Goal: Task Accomplishment & Management: Complete application form

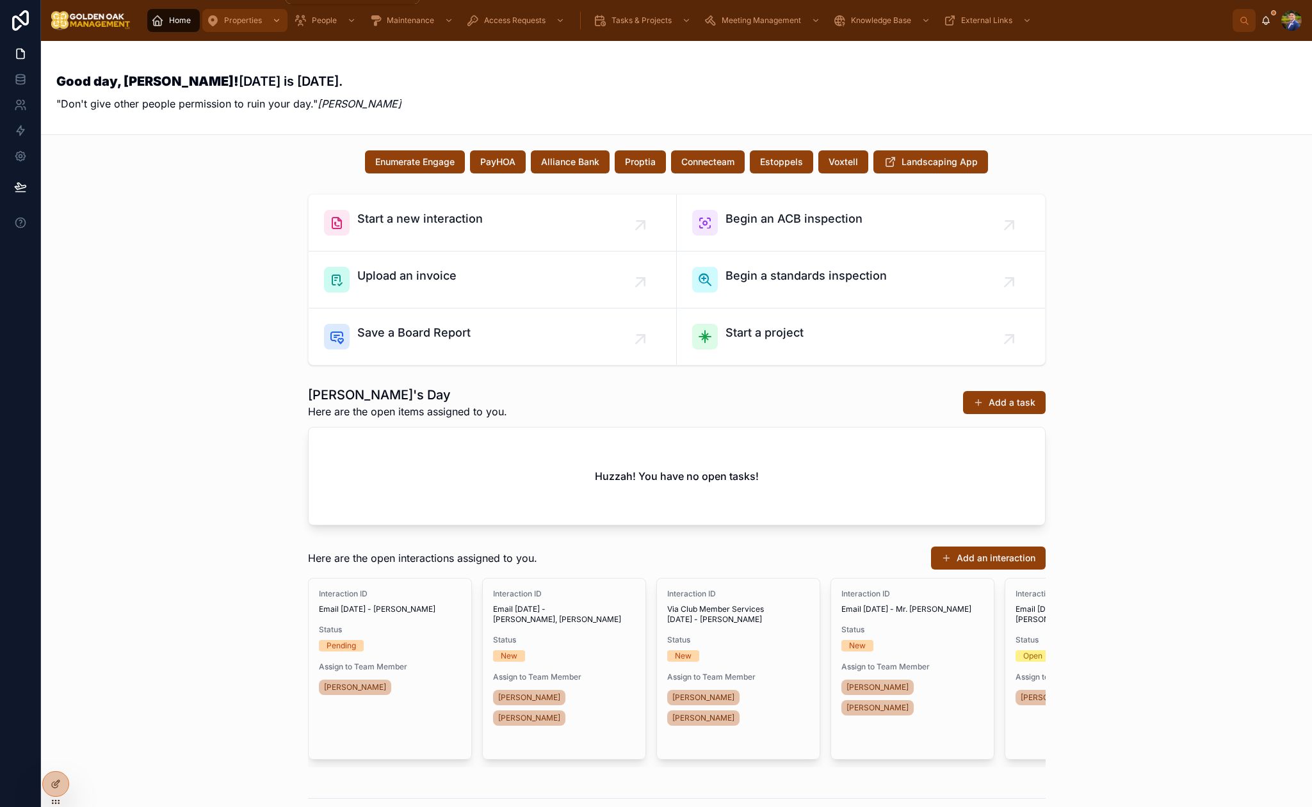
click at [237, 26] on div "Properties" at bounding box center [244, 20] width 77 height 20
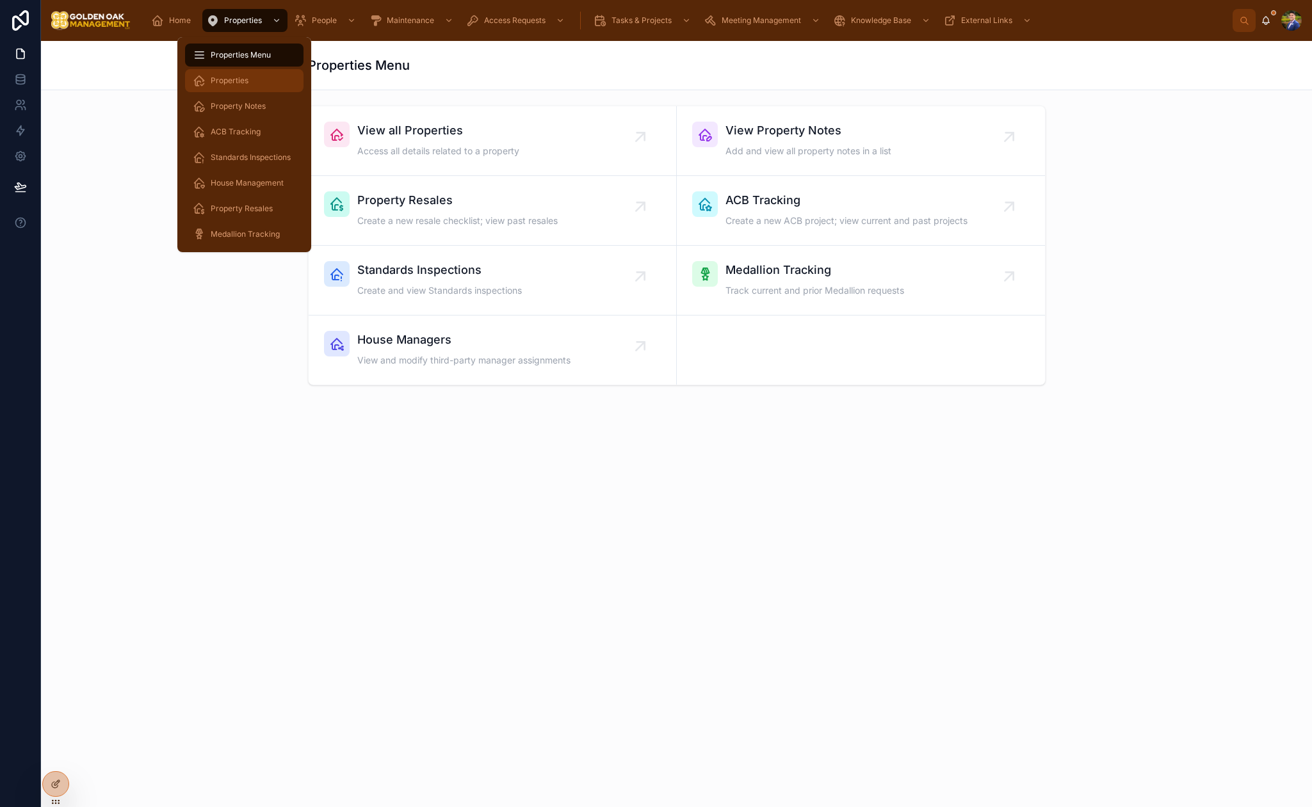
click at [239, 77] on span "Properties" at bounding box center [230, 81] width 38 height 10
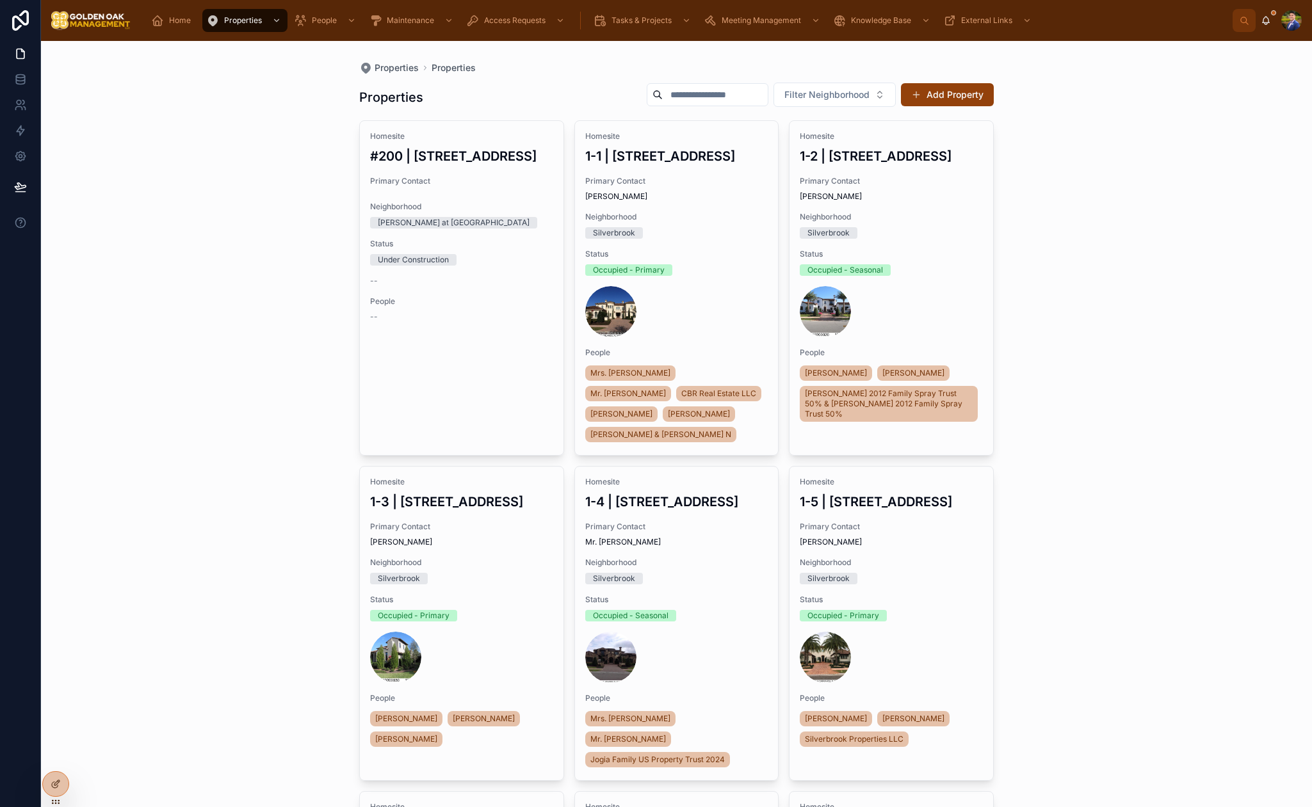
click at [682, 95] on input "text" at bounding box center [715, 95] width 105 height 18
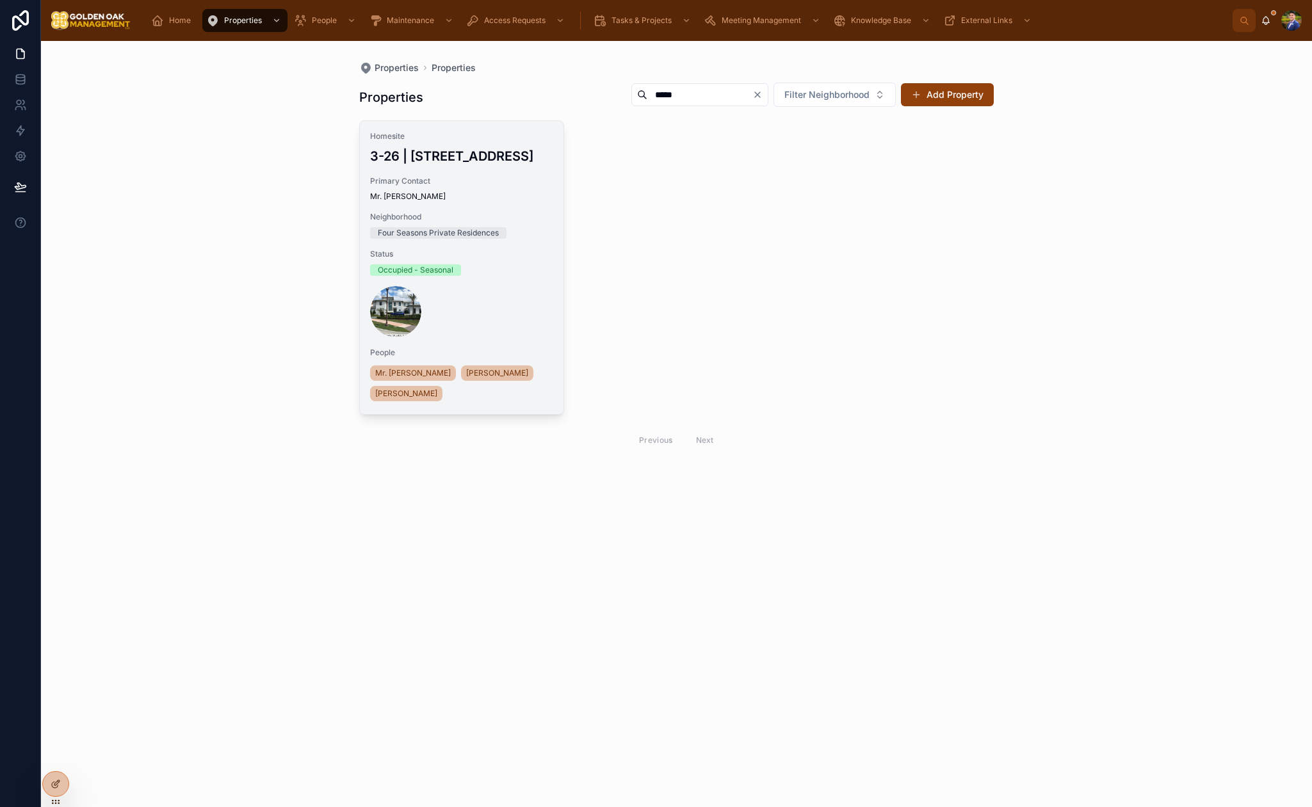
type input "*****"
click at [484, 166] on h3 "3-26 | [STREET_ADDRESS]" at bounding box center [461, 156] width 183 height 19
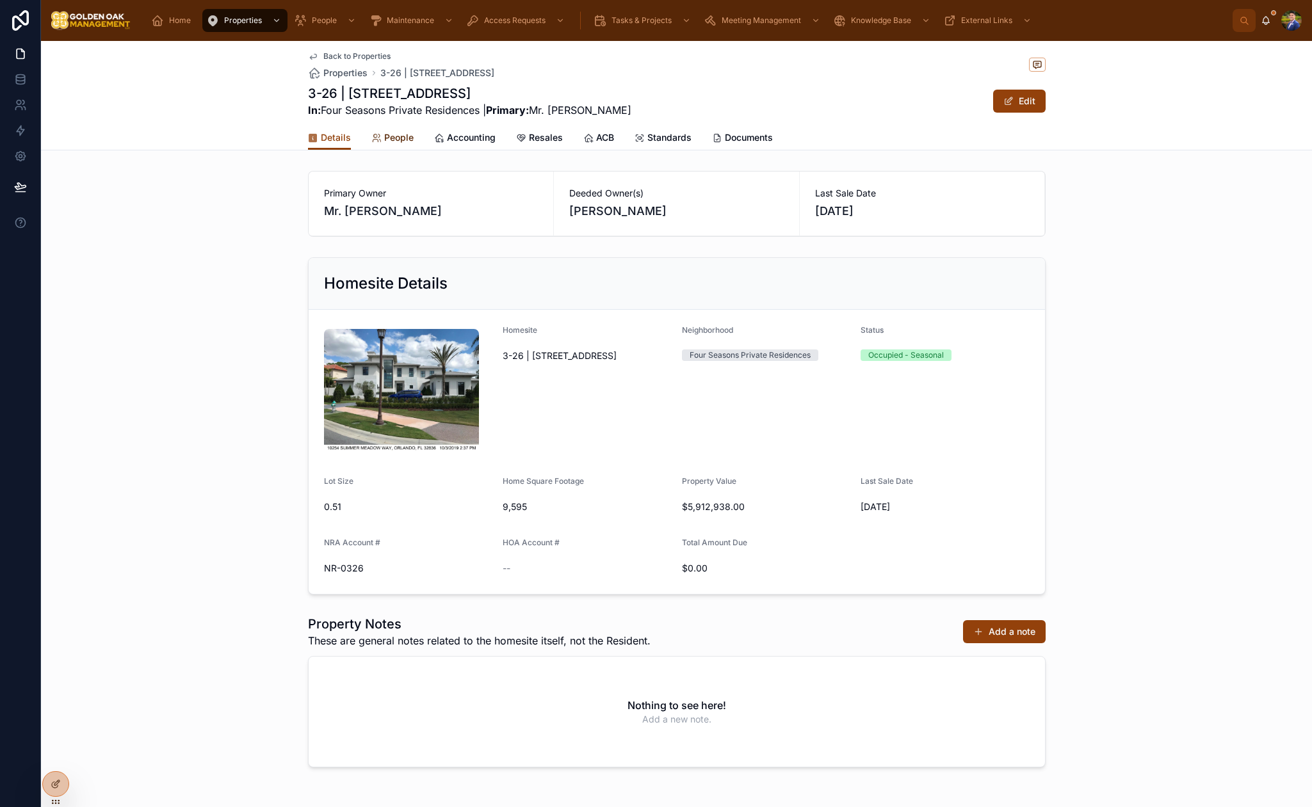
click at [391, 136] on span "People" at bounding box center [398, 137] width 29 height 13
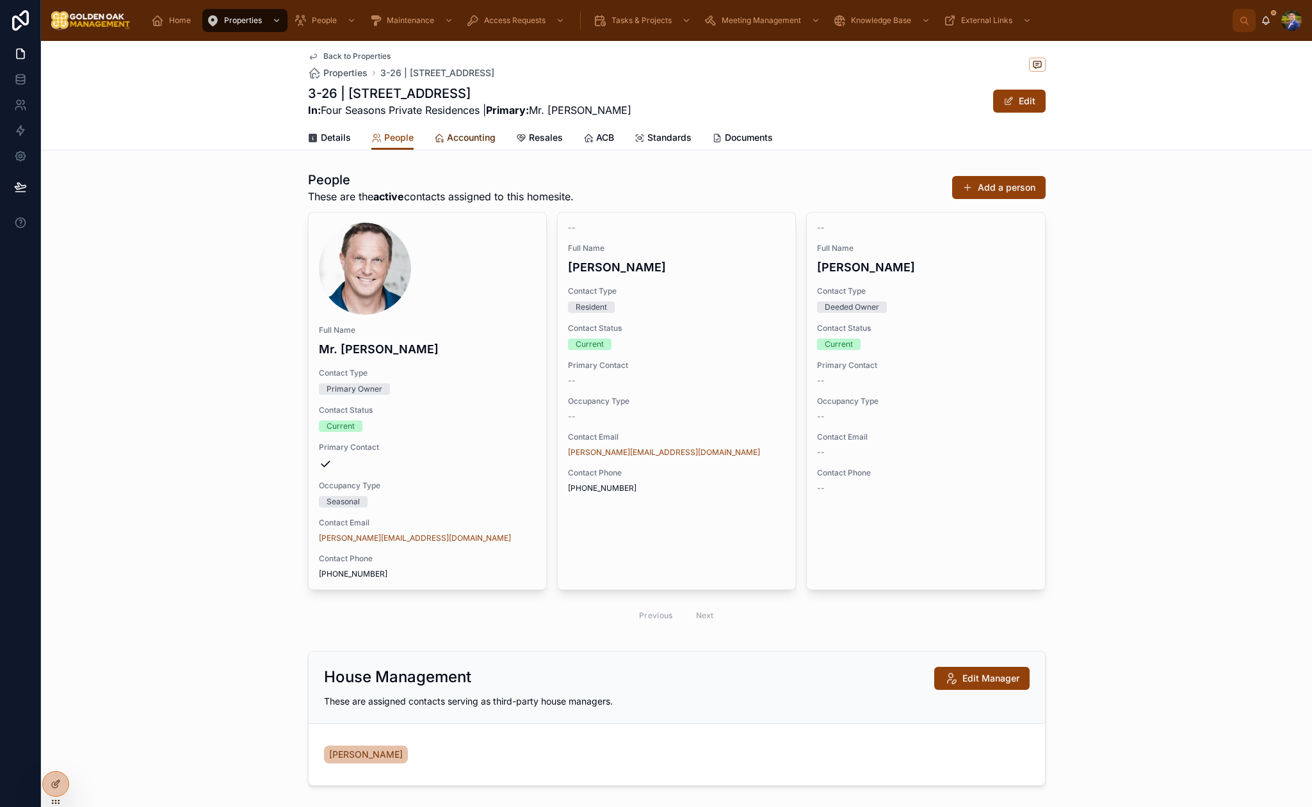
click at [454, 139] on span "Accounting" at bounding box center [471, 137] width 49 height 13
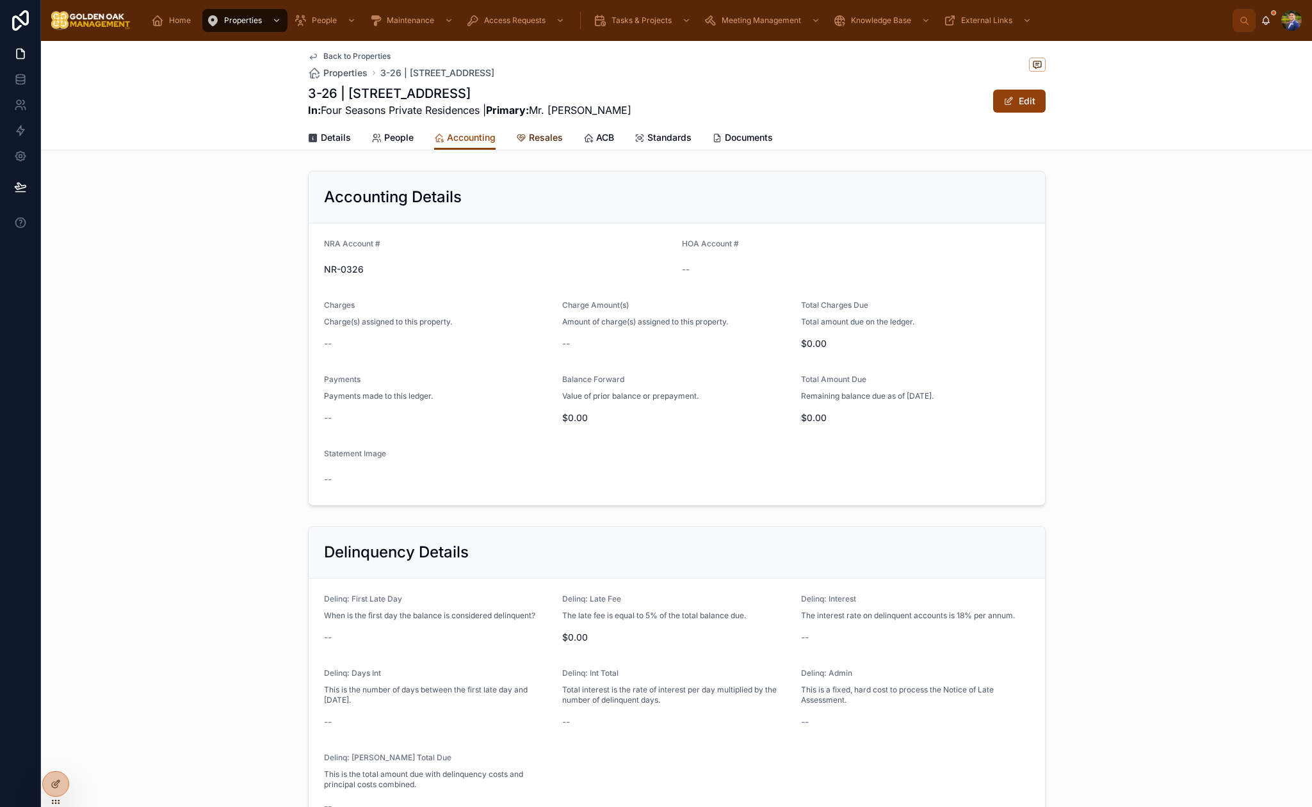
click at [545, 140] on span "Resales" at bounding box center [546, 137] width 34 height 13
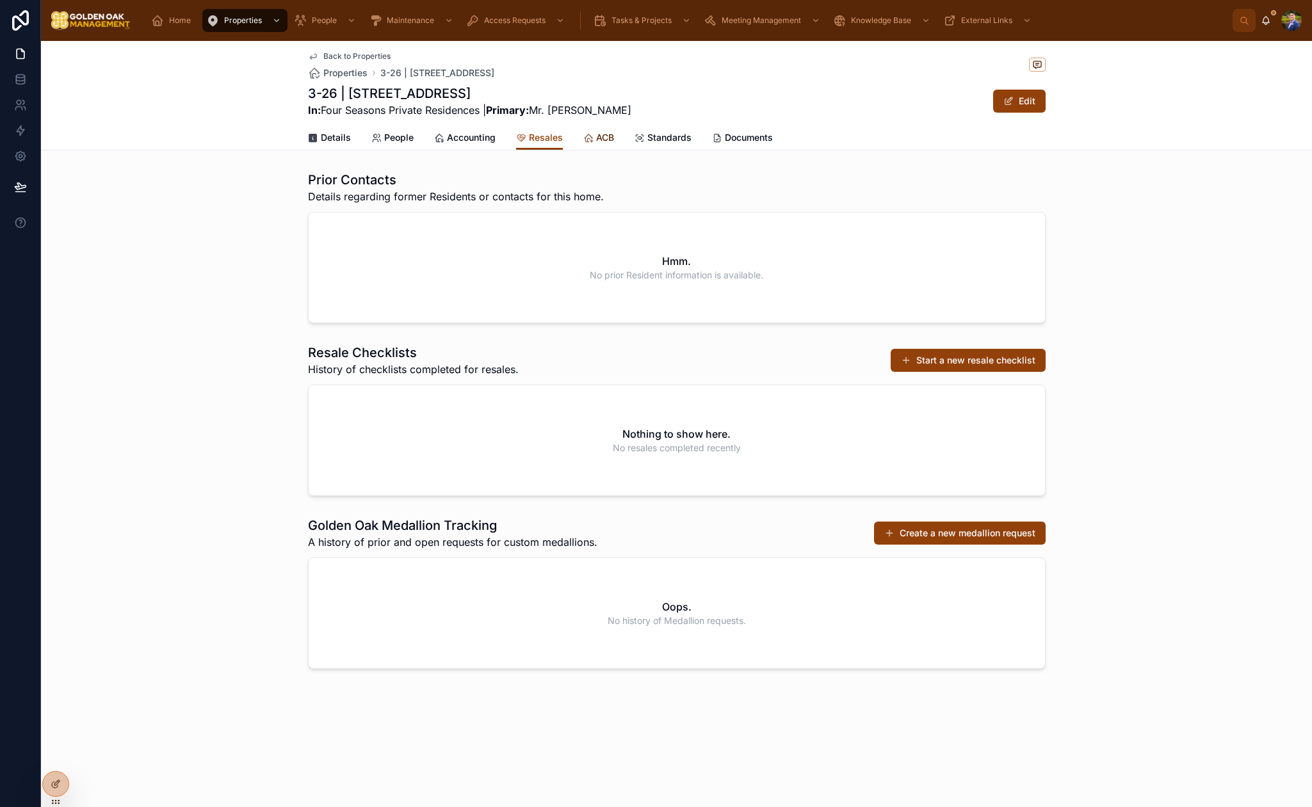
click at [596, 131] on span "ACB" at bounding box center [605, 137] width 18 height 13
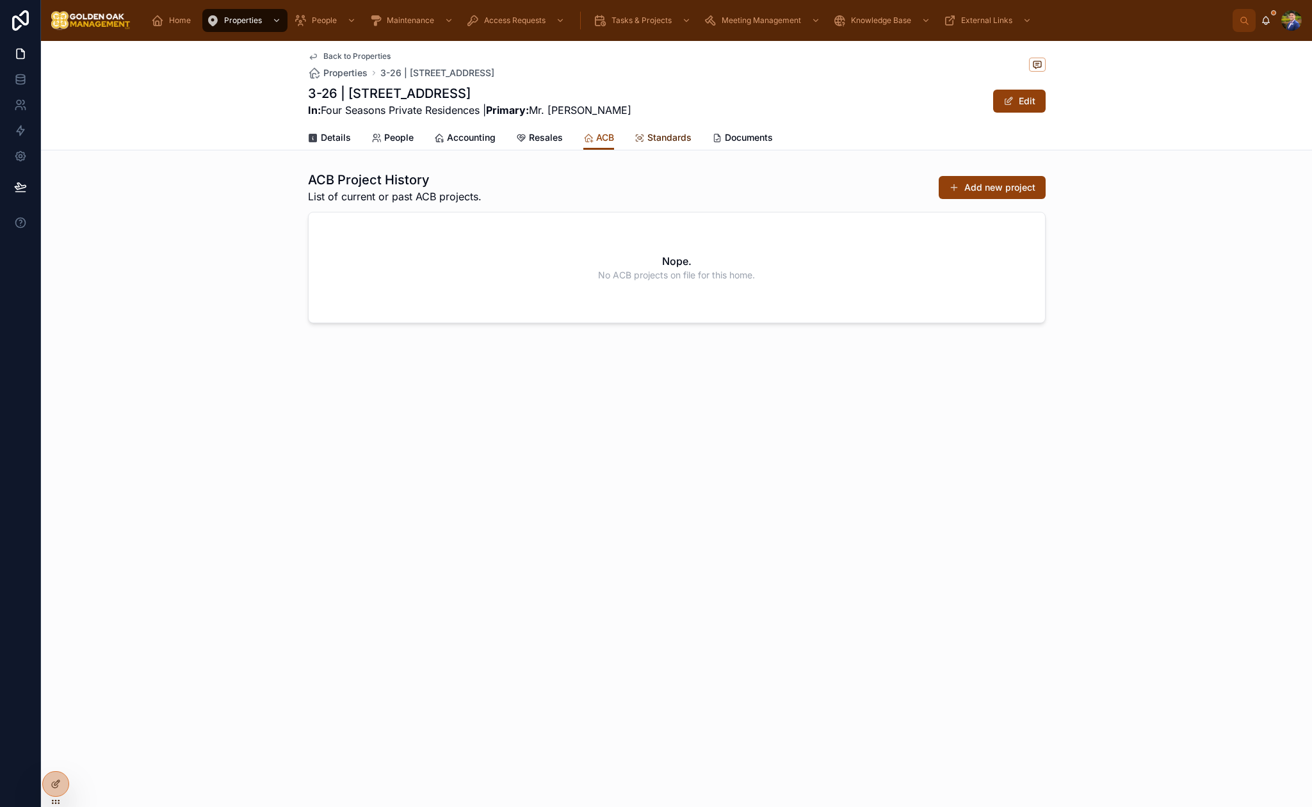
click at [671, 138] on span "Standards" at bounding box center [669, 137] width 44 height 13
click at [737, 145] on link "Documents" at bounding box center [742, 139] width 61 height 26
click at [325, 143] on span "Details" at bounding box center [336, 137] width 30 height 13
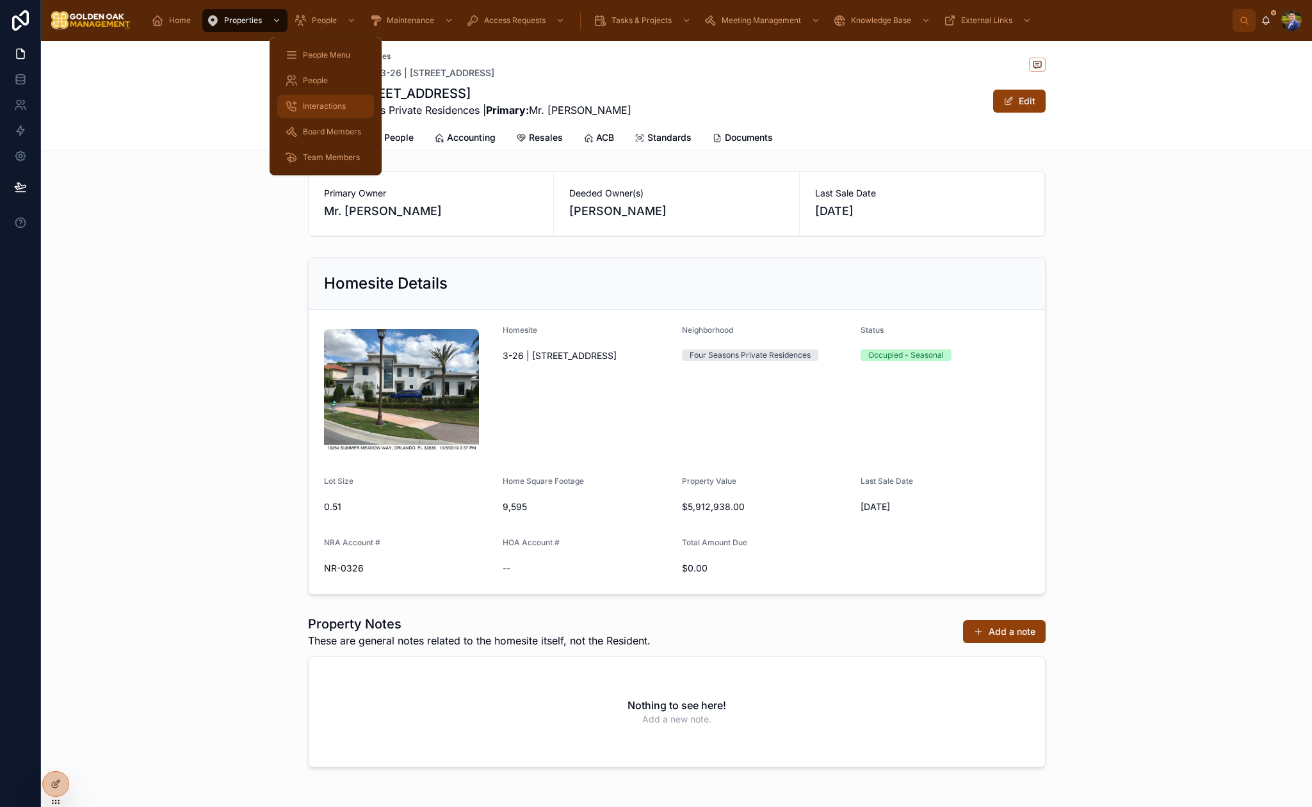
click at [315, 105] on span "Interactions" at bounding box center [324, 106] width 43 height 10
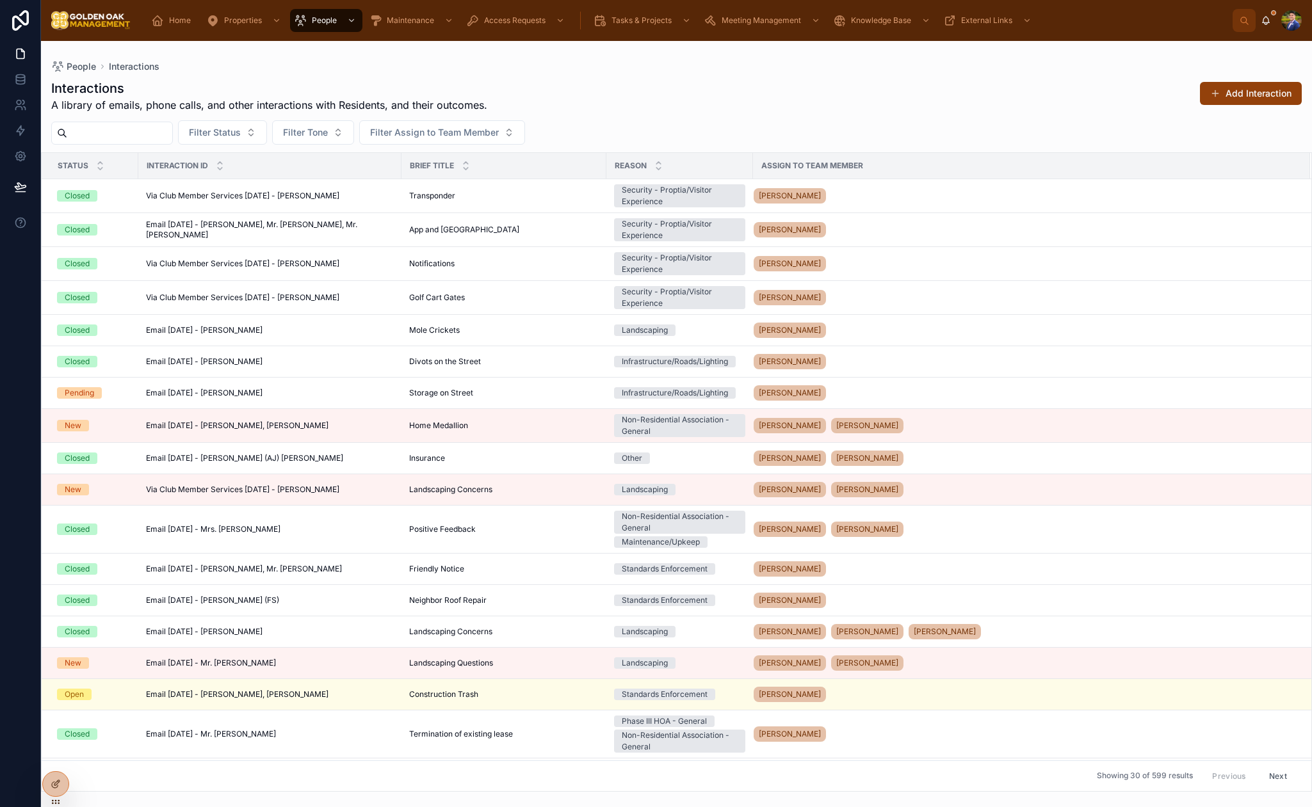
click at [1239, 93] on button "Add Interaction" at bounding box center [1251, 93] width 102 height 23
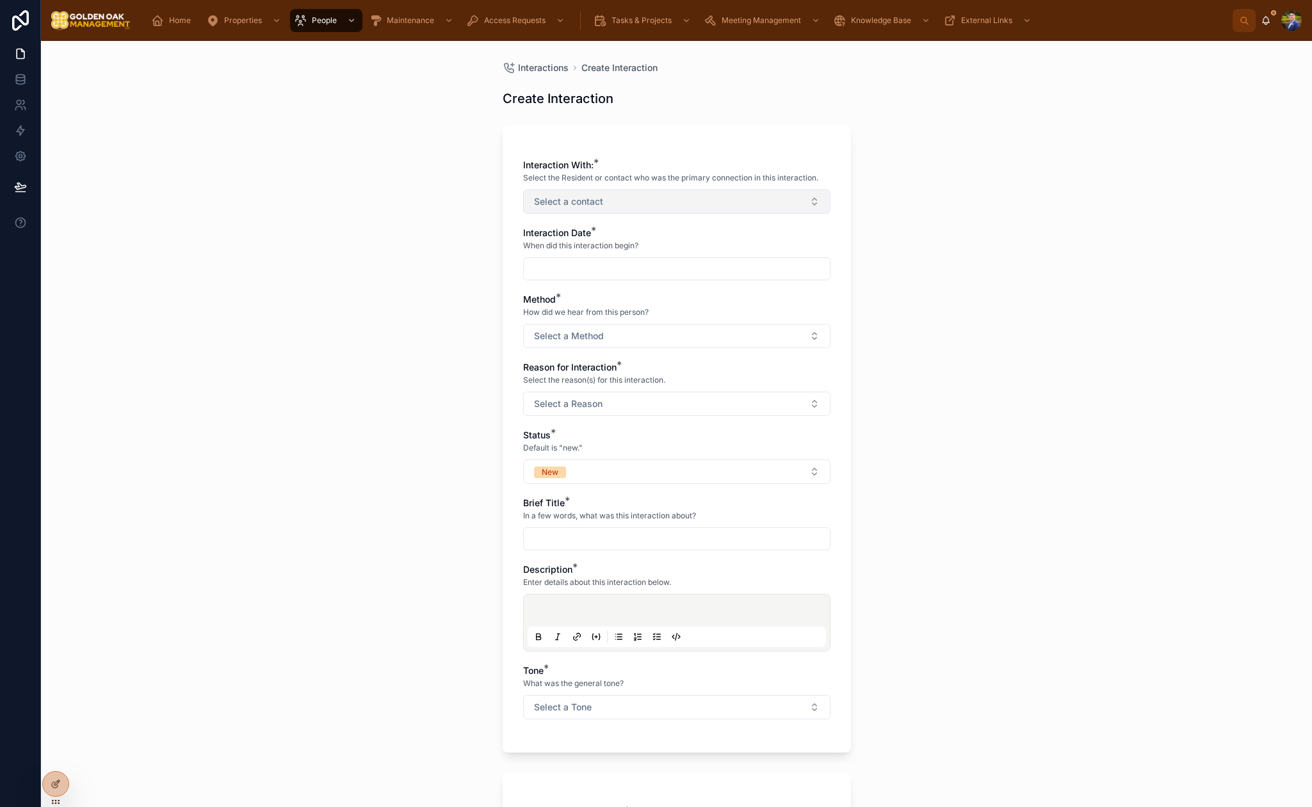
click at [659, 204] on button "Select a contact" at bounding box center [676, 201] width 307 height 24
type input "****"
click at [614, 252] on div "[PERSON_NAME]" at bounding box center [676, 253] width 301 height 20
drag, startPoint x: 410, startPoint y: 255, endPoint x: 486, endPoint y: 264, distance: 77.3
click at [409, 255] on div "Interactions Create Interaction Create Interaction Interaction With: * Select t…" at bounding box center [676, 424] width 1271 height 766
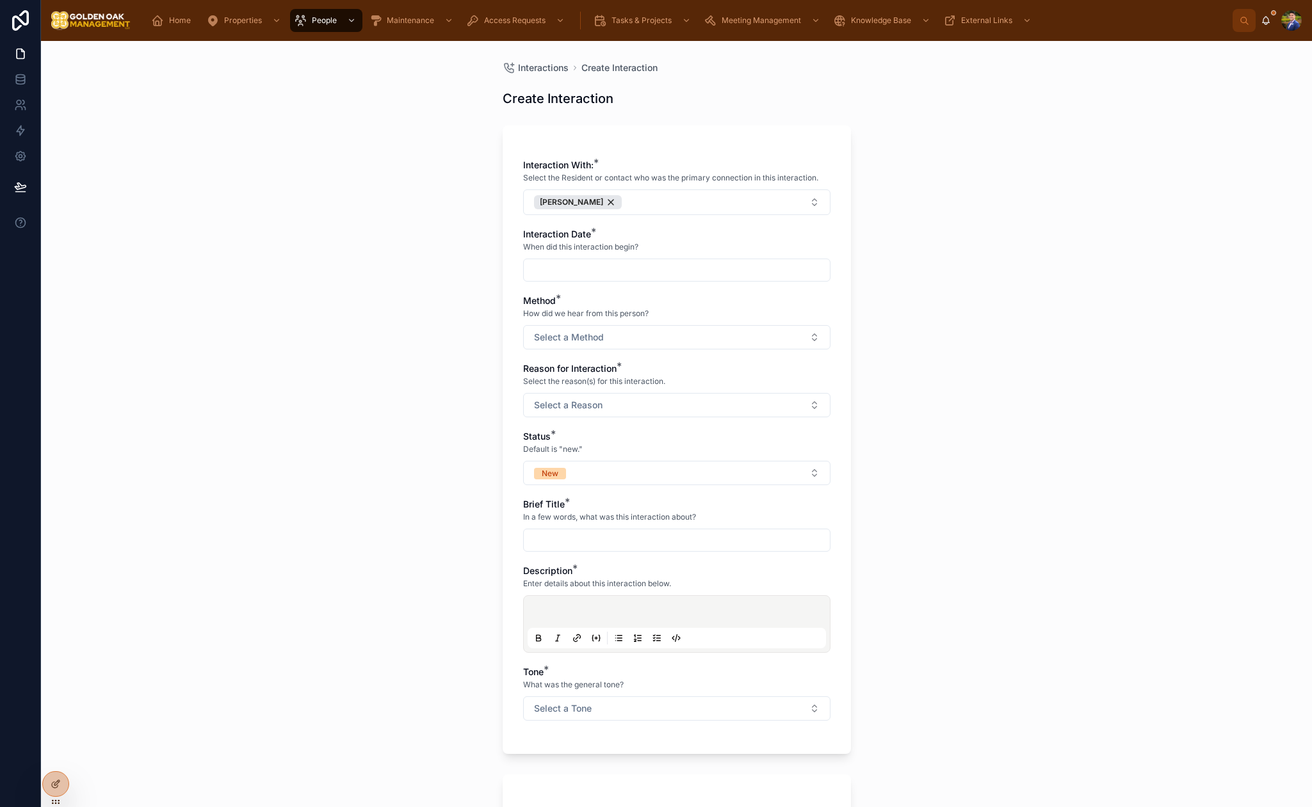
click at [534, 265] on input "text" at bounding box center [677, 270] width 306 height 18
drag, startPoint x: 653, startPoint y: 376, endPoint x: 577, endPoint y: 368, distance: 76.6
click at [652, 376] on button "2" at bounding box center [653, 376] width 23 height 23
type input "********"
click at [423, 349] on div "Interactions Create Interaction Create Interaction Interaction With: * Select t…" at bounding box center [676, 424] width 1271 height 766
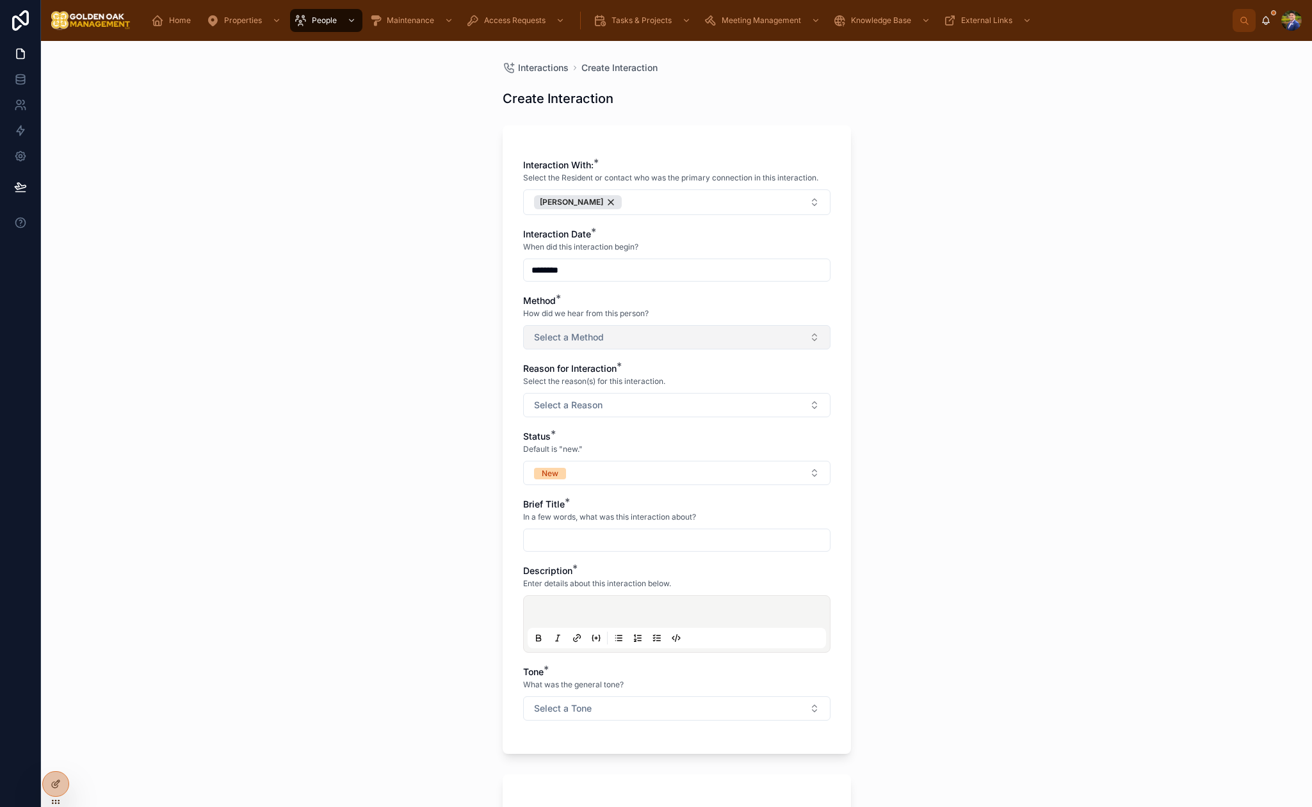
click at [570, 342] on span "Select a Method" at bounding box center [569, 337] width 70 height 13
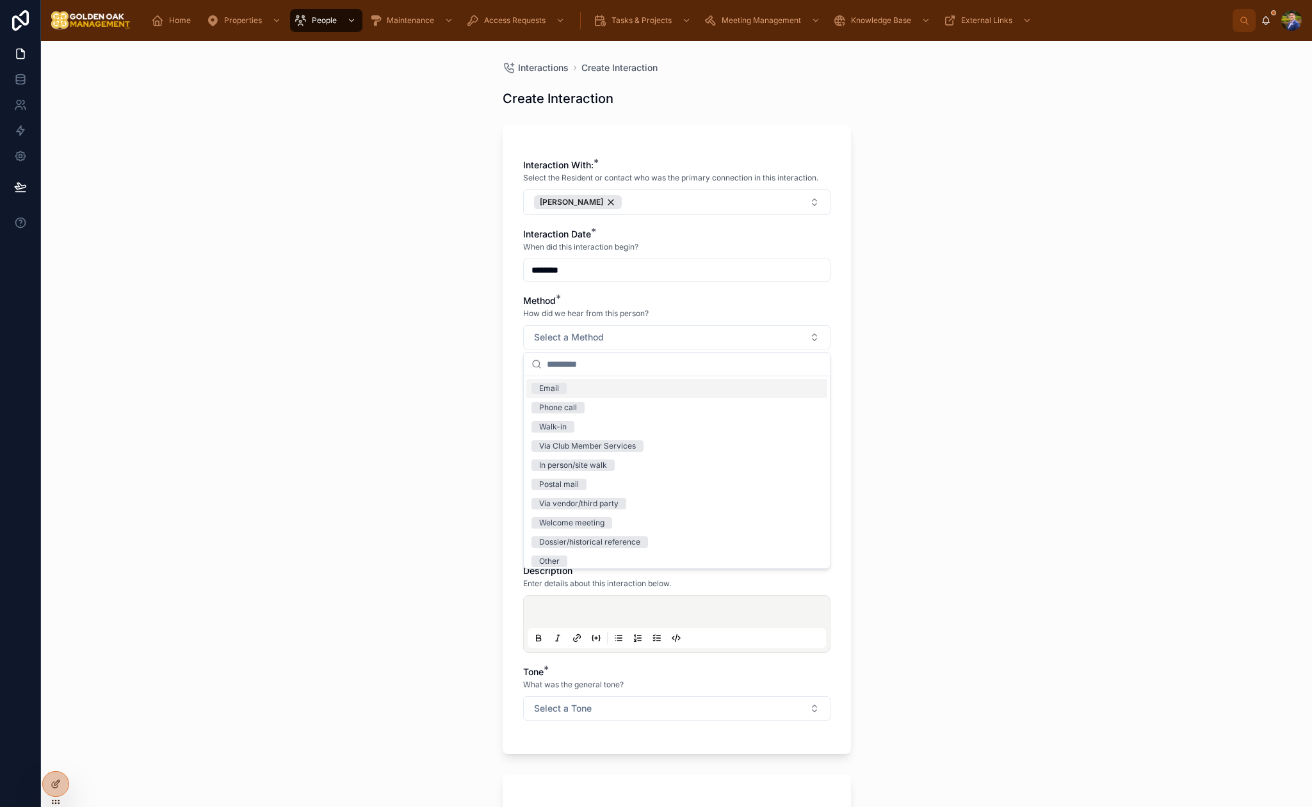
drag, startPoint x: 571, startPoint y: 388, endPoint x: 437, endPoint y: 394, distance: 134.6
click at [571, 388] on div "Email" at bounding box center [676, 388] width 301 height 19
click at [431, 393] on div "Interactions Create Interaction Create Interaction Interaction With: * Select t…" at bounding box center [676, 424] width 1271 height 766
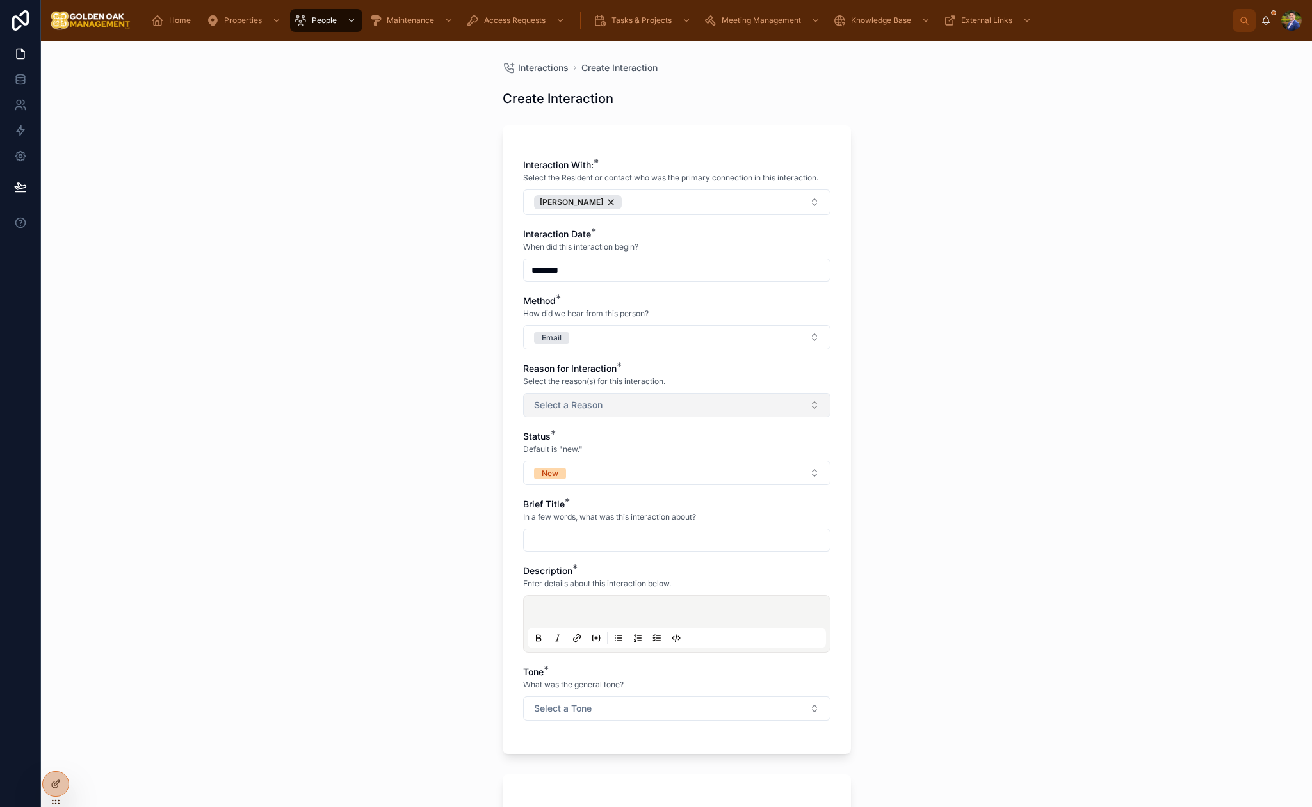
click at [593, 404] on span "Select a Reason" at bounding box center [568, 405] width 68 height 13
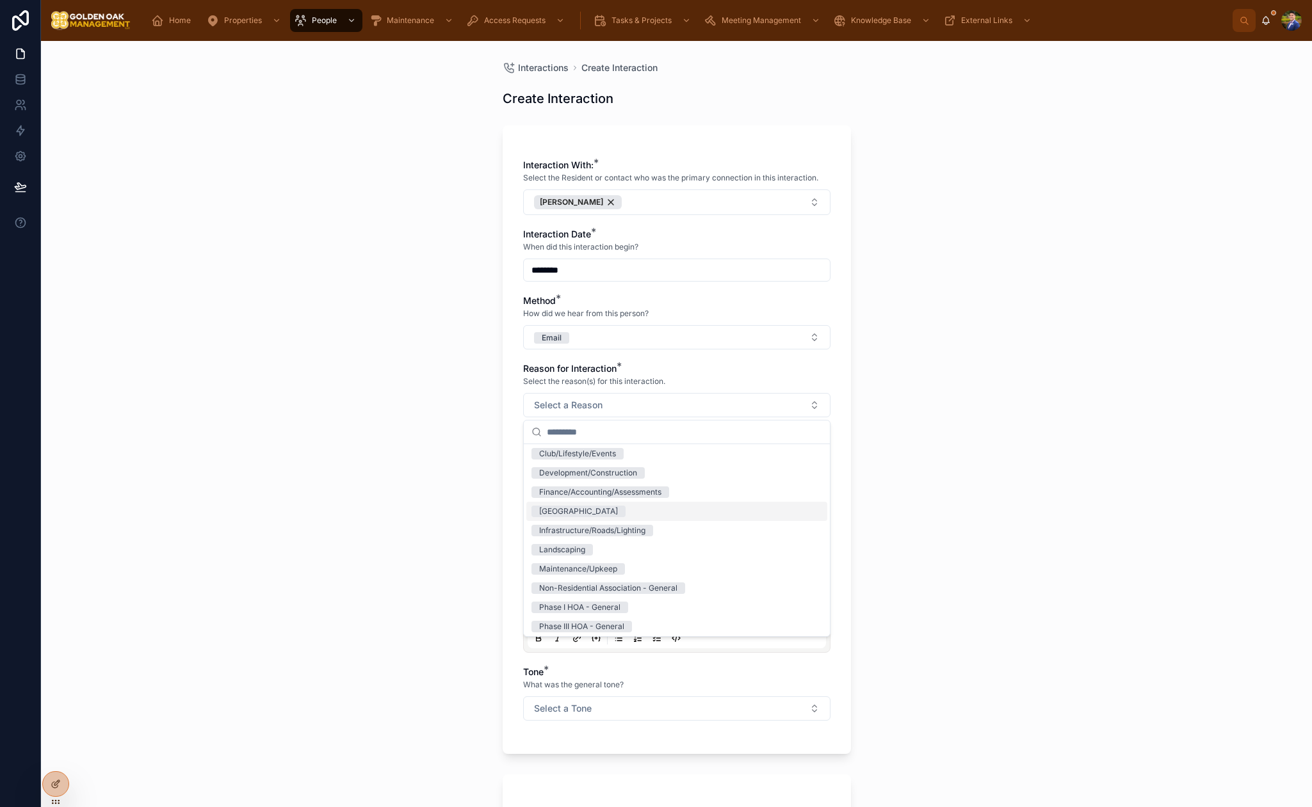
scroll to position [45, 0]
drag, startPoint x: 654, startPoint y: 532, endPoint x: 539, endPoint y: 522, distance: 115.7
click at [654, 532] on div "Infrastructure/Roads/Lighting" at bounding box center [676, 526] width 301 height 19
click at [385, 492] on div "Interactions Create Interaction Create Interaction Interaction With: * Select t…" at bounding box center [676, 424] width 1271 height 766
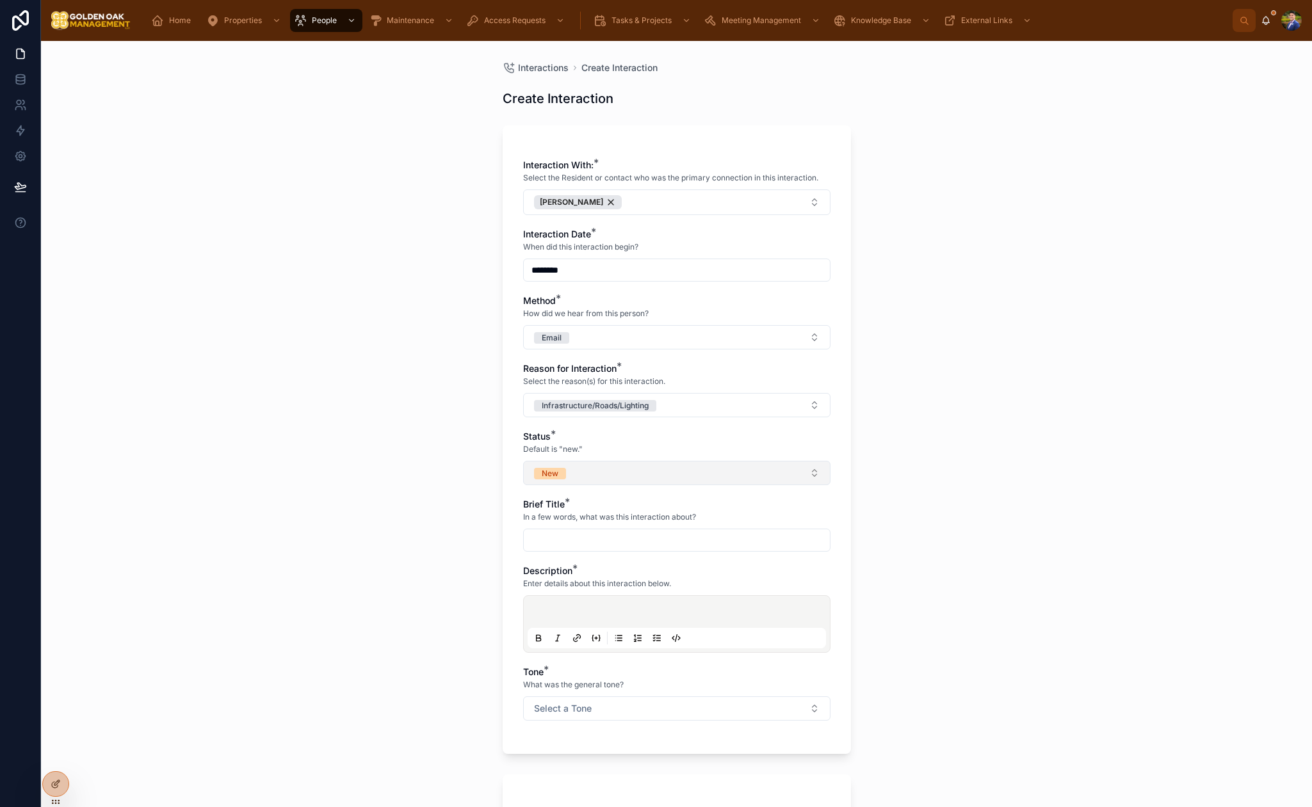
click at [570, 466] on button "New" at bounding box center [676, 473] width 307 height 24
click at [581, 565] on span "In Progress" at bounding box center [559, 563] width 56 height 12
drag, startPoint x: 461, startPoint y: 560, endPoint x: 597, endPoint y: 524, distance: 141.0
click at [463, 560] on div "Interactions Create Interaction Create Interaction Interaction With: * Select t…" at bounding box center [676, 424] width 1271 height 766
click at [600, 531] on input "text" at bounding box center [677, 540] width 306 height 18
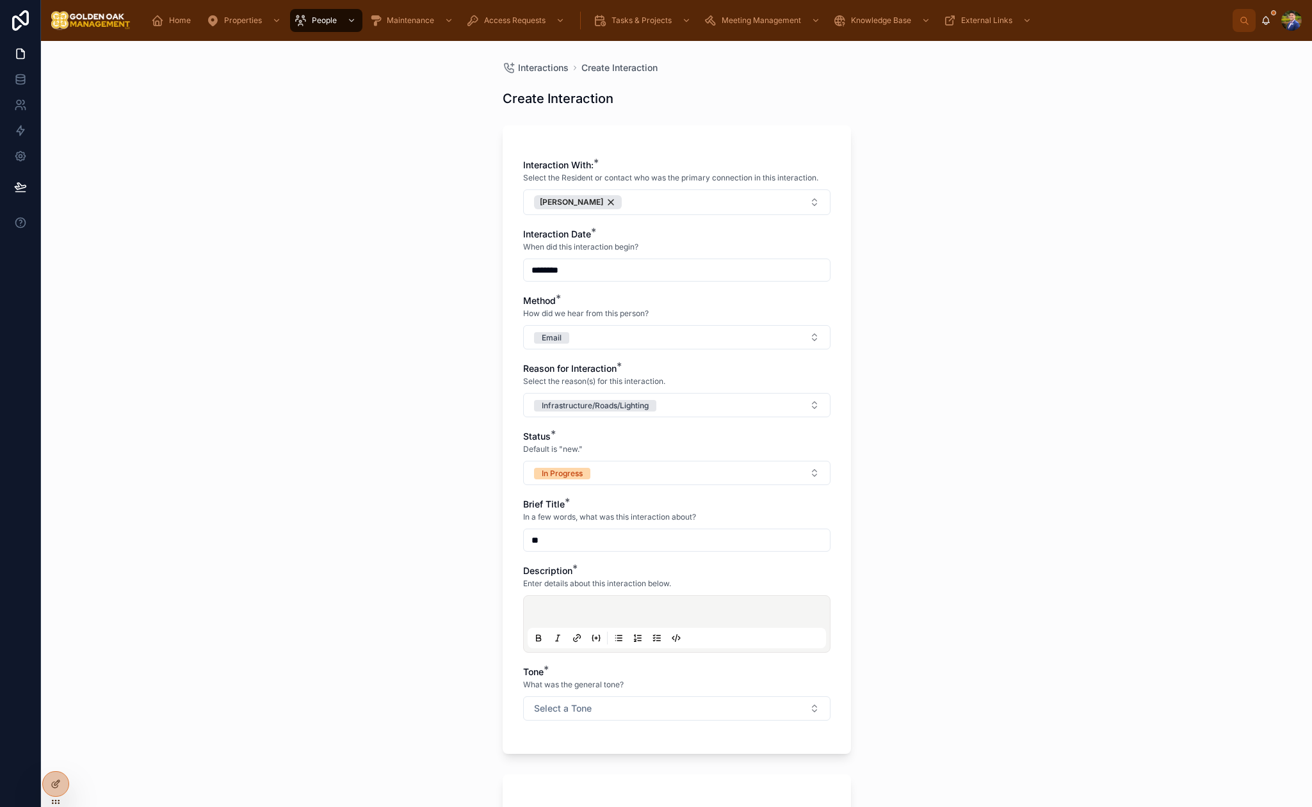
type input "*"
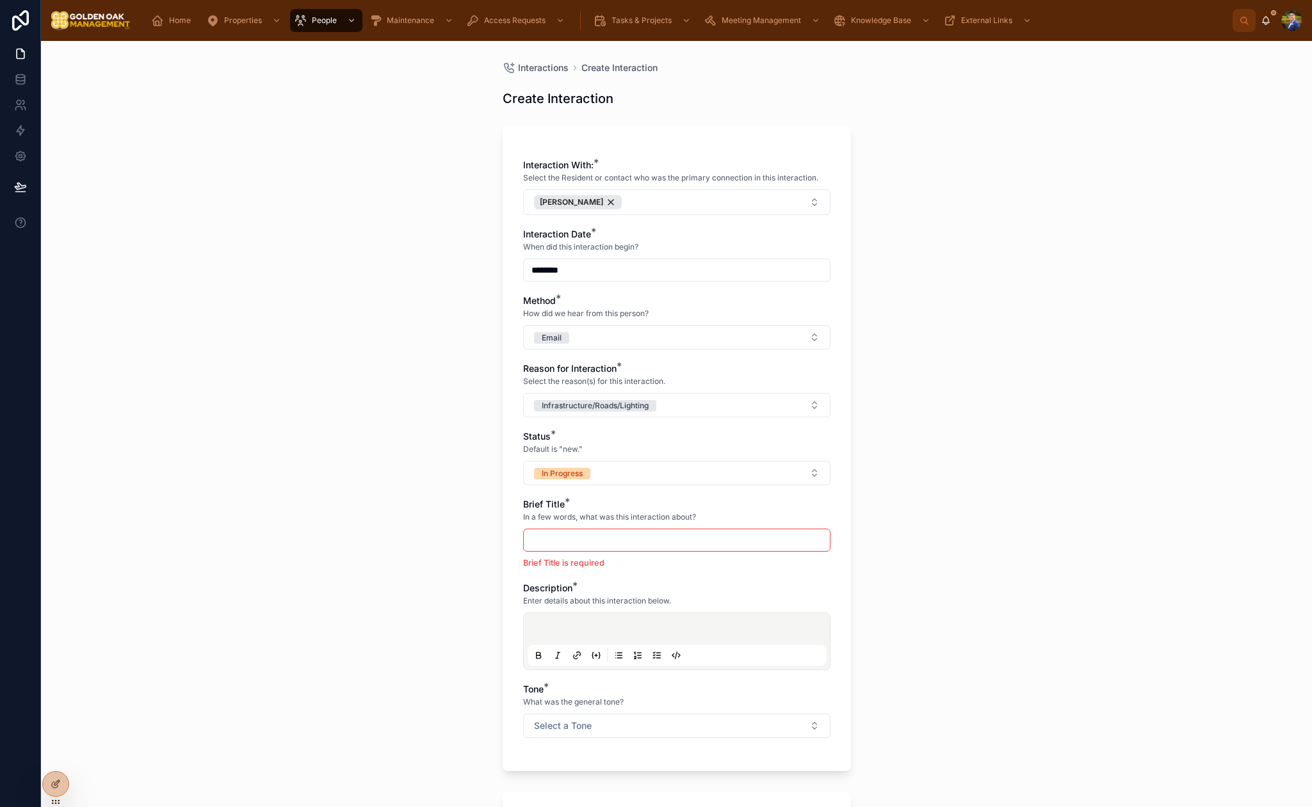
type input "*"
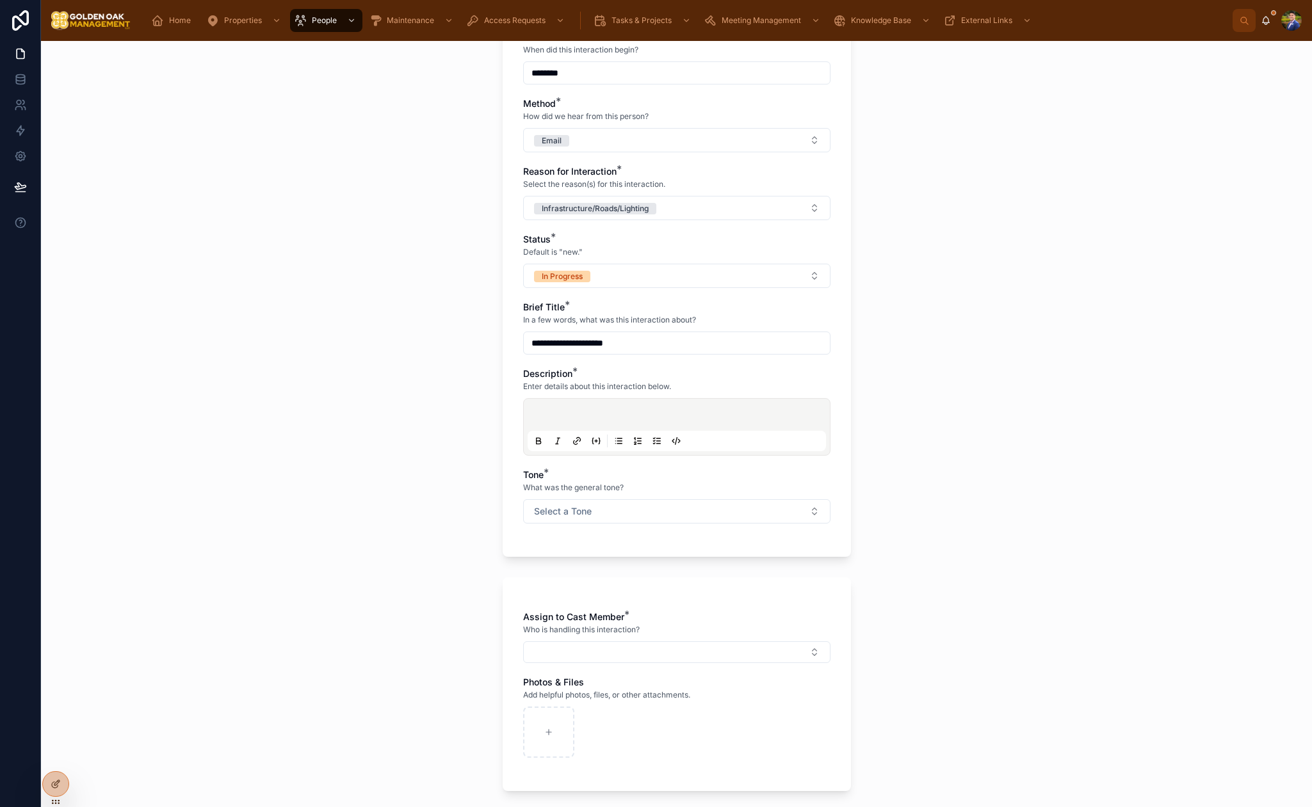
scroll to position [214, 0]
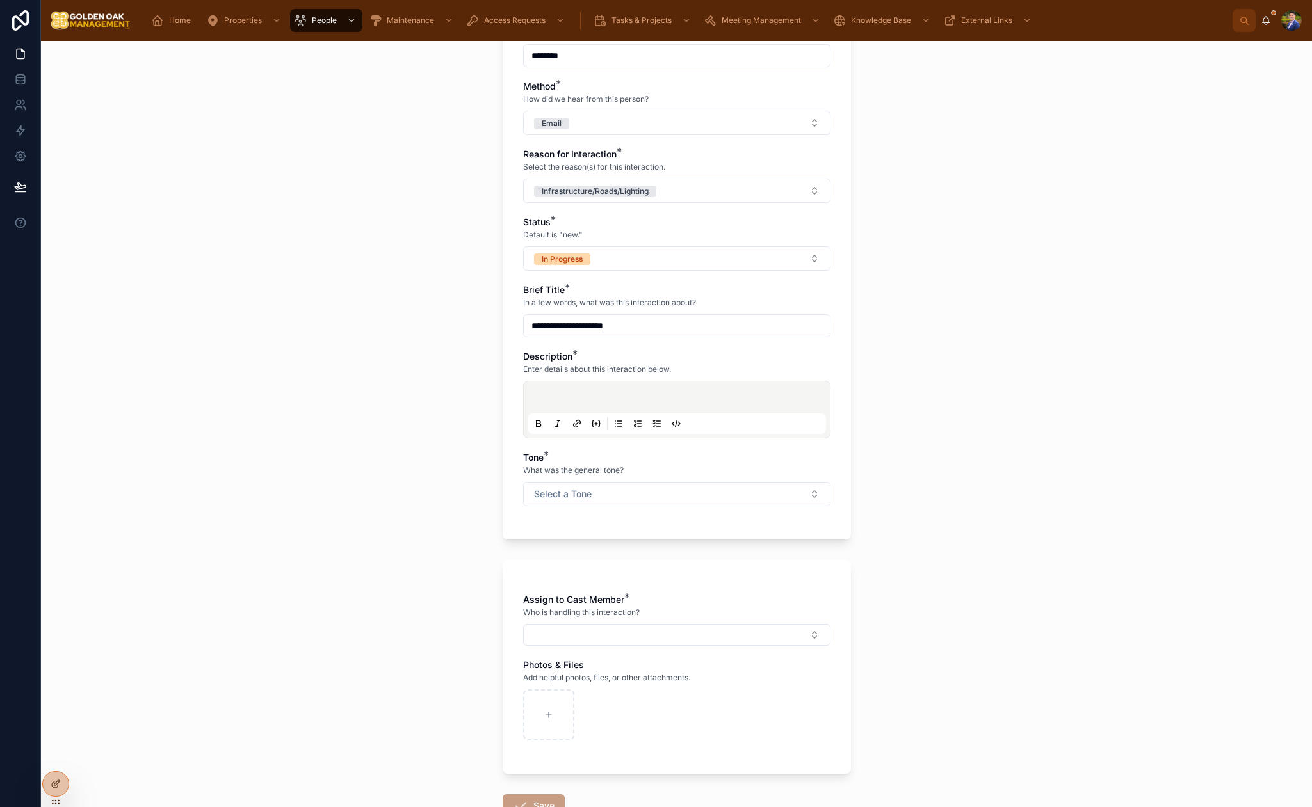
type input "**********"
click at [613, 394] on p at bounding box center [679, 399] width 298 height 13
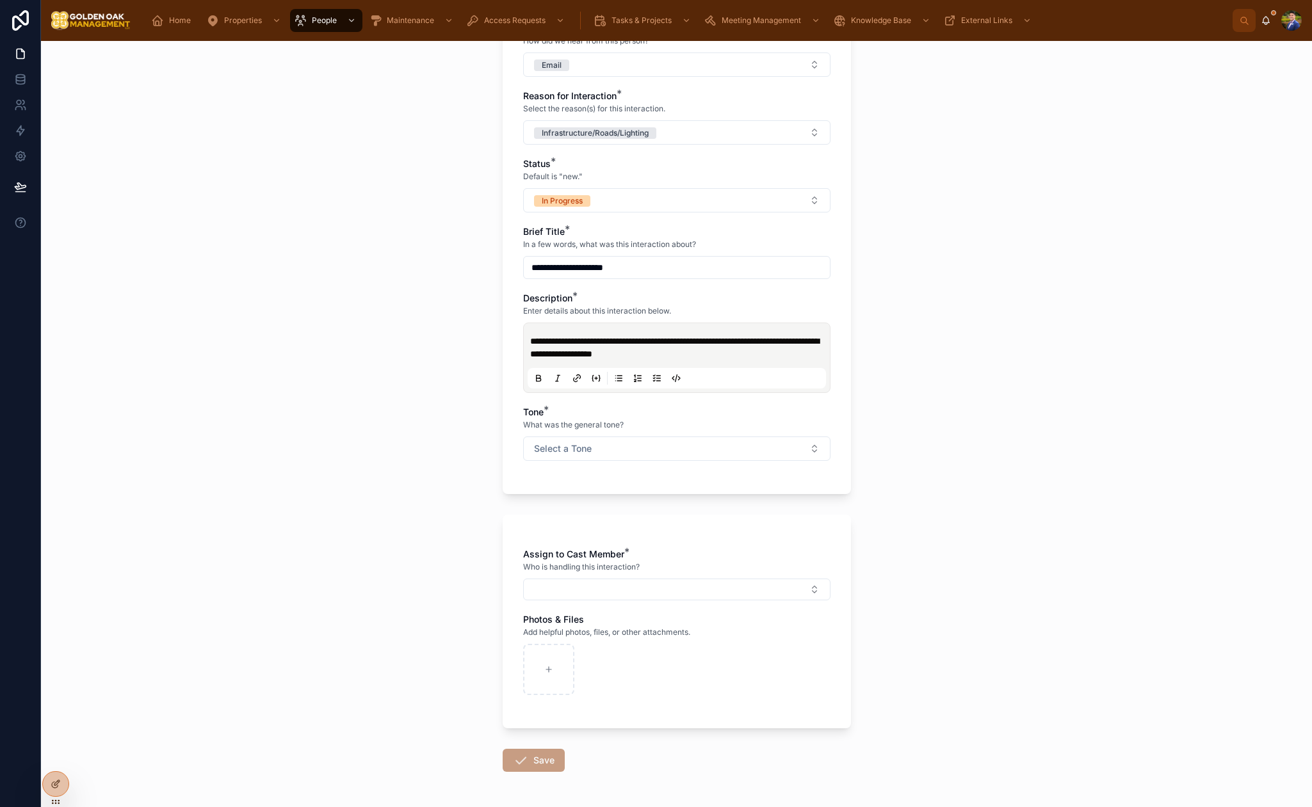
scroll to position [319, 0]
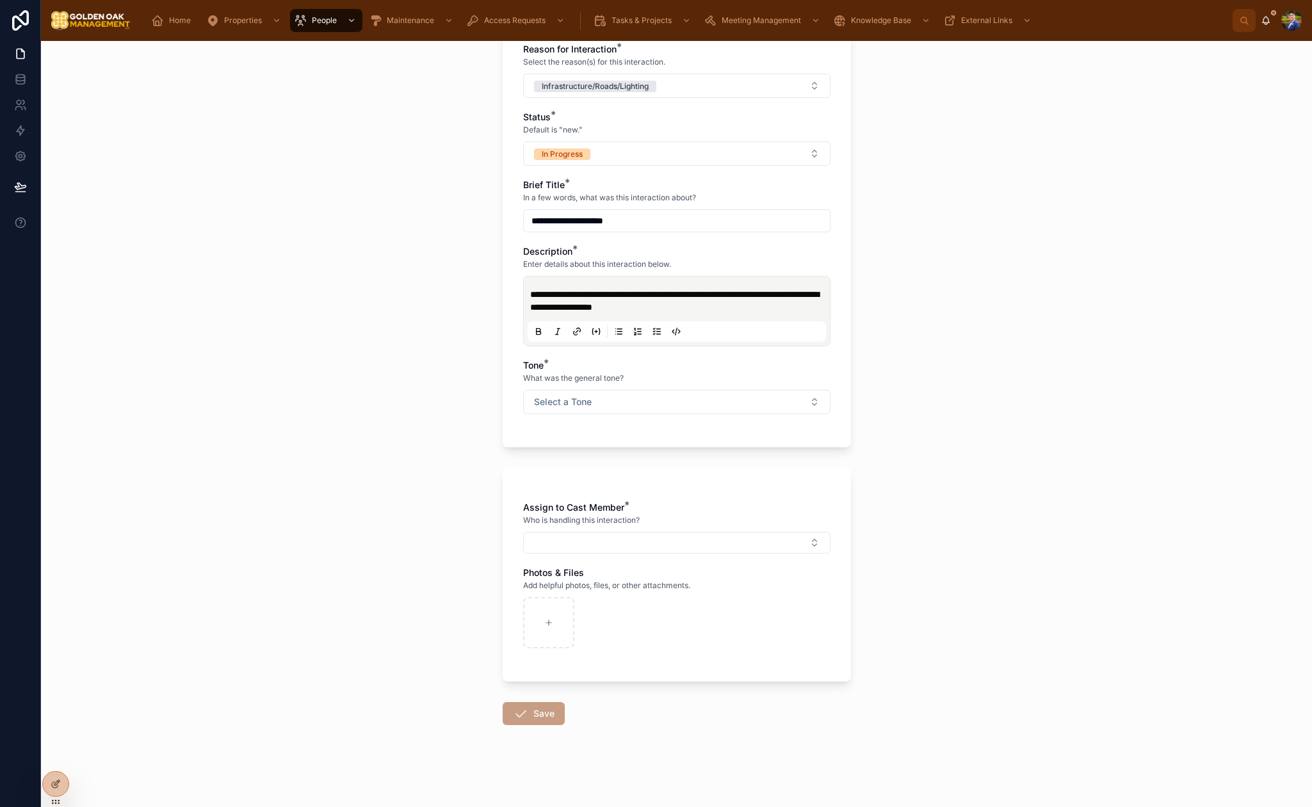
click at [591, 418] on div "**********" at bounding box center [676, 133] width 307 height 588
click at [591, 405] on span "Select a Tone" at bounding box center [563, 402] width 58 height 13
click at [577, 488] on div "Negative/Complaint" at bounding box center [575, 492] width 72 height 12
click at [602, 548] on button "Select Button" at bounding box center [676, 543] width 307 height 22
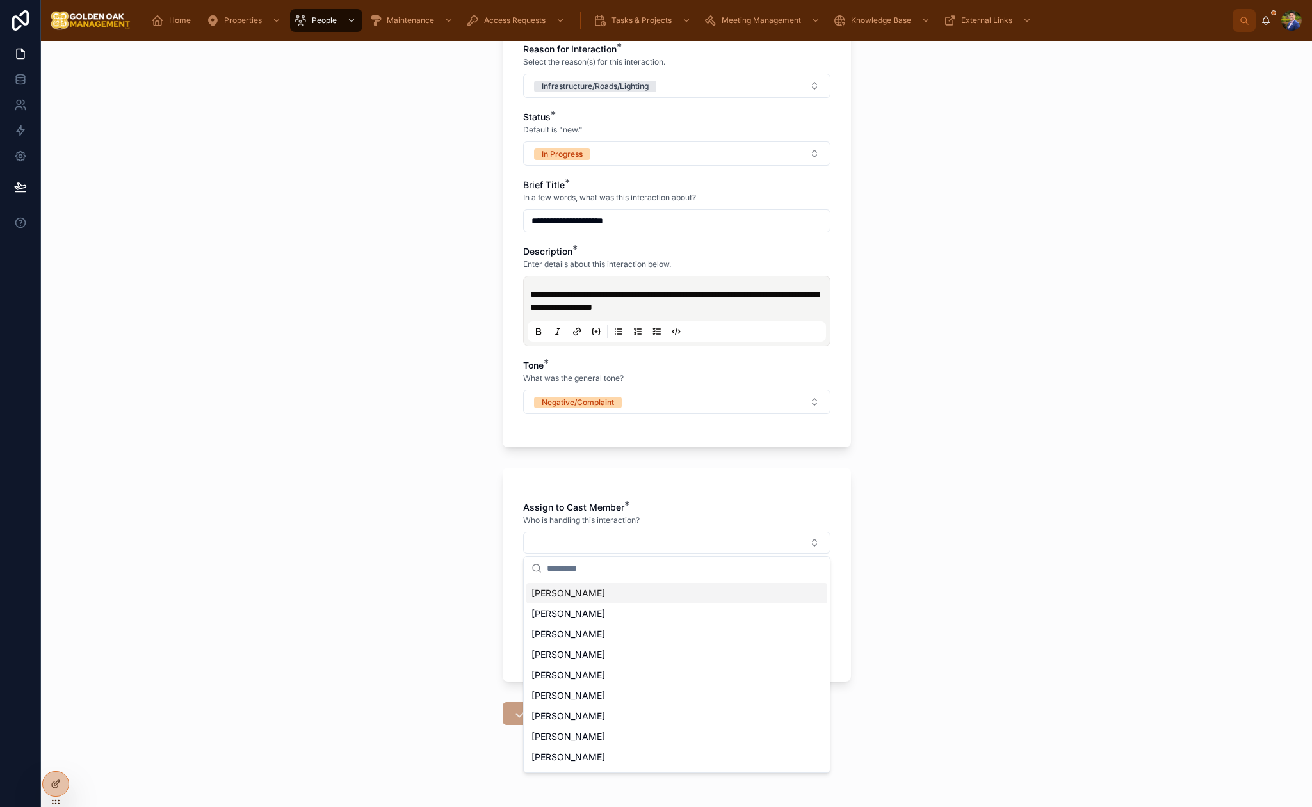
click at [616, 596] on div "[PERSON_NAME]" at bounding box center [676, 593] width 301 height 20
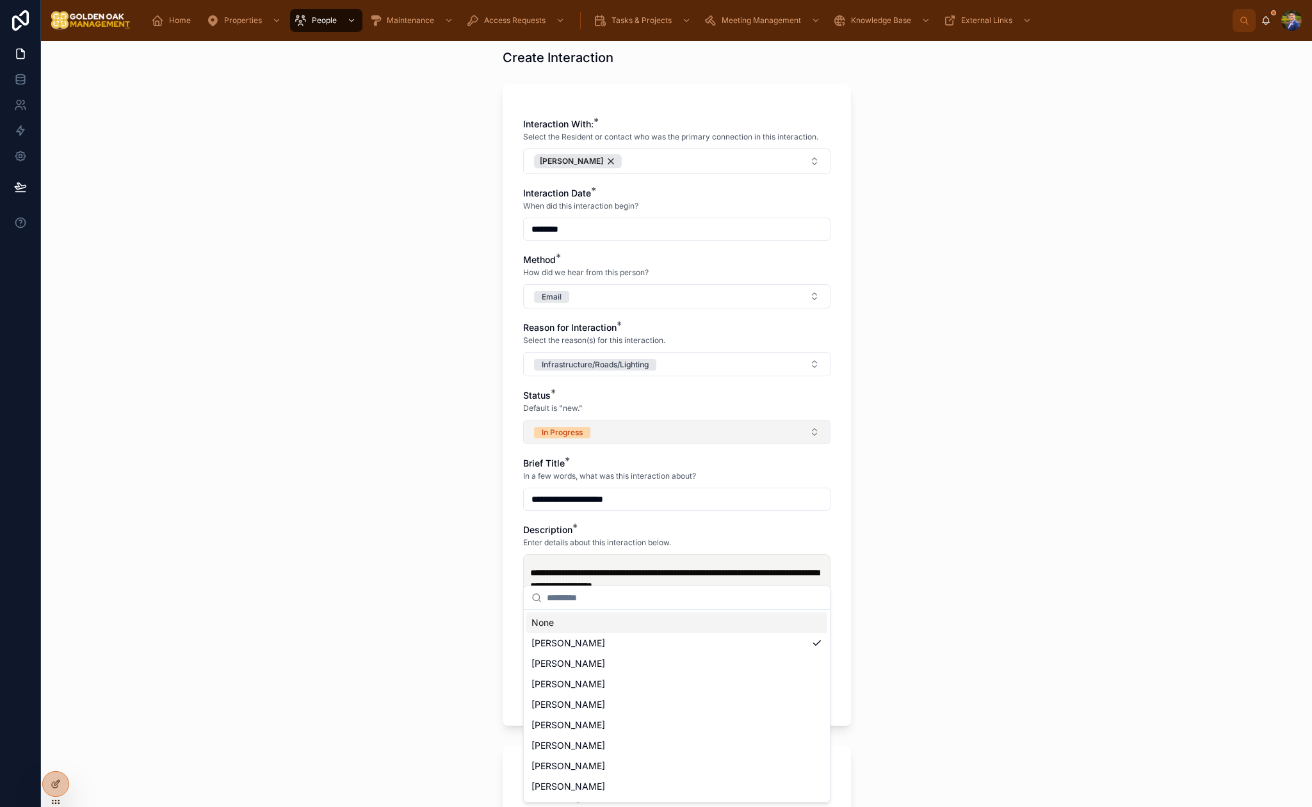
scroll to position [36, 0]
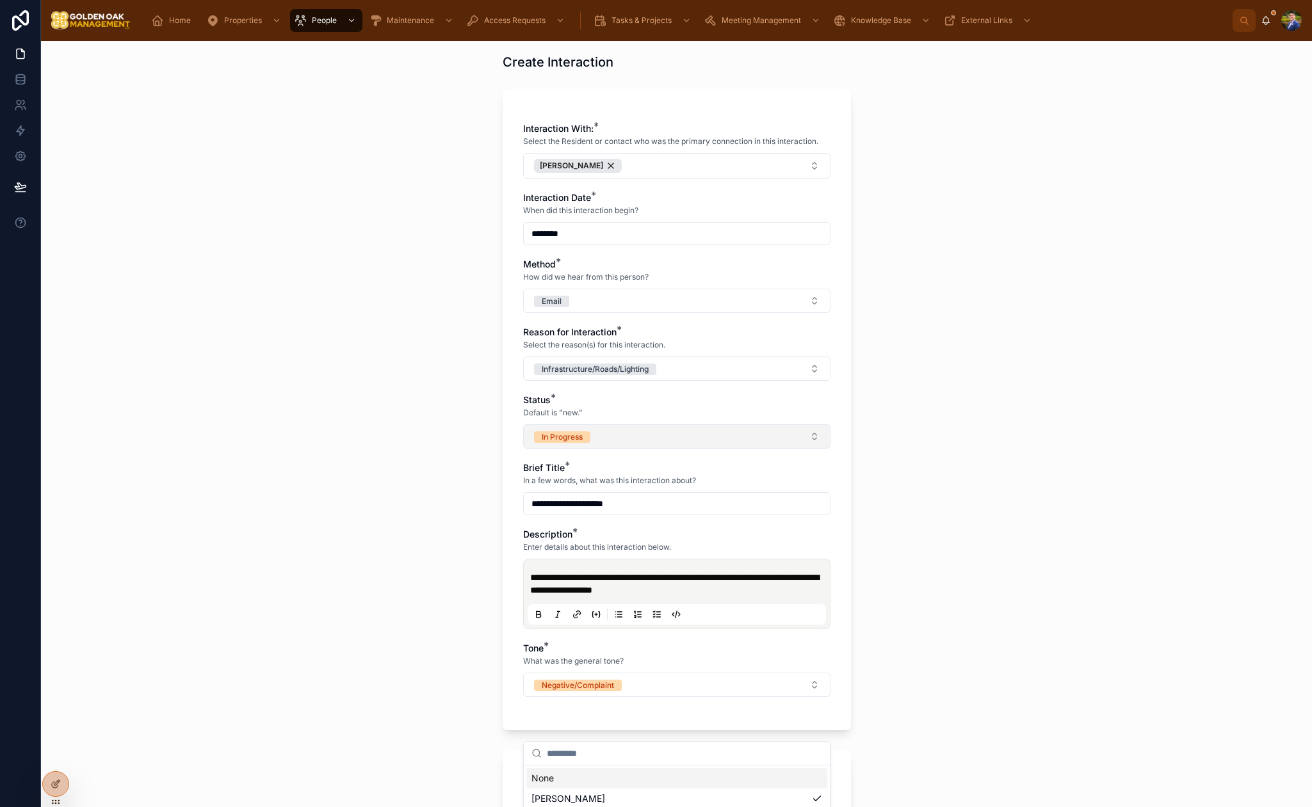
click at [604, 426] on button "In Progress" at bounding box center [676, 436] width 307 height 24
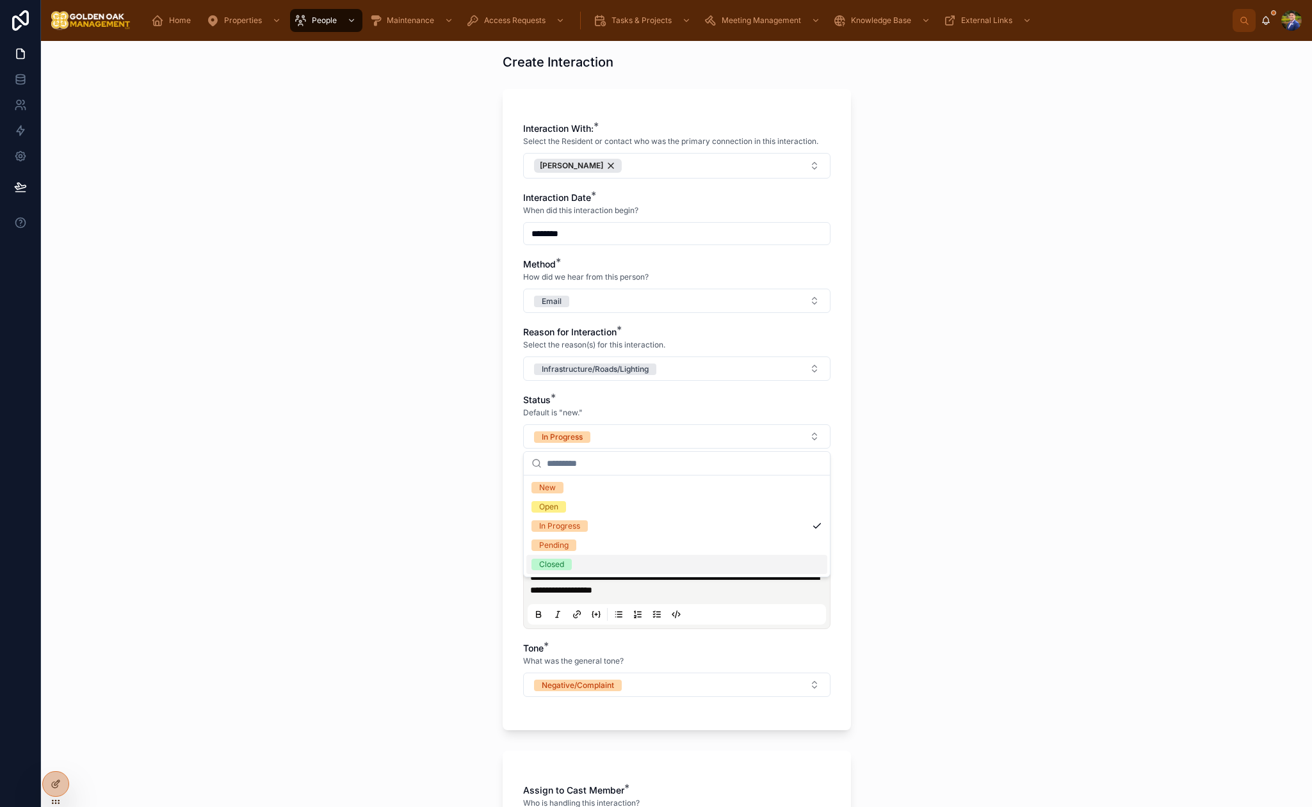
click at [585, 562] on div "Closed" at bounding box center [676, 564] width 301 height 19
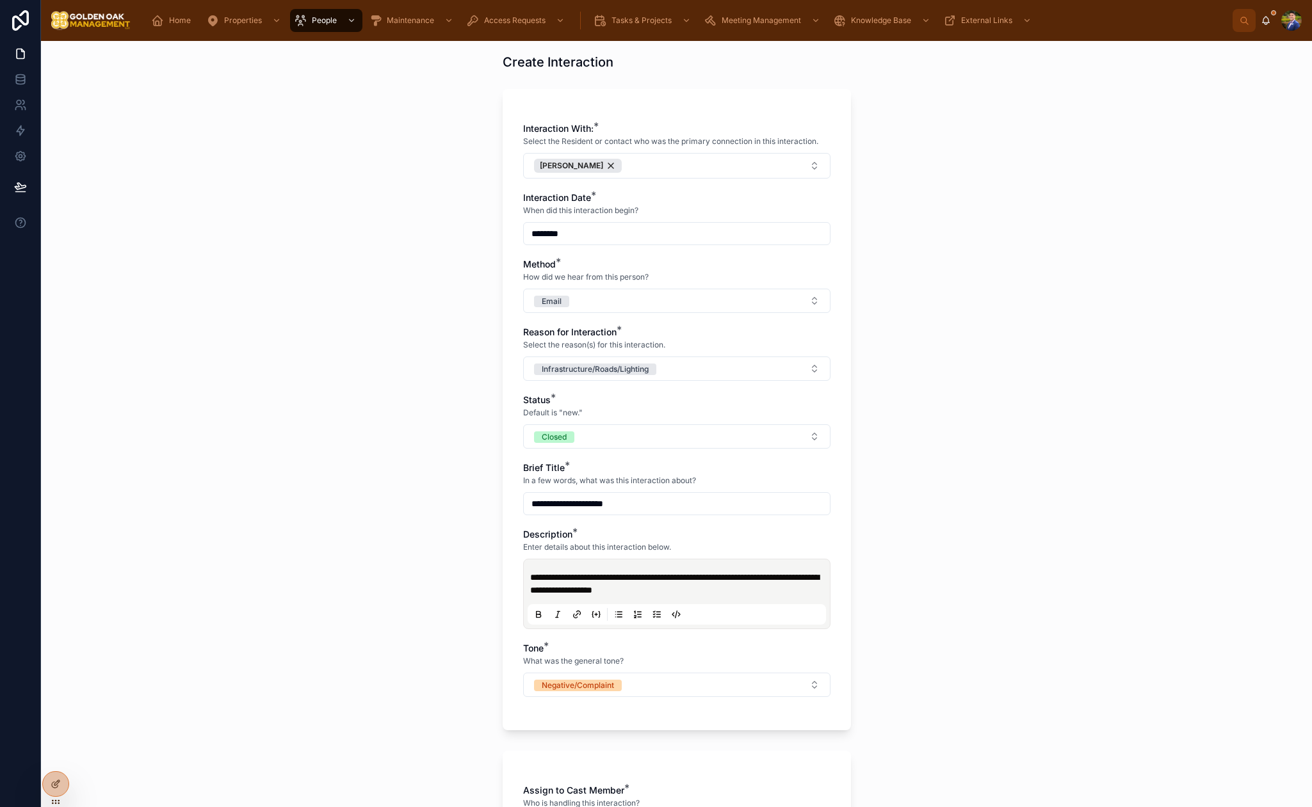
click at [449, 521] on div "**********" at bounding box center [676, 424] width 1271 height 766
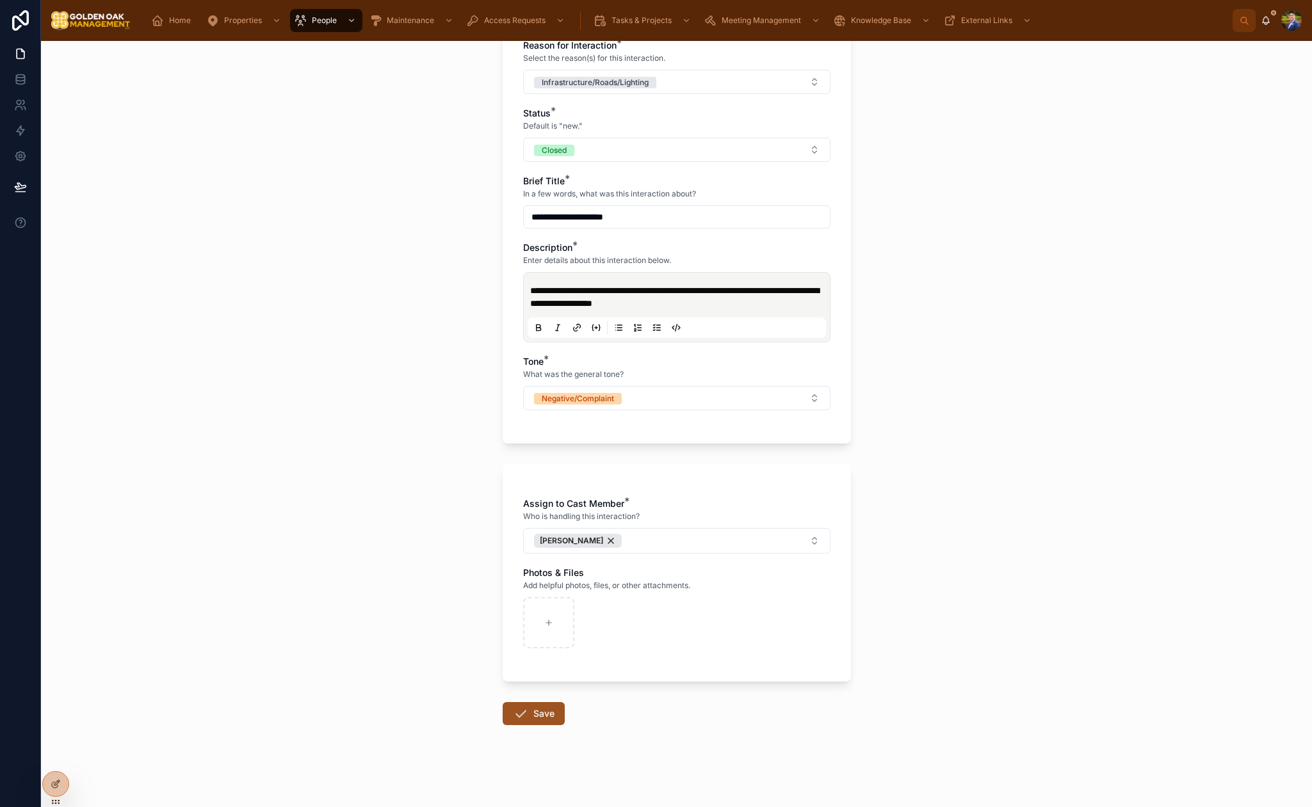
click at [545, 719] on button "Save" at bounding box center [534, 713] width 62 height 23
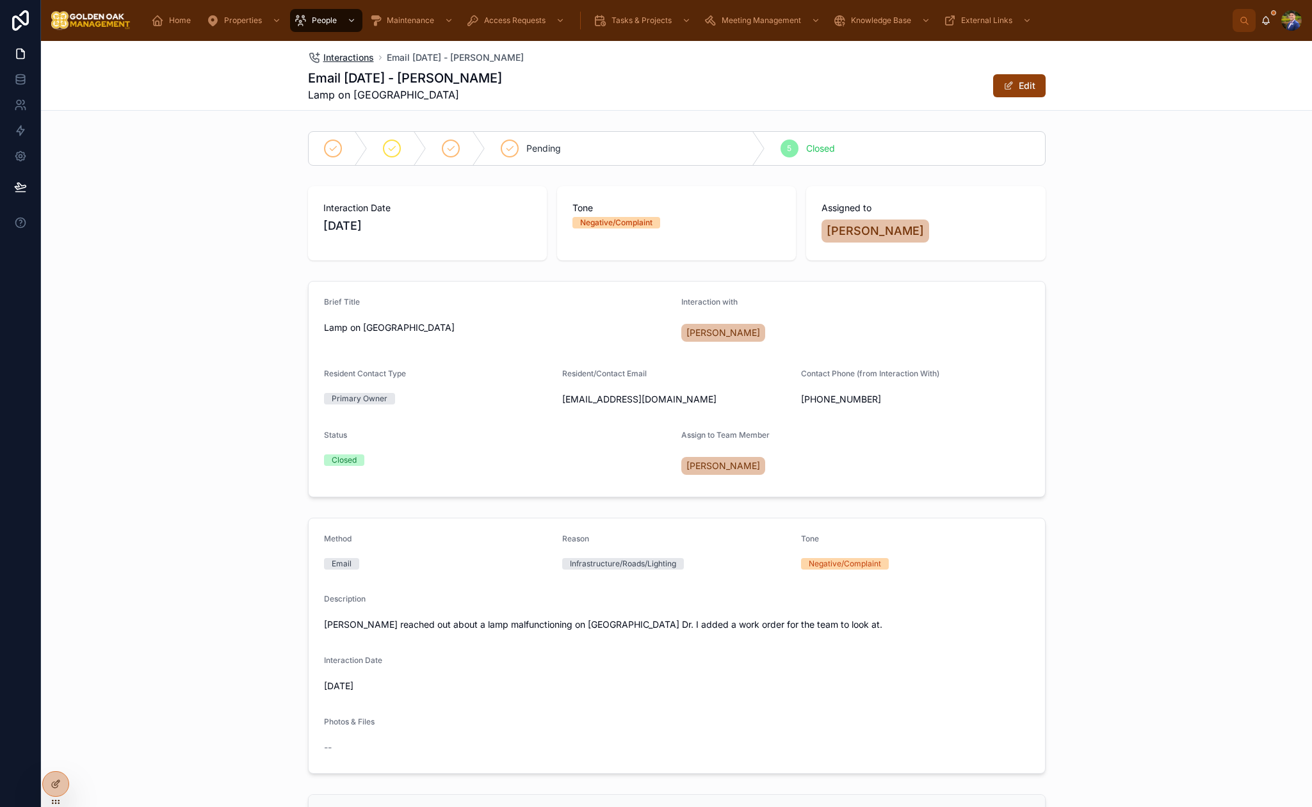
click at [351, 59] on span "Interactions" at bounding box center [348, 57] width 51 height 13
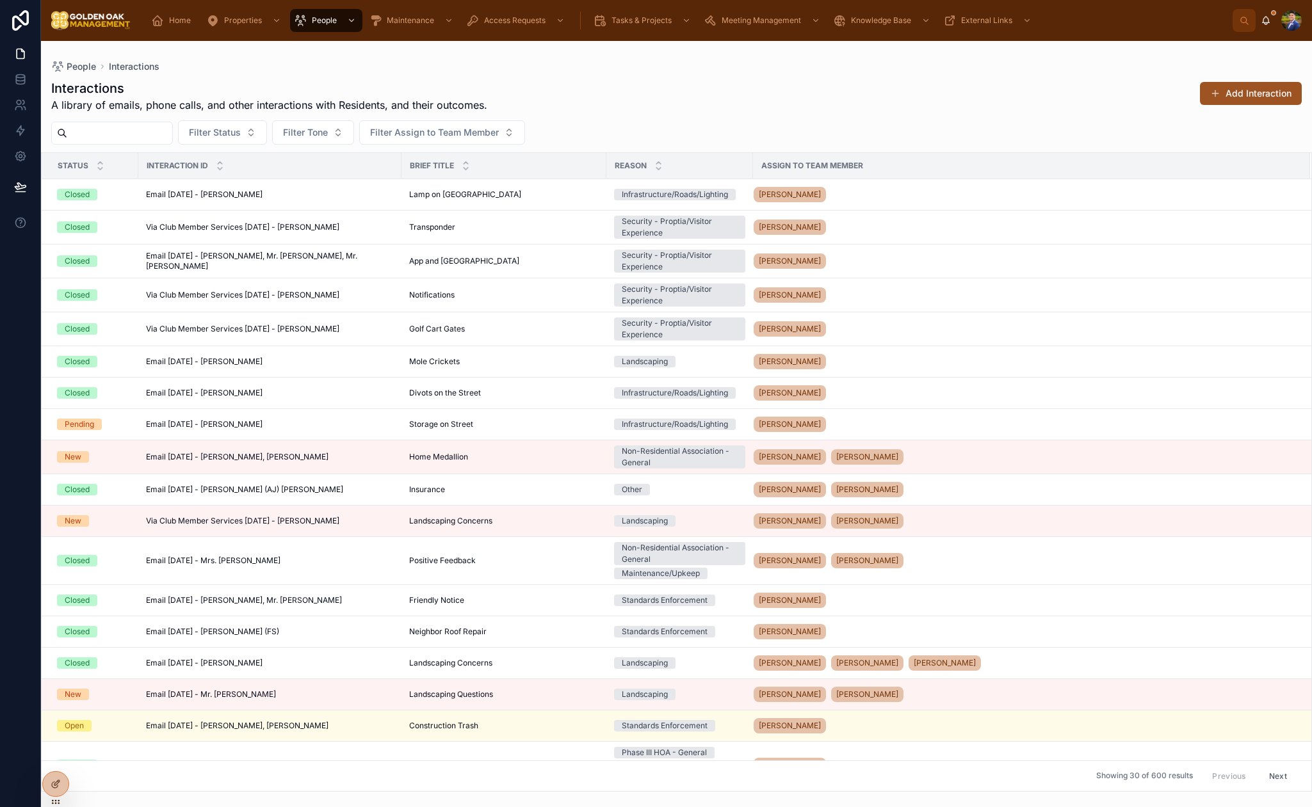
click at [1223, 93] on button "Add Interaction" at bounding box center [1251, 93] width 102 height 23
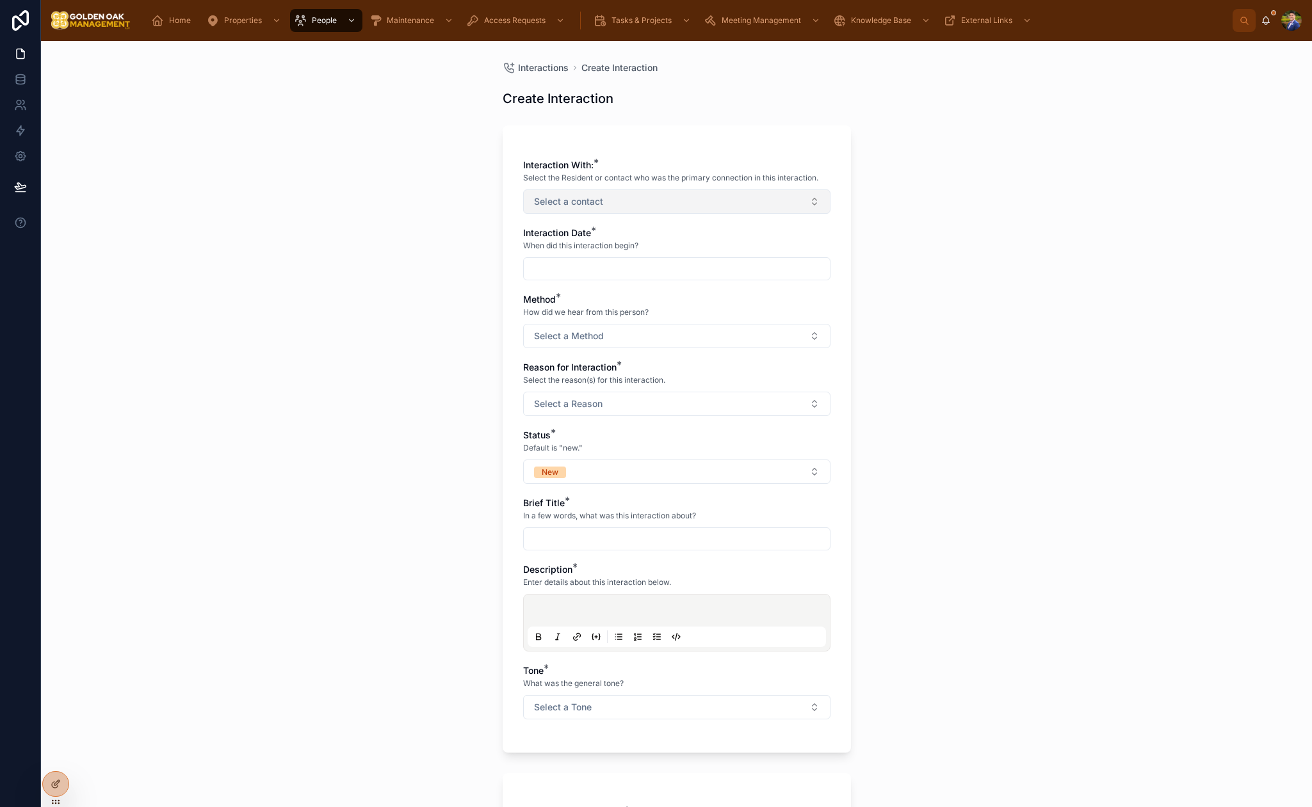
click at [636, 202] on button "Select a contact" at bounding box center [676, 201] width 307 height 24
click at [638, 281] on div "[PERSON_NAME]" at bounding box center [676, 274] width 301 height 20
click at [657, 232] on input "***" at bounding box center [684, 229] width 275 height 23
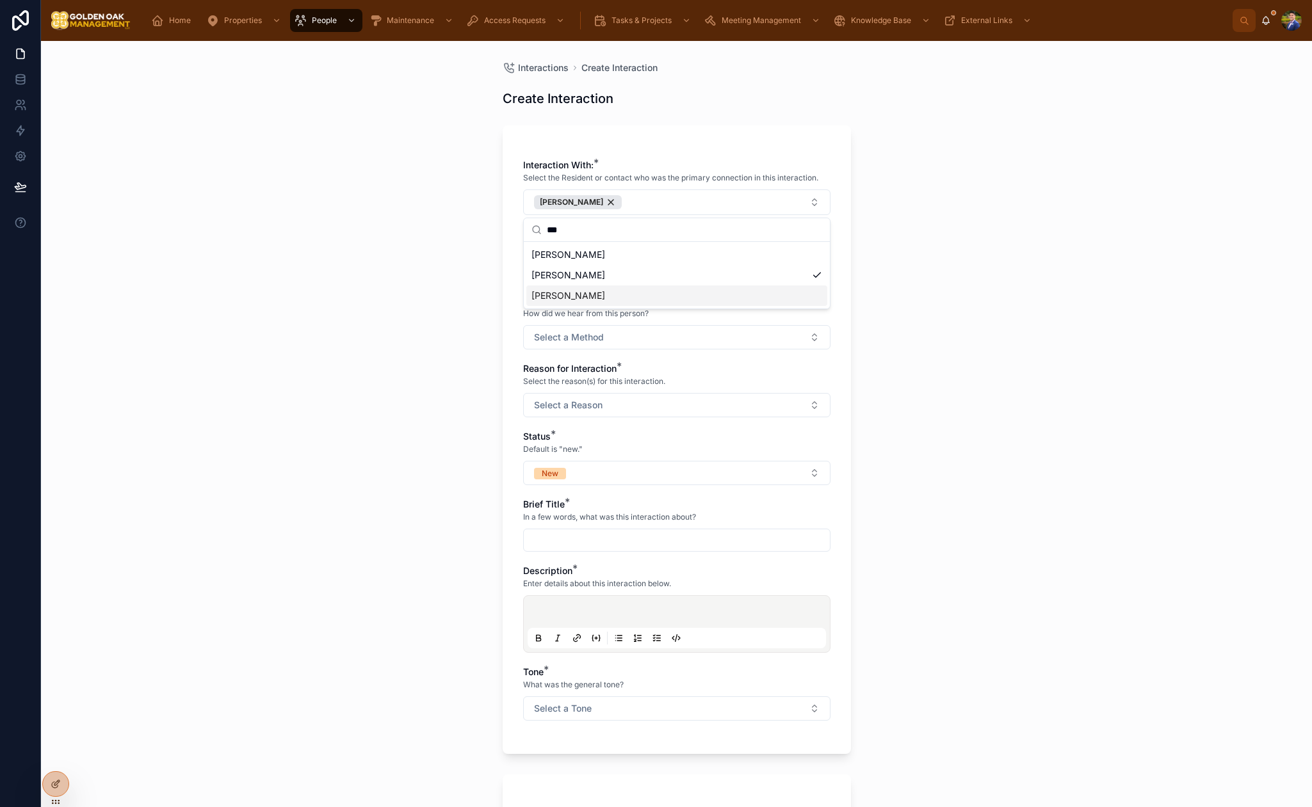
click at [605, 295] on span "[PERSON_NAME]" at bounding box center [568, 295] width 74 height 13
click at [692, 229] on input "***" at bounding box center [684, 229] width 275 height 23
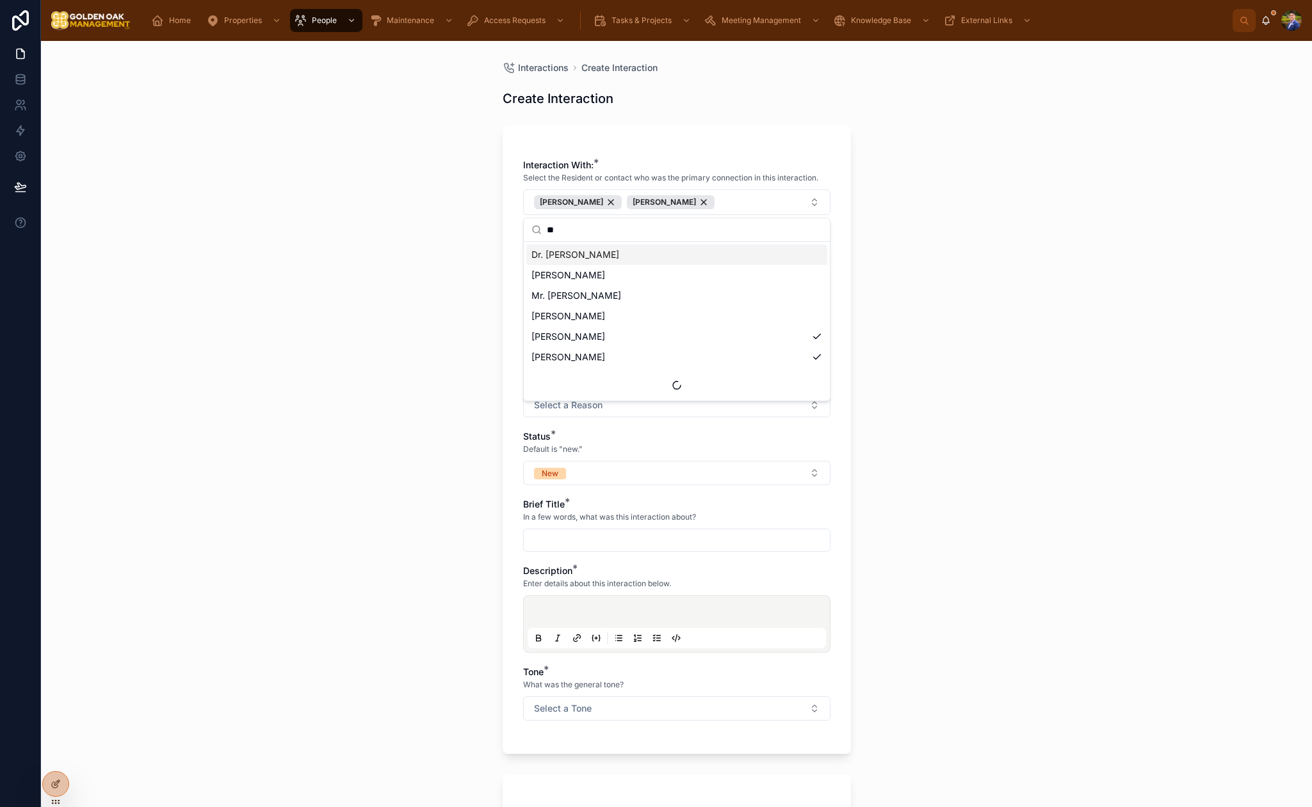
type input "*"
click at [969, 277] on div "Interactions Create Interaction Create Interaction Interaction With: * Select t…" at bounding box center [676, 424] width 1271 height 766
click at [611, 275] on input "text" at bounding box center [677, 270] width 306 height 18
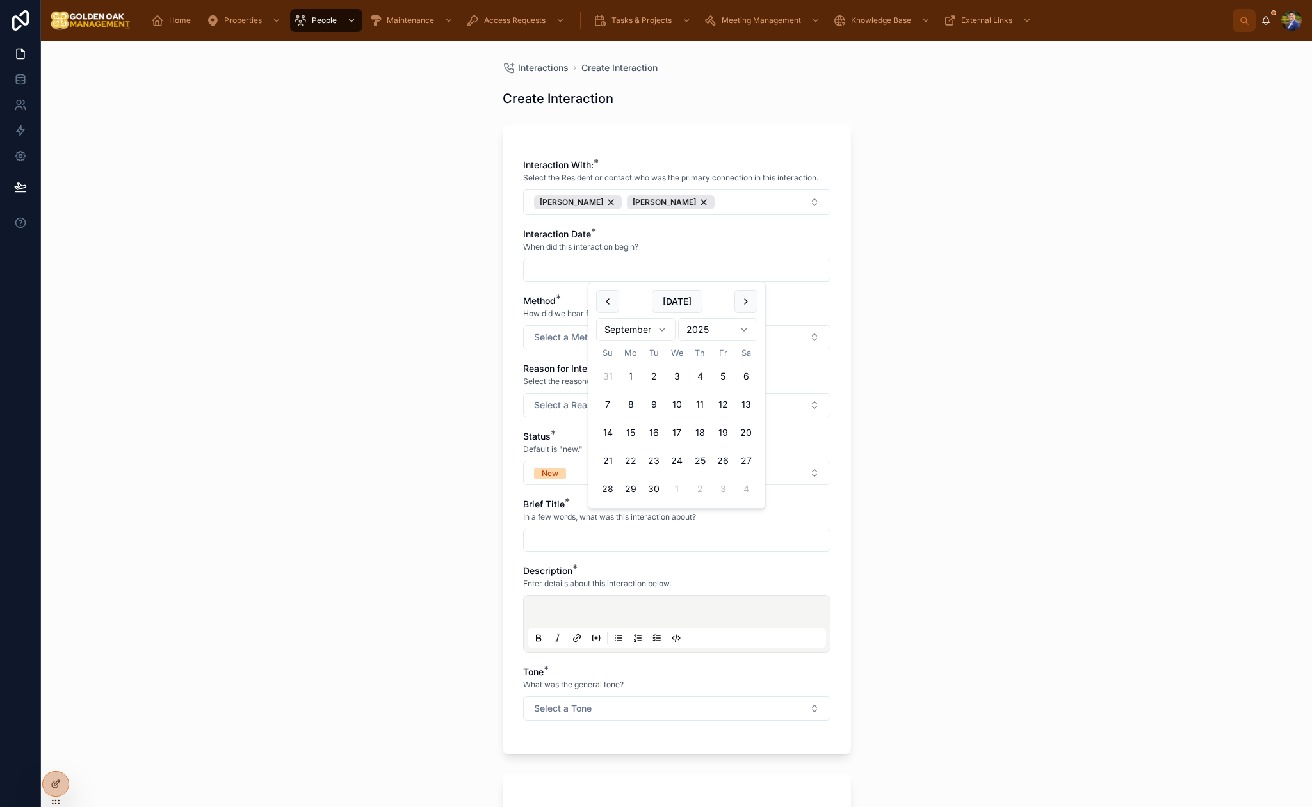
drag, startPoint x: 652, startPoint y: 379, endPoint x: 874, endPoint y: 355, distance: 222.7
click at [652, 379] on button "2" at bounding box center [653, 376] width 23 height 23
type input "********"
drag, startPoint x: 986, startPoint y: 346, endPoint x: 864, endPoint y: 342, distance: 122.3
click at [986, 346] on div "Interactions Create Interaction Create Interaction Interaction With: * Select t…" at bounding box center [676, 424] width 1271 height 766
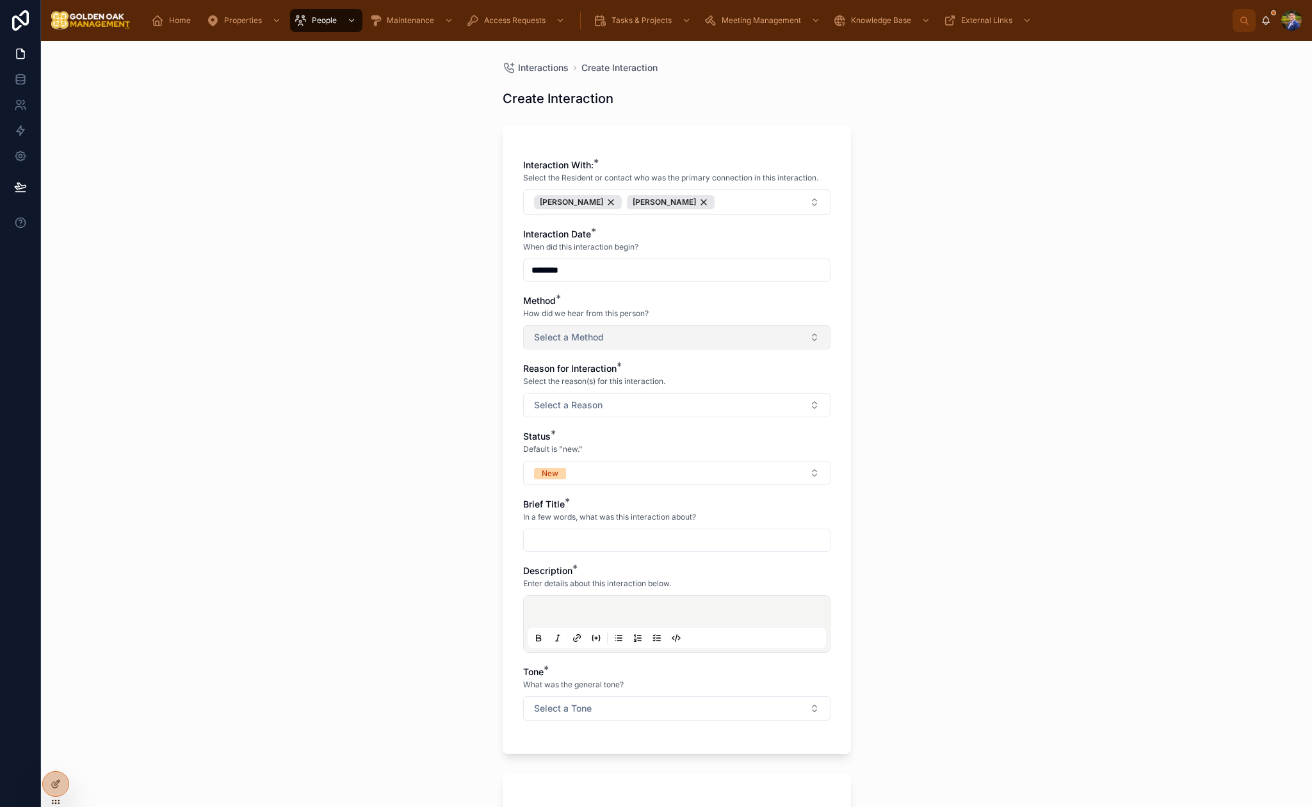
click at [718, 332] on button "Select a Method" at bounding box center [676, 337] width 307 height 24
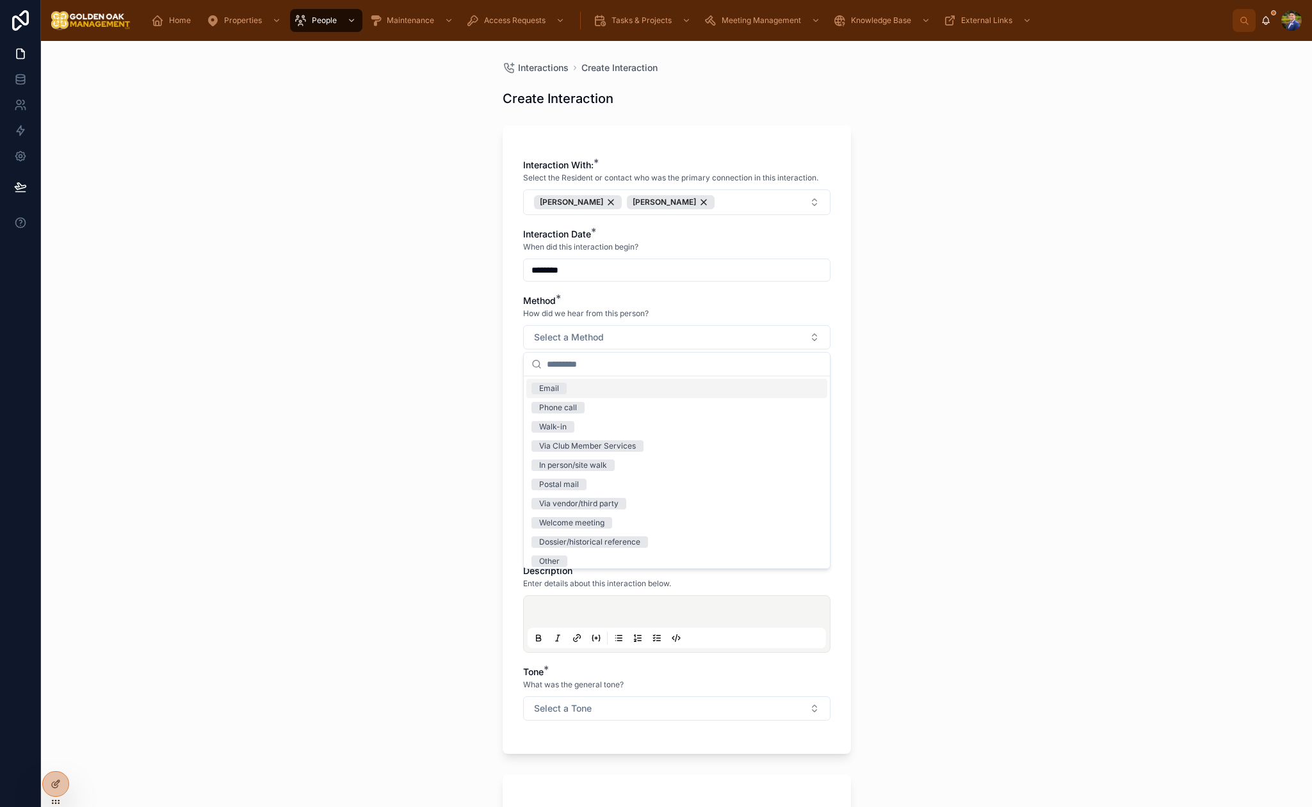
drag, startPoint x: 564, startPoint y: 390, endPoint x: 511, endPoint y: 392, distance: 52.6
click at [563, 390] on span "Email" at bounding box center [548, 389] width 35 height 12
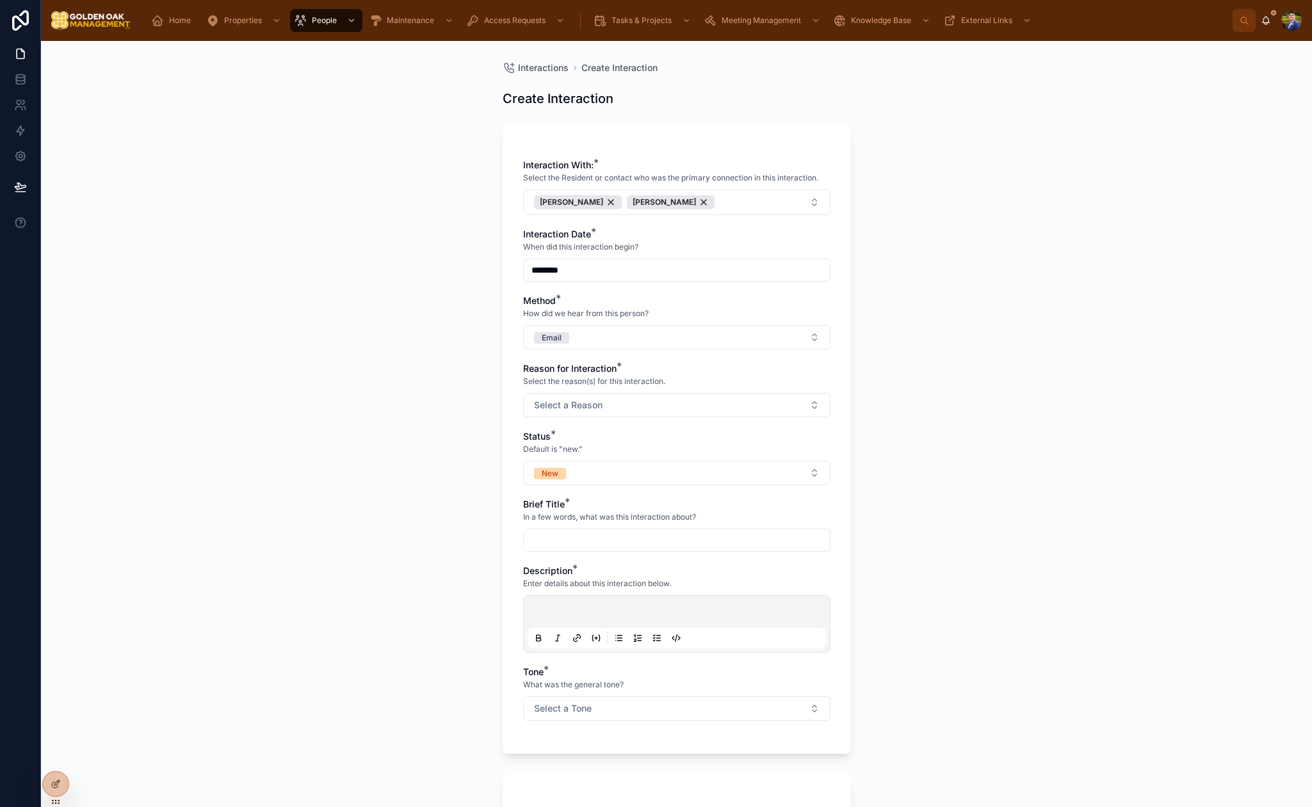
drag, startPoint x: 484, startPoint y: 392, endPoint x: 597, endPoint y: 391, distance: 112.7
click at [494, 392] on div "Interactions Create Interaction Create Interaction Interaction With: * Select t…" at bounding box center [676, 424] width 1271 height 766
click at [597, 391] on div "Reason for Interaction * Select the reason(s) for this interaction. Select a Re…" at bounding box center [676, 389] width 307 height 55
click at [597, 401] on span "Select a Reason" at bounding box center [568, 405] width 68 height 13
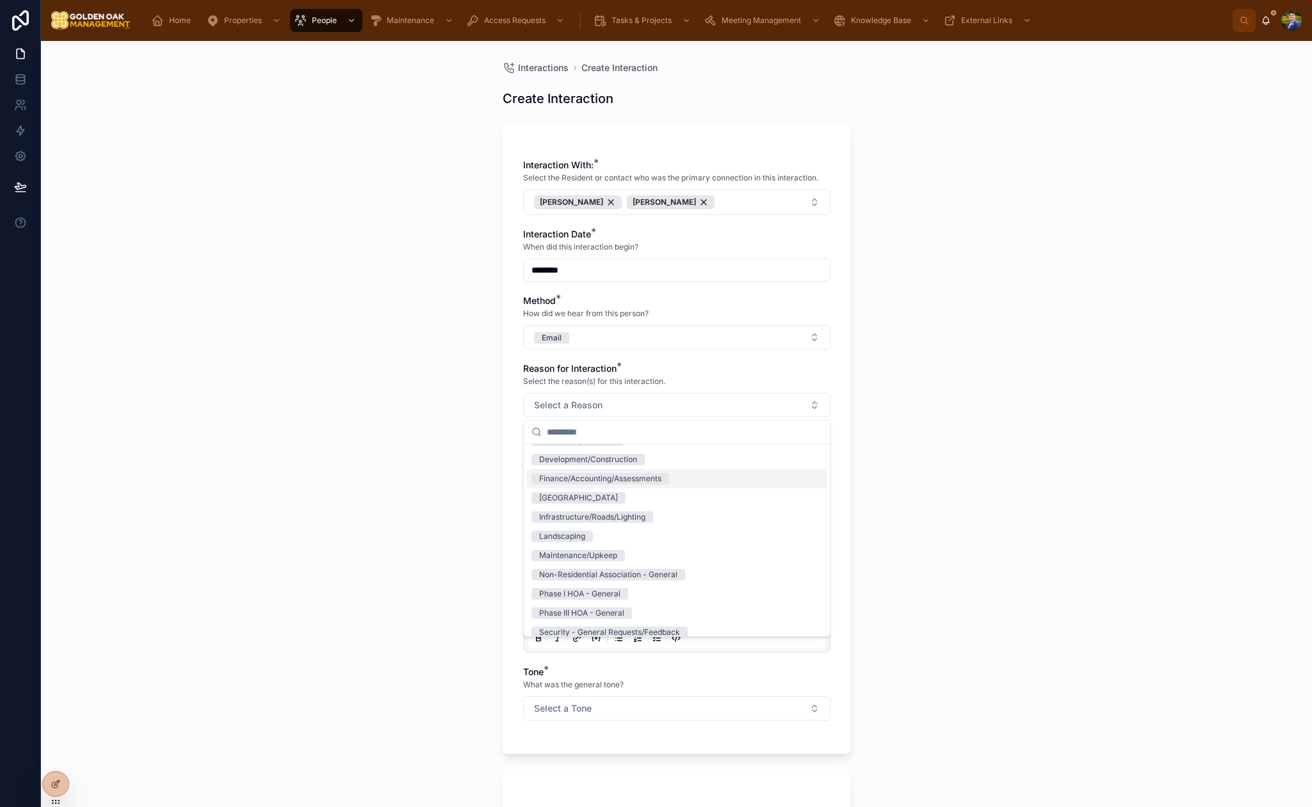
scroll to position [59, 0]
click at [625, 529] on div "Landscaping" at bounding box center [676, 531] width 301 height 19
drag, startPoint x: 438, startPoint y: 500, endPoint x: 542, endPoint y: 498, distance: 103.7
click at [443, 501] on div "Interactions Create Interaction Create Interaction Interaction With: * Select t…" at bounding box center [676, 424] width 1271 height 766
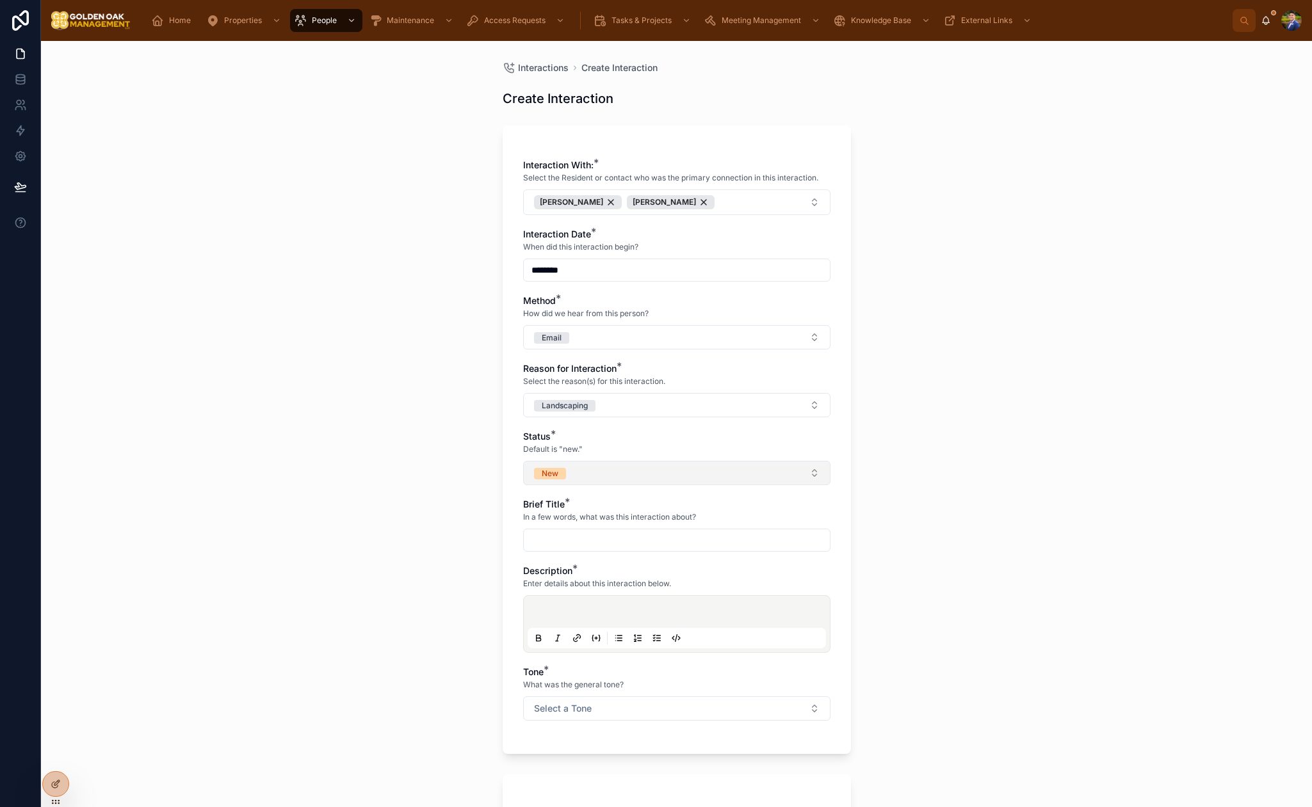
click at [602, 478] on button "New" at bounding box center [676, 473] width 307 height 24
click at [580, 599] on div "Closed" at bounding box center [676, 600] width 301 height 19
click at [604, 534] on input "text" at bounding box center [677, 540] width 306 height 18
type input "*"
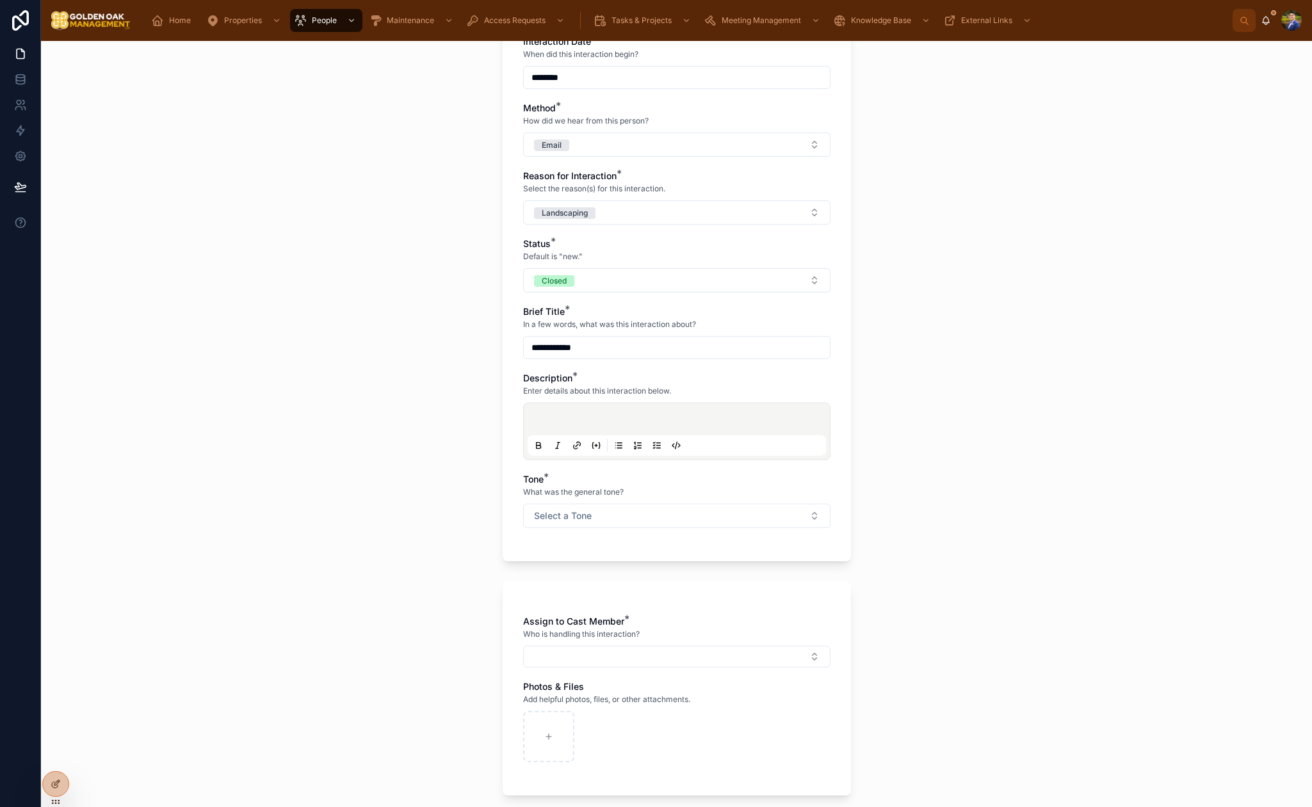
scroll to position [202, 0]
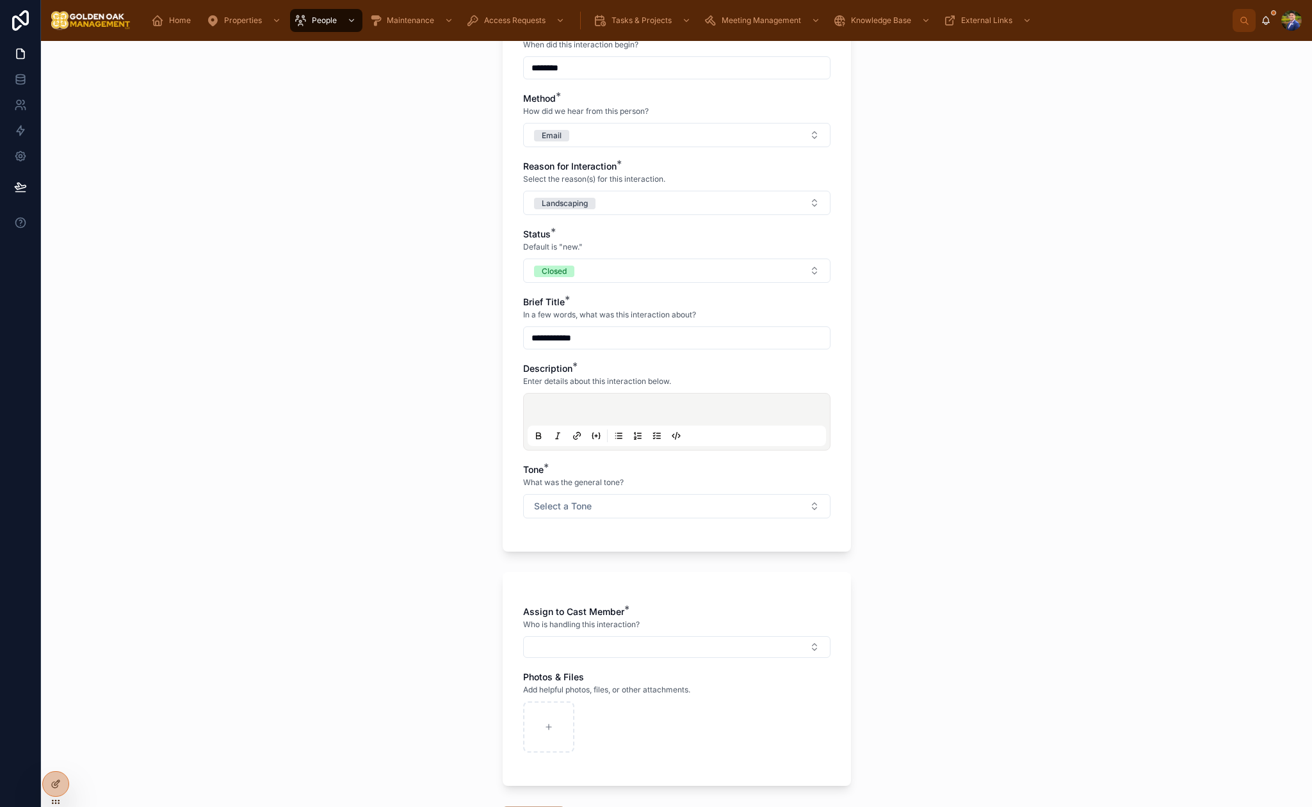
type input "**********"
click at [589, 408] on p at bounding box center [679, 411] width 298 height 13
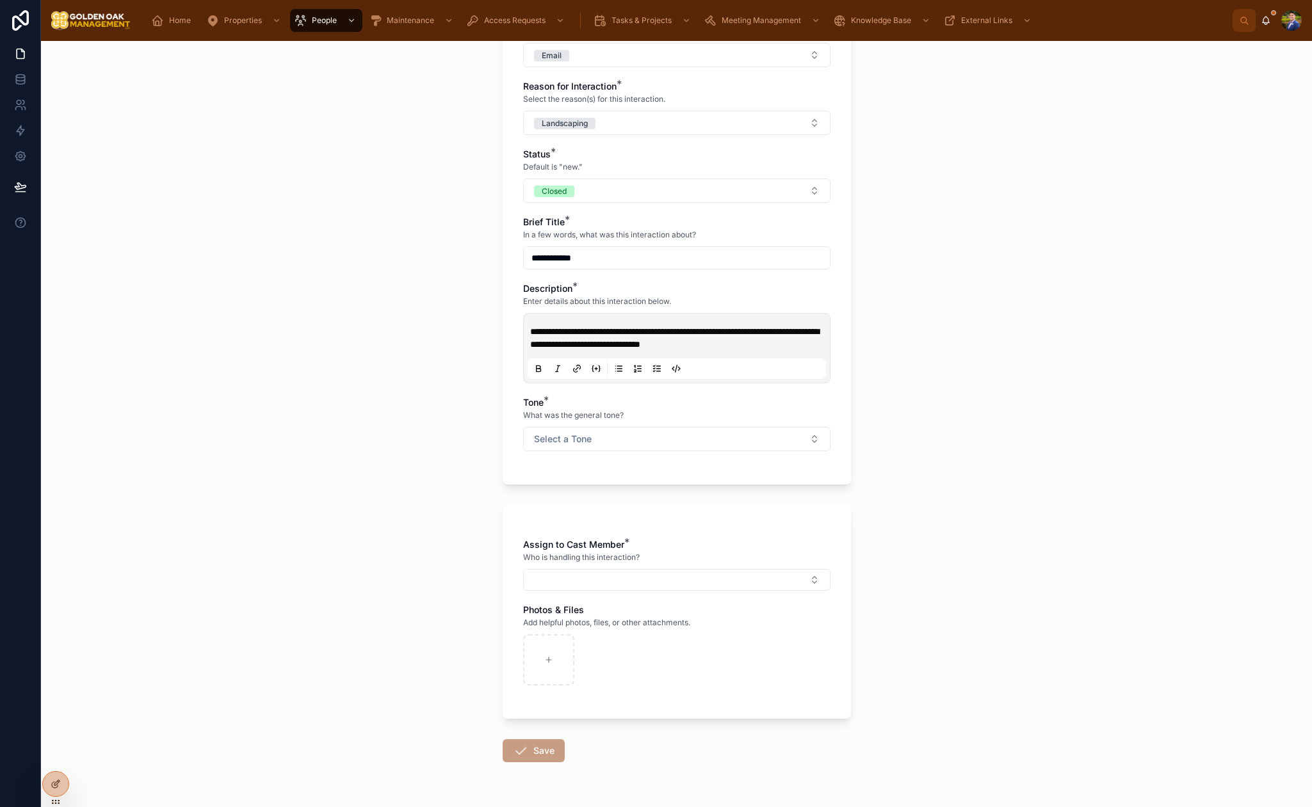
scroll to position [319, 0]
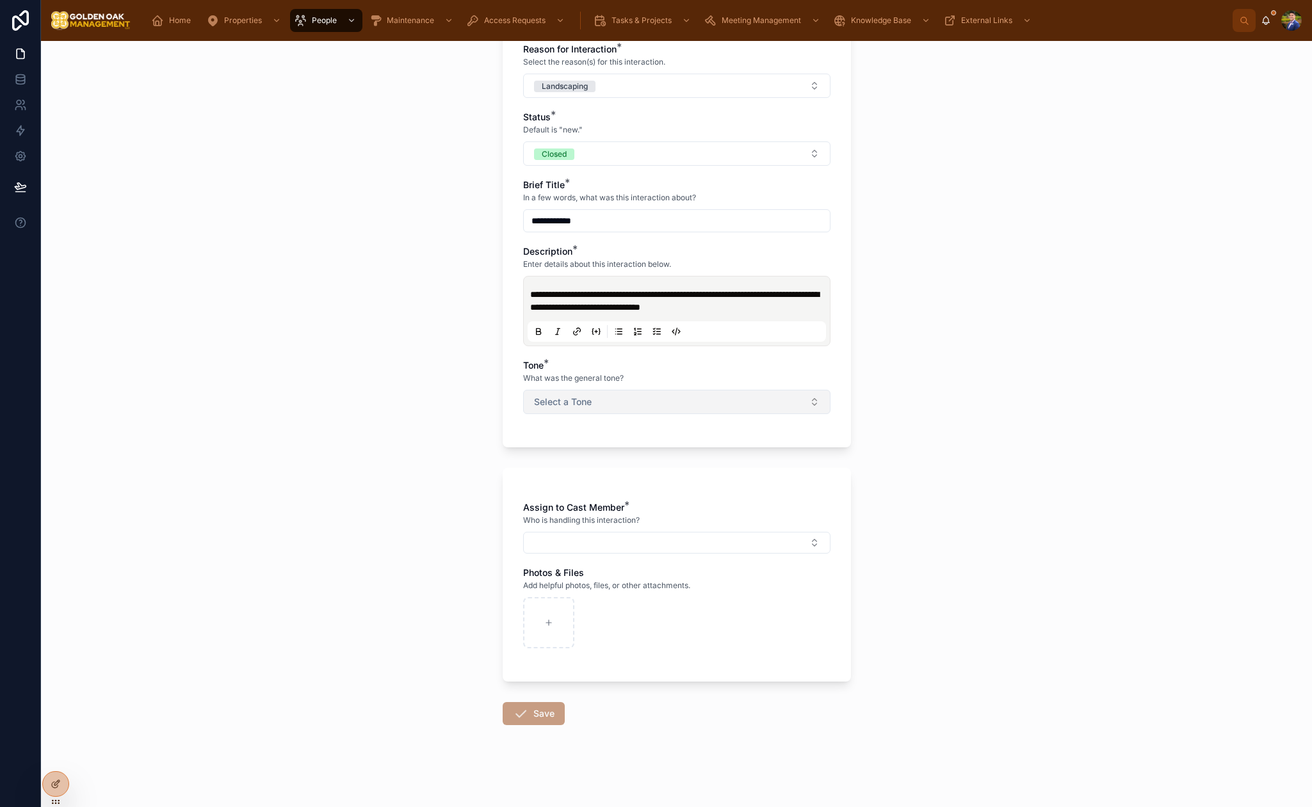
click at [616, 394] on button "Select a Tone" at bounding box center [676, 402] width 307 height 24
drag, startPoint x: 588, startPoint y: 492, endPoint x: 540, endPoint y: 512, distance: 51.4
click at [588, 492] on div "Negative/Complaint" at bounding box center [575, 492] width 72 height 12
click at [588, 536] on button "Select Button" at bounding box center [676, 543] width 307 height 22
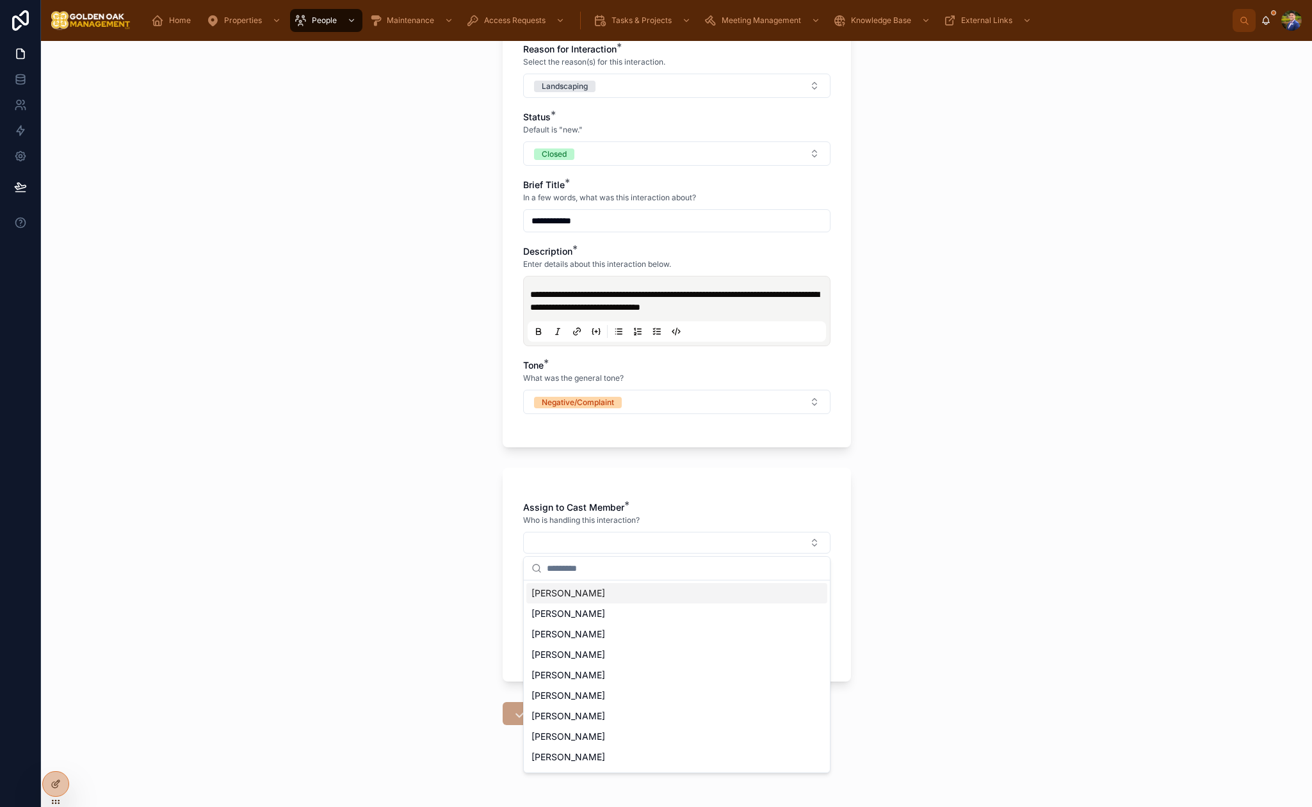
click at [597, 596] on span "[PERSON_NAME]" at bounding box center [568, 593] width 74 height 13
click at [413, 584] on div "**********" at bounding box center [676, 424] width 1271 height 766
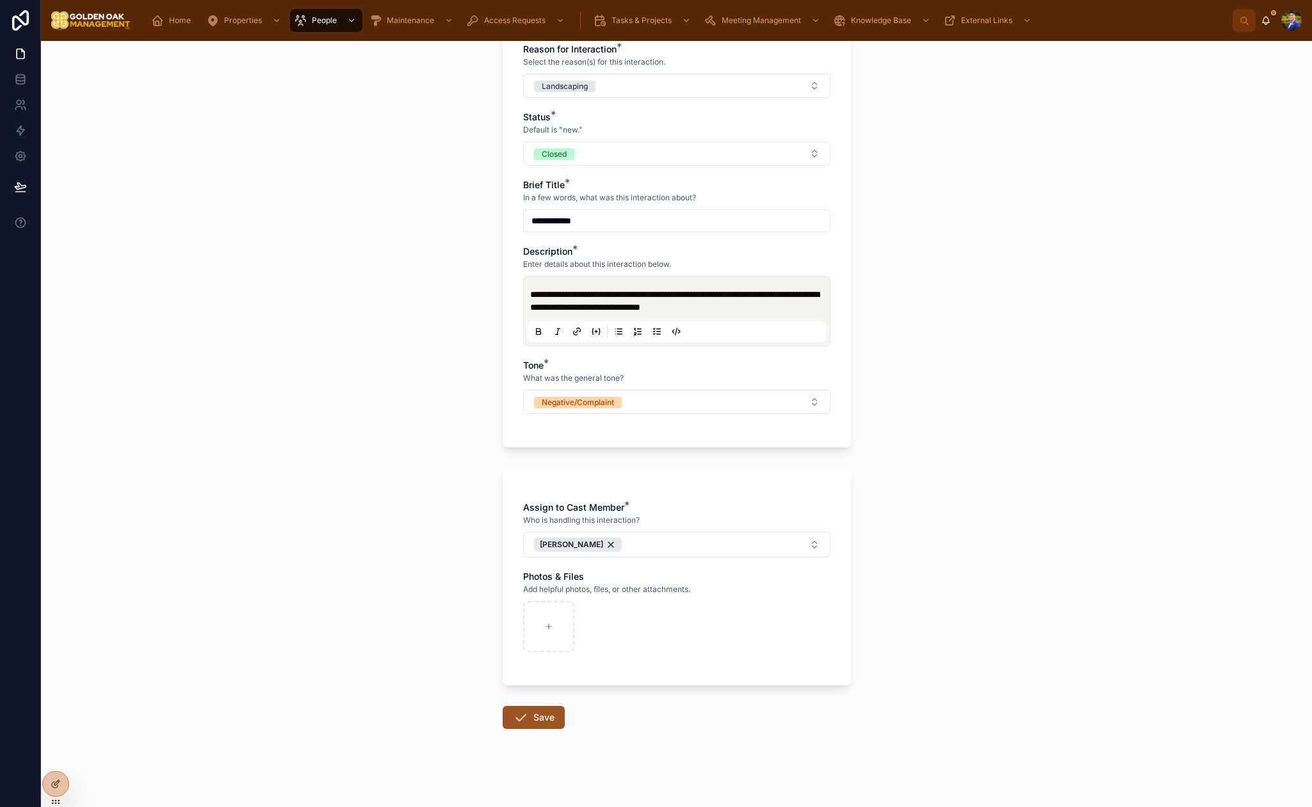
click at [547, 720] on button "Save" at bounding box center [534, 717] width 62 height 23
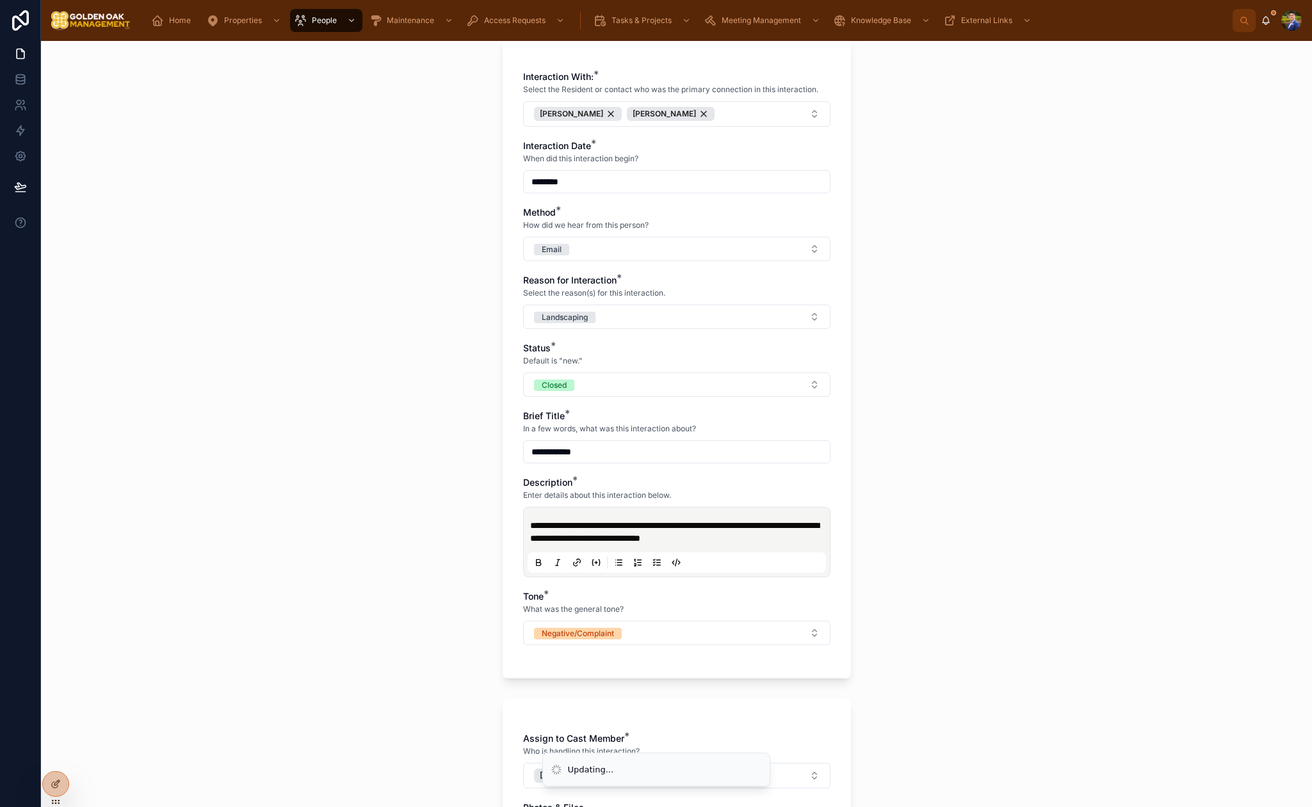
scroll to position [0, 0]
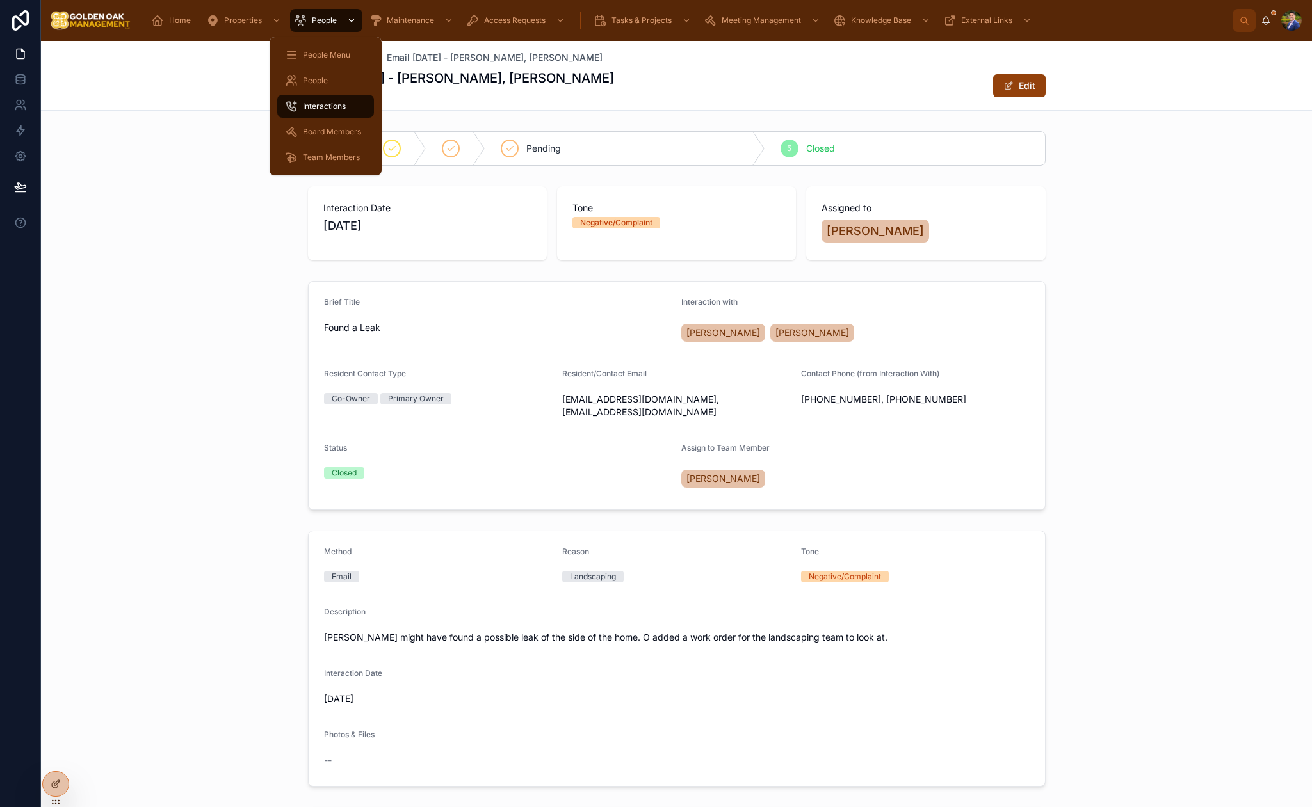
click at [319, 24] on span "People" at bounding box center [324, 20] width 25 height 10
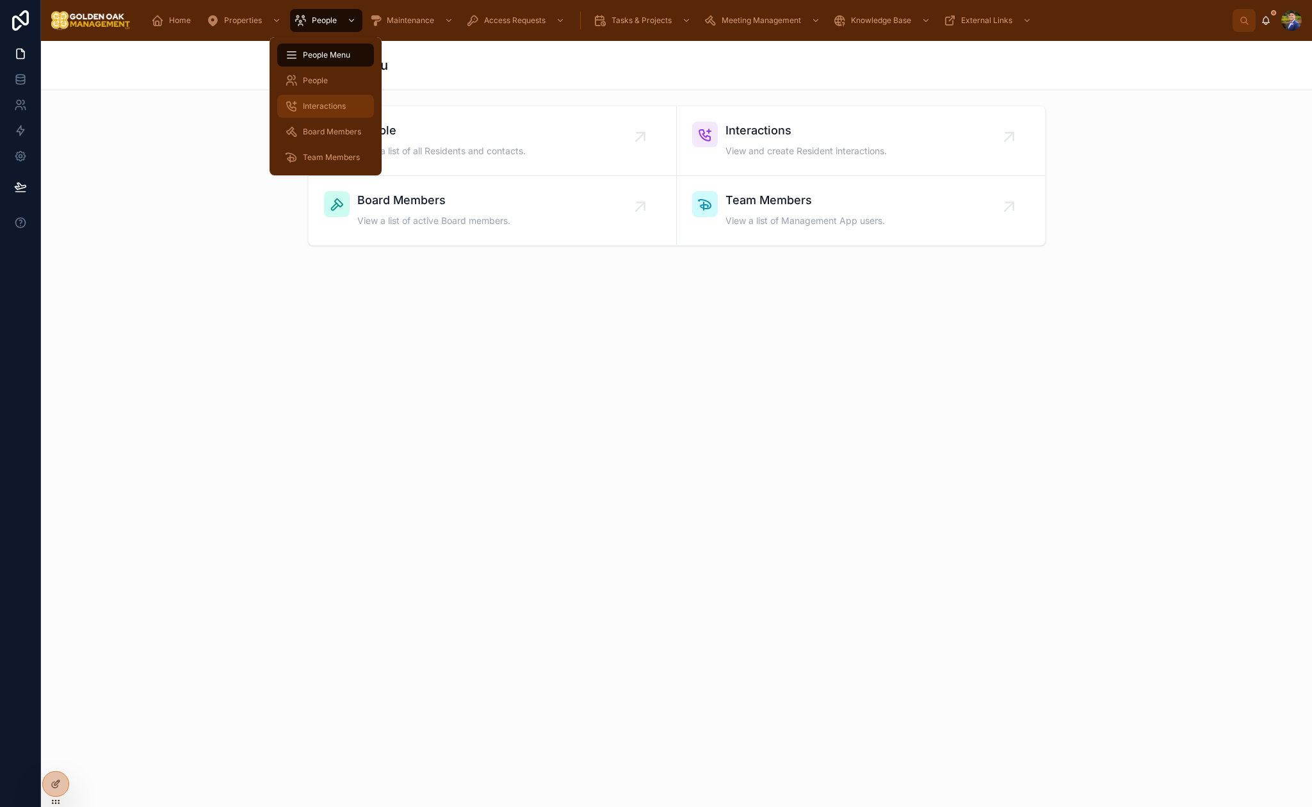
click at [327, 106] on span "Interactions" at bounding box center [324, 106] width 43 height 10
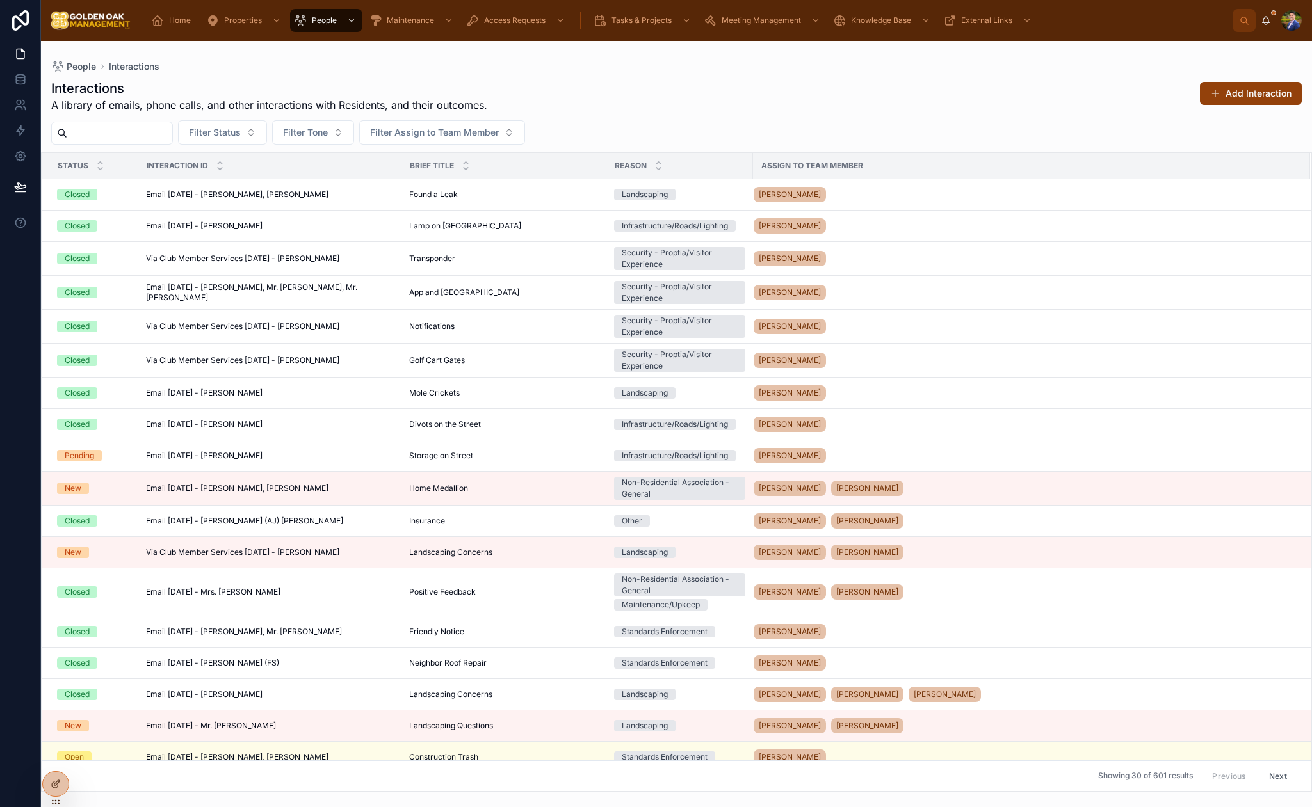
click at [380, 77] on div "Interactions A library of emails, phone calls, and other interactions with Resi…" at bounding box center [676, 432] width 1271 height 720
click at [1241, 97] on button "Add Interaction" at bounding box center [1251, 93] width 102 height 23
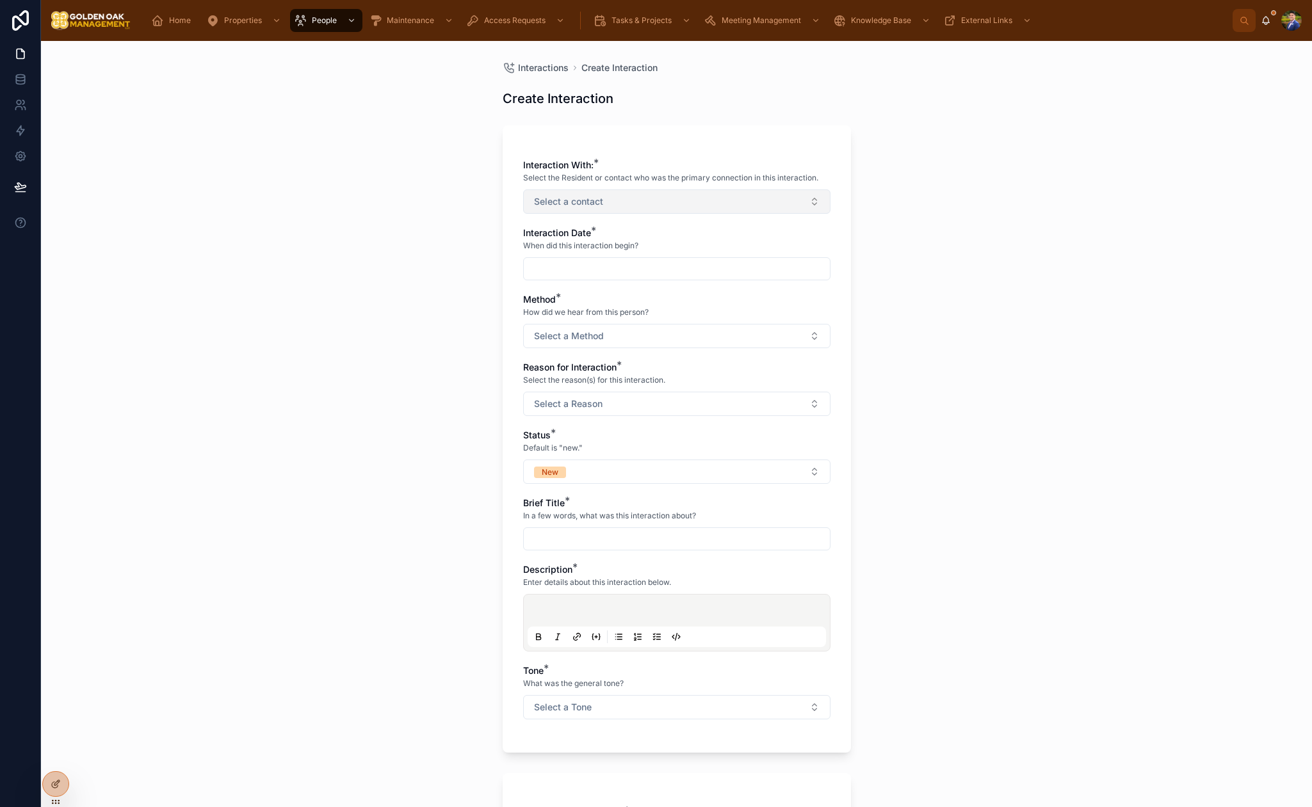
click at [614, 211] on button "Select a contact" at bounding box center [676, 201] width 307 height 24
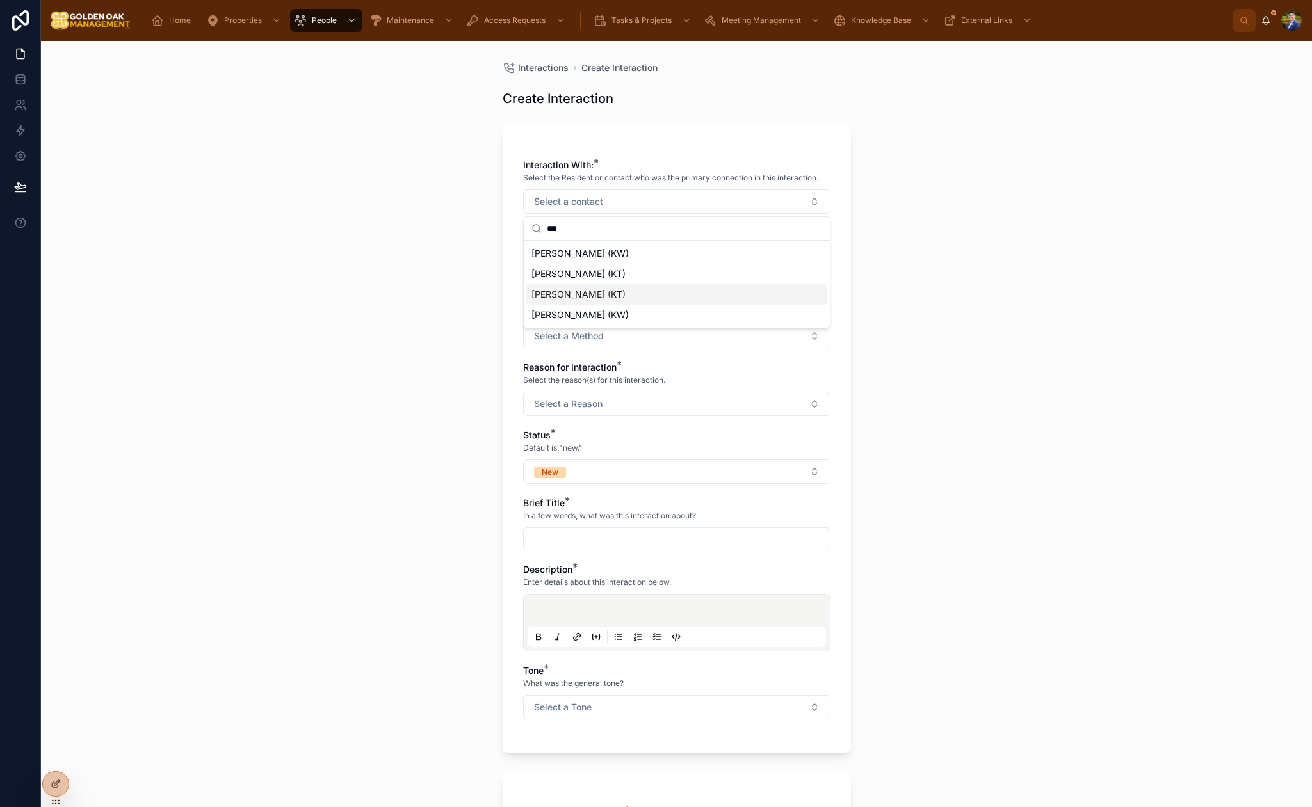
type input "***"
click at [662, 295] on div "[PERSON_NAME] (KT)" at bounding box center [676, 294] width 301 height 20
click at [452, 284] on div "Interactions Create Interaction Create Interaction Interaction With: * Select t…" at bounding box center [676, 424] width 1271 height 766
click at [586, 268] on input "text" at bounding box center [677, 270] width 306 height 18
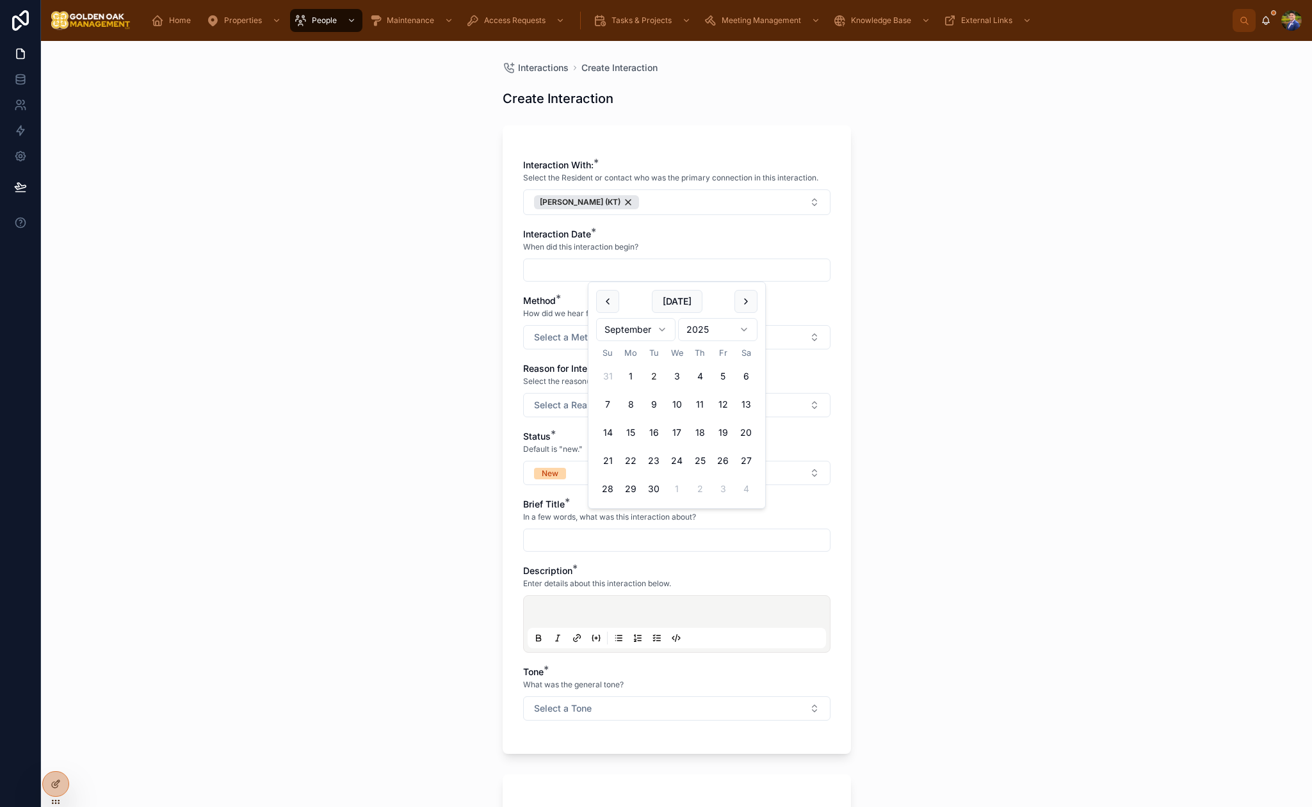
click at [652, 375] on button "2" at bounding box center [653, 376] width 23 height 23
type input "********"
click at [453, 367] on div "Interactions Create Interaction Create Interaction Interaction With: * Select t…" at bounding box center [676, 424] width 1271 height 766
click at [577, 338] on span "Select a Method" at bounding box center [569, 337] width 70 height 13
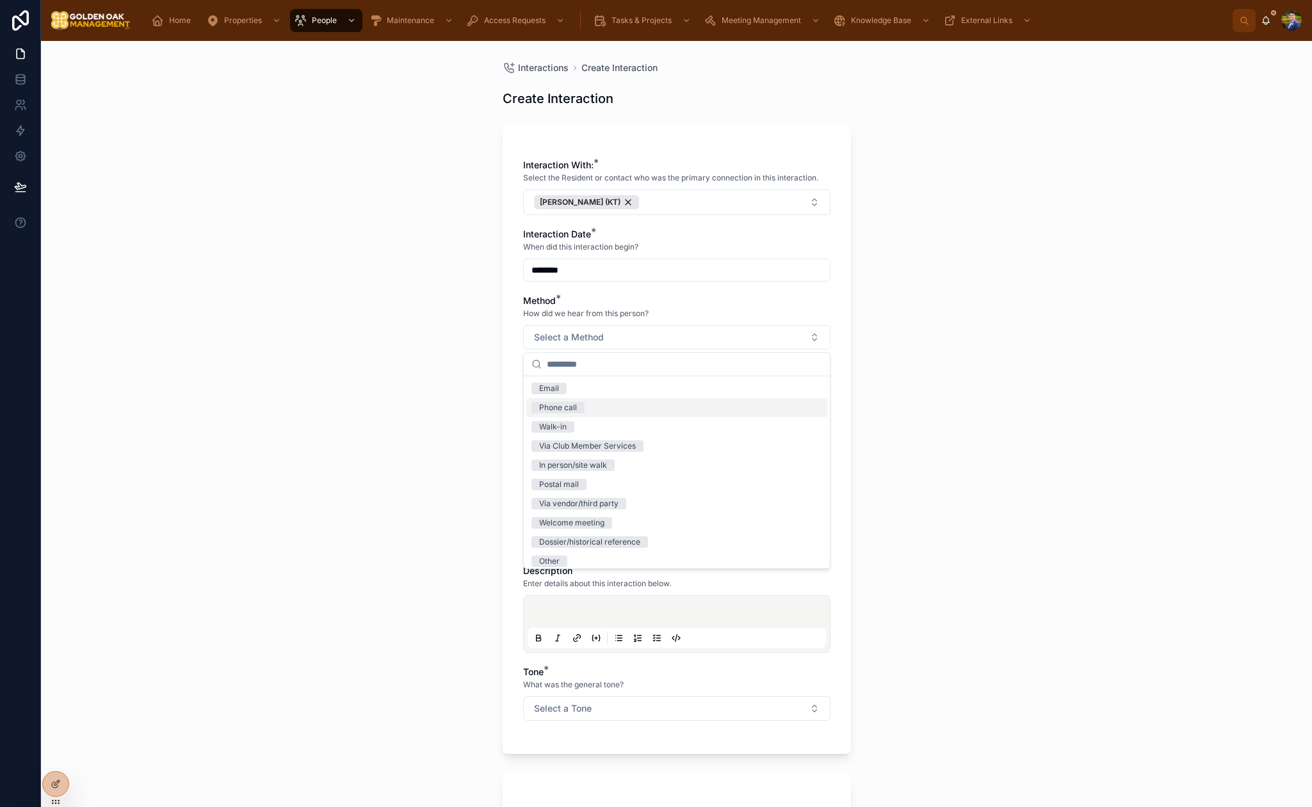
click at [570, 399] on div "Phone call" at bounding box center [676, 407] width 301 height 19
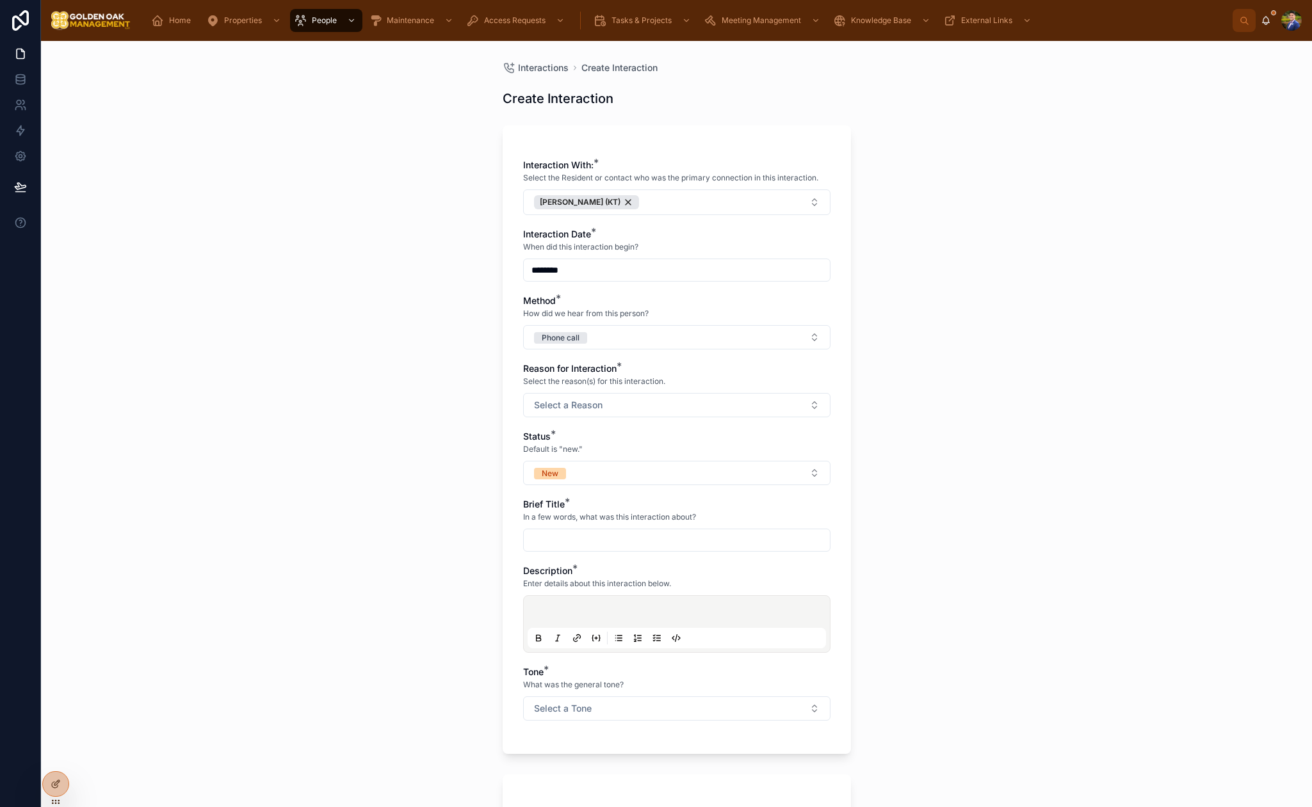
click at [407, 409] on div "Interactions Create Interaction Create Interaction Interaction With: * Select t…" at bounding box center [676, 424] width 1271 height 766
click at [535, 406] on span "Select a Reason" at bounding box center [568, 405] width 68 height 13
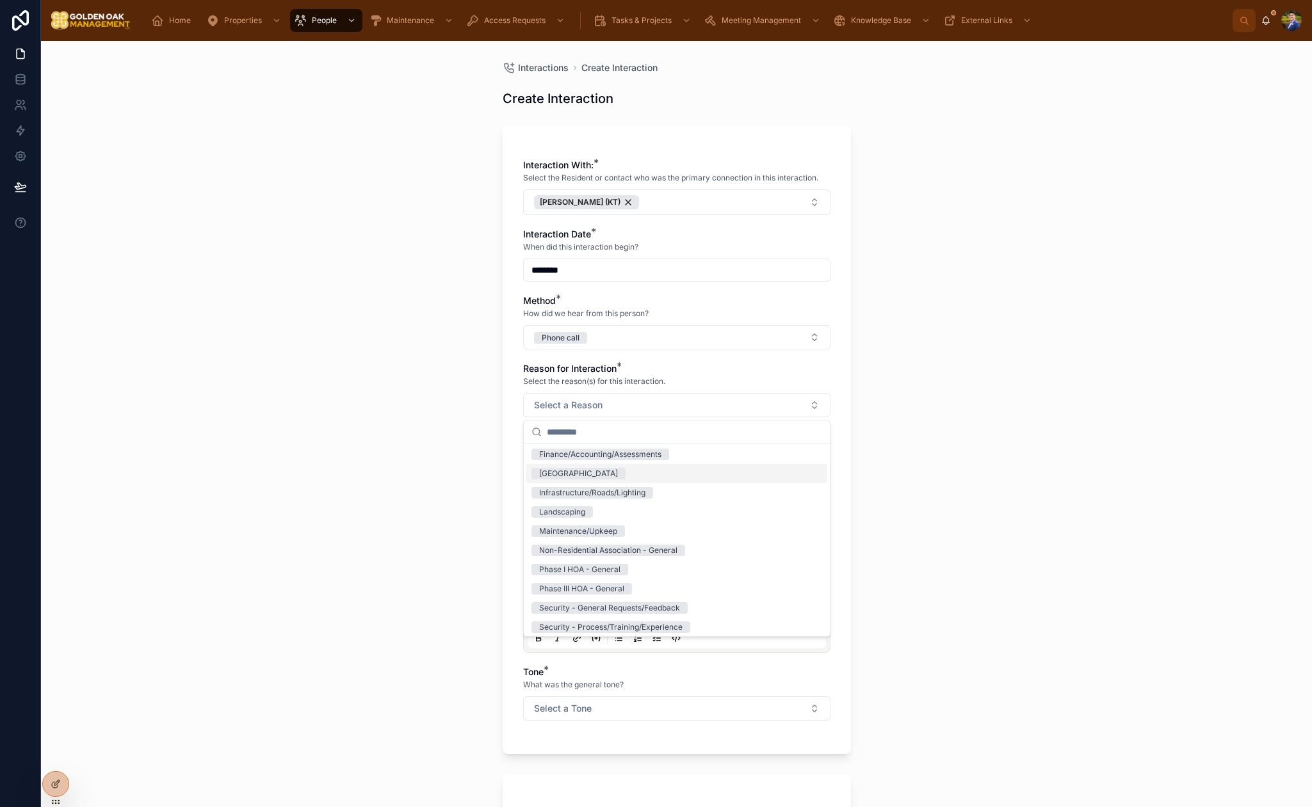
scroll to position [82, 0]
click at [587, 503] on span "Landscaping" at bounding box center [561, 509] width 61 height 12
click at [430, 470] on div "Interactions Create Interaction Create Interaction Interaction With: * Select t…" at bounding box center [676, 424] width 1271 height 766
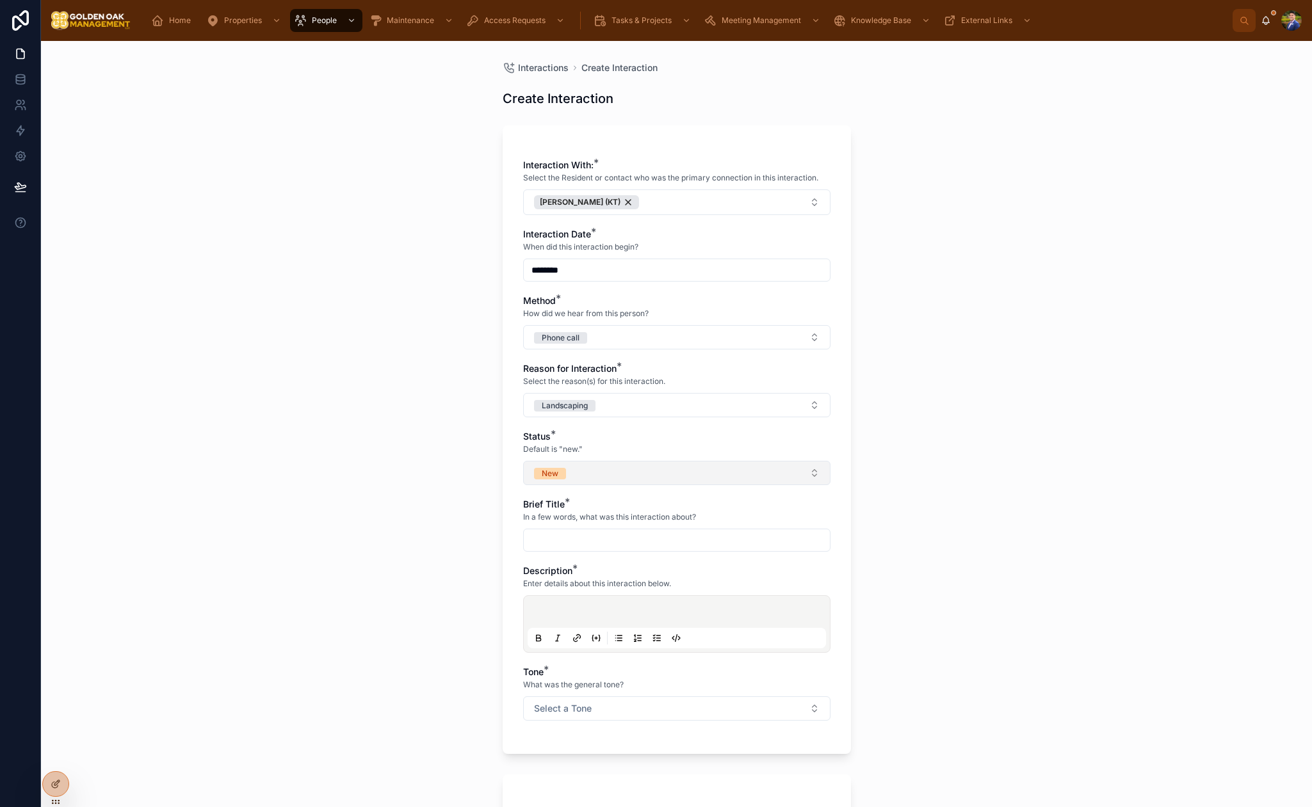
click at [545, 480] on button "New" at bounding box center [676, 473] width 307 height 24
click at [546, 527] on div "New" at bounding box center [547, 525] width 17 height 12
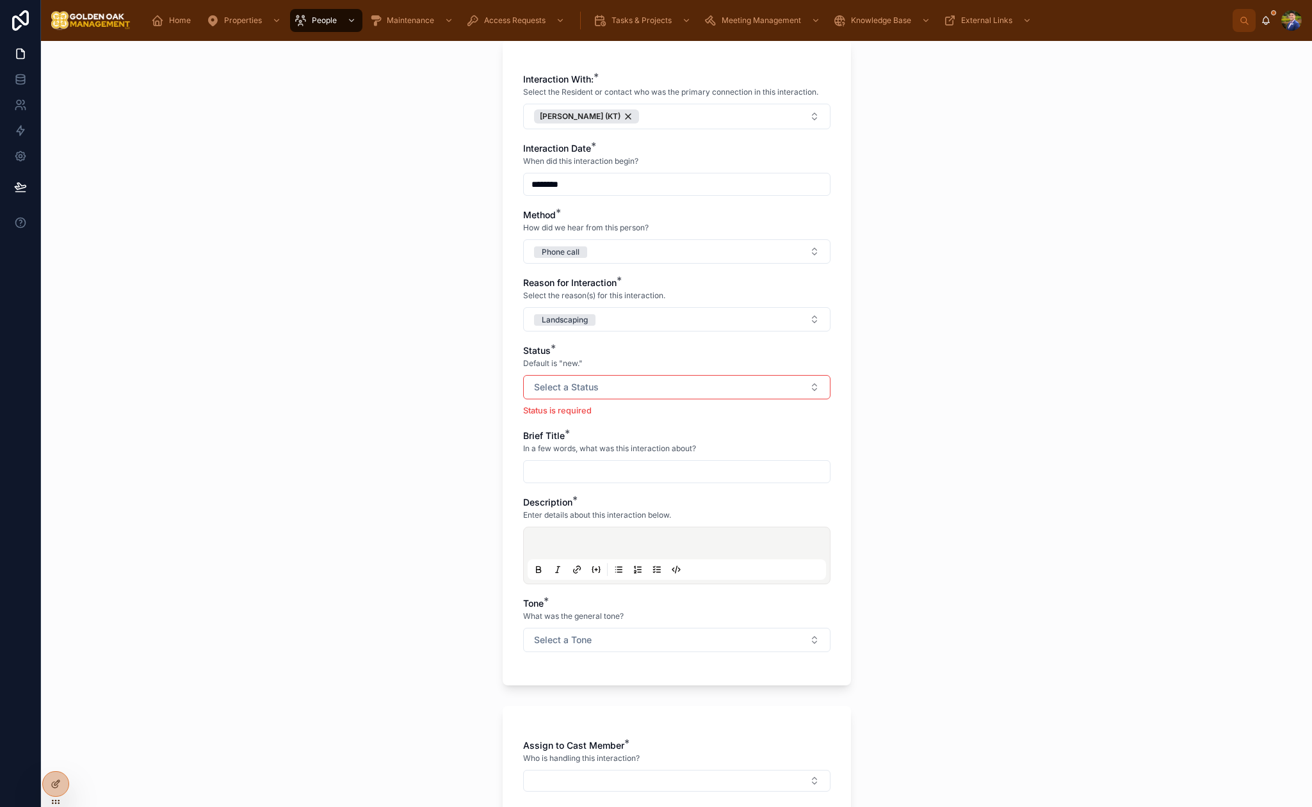
scroll to position [117, 0]
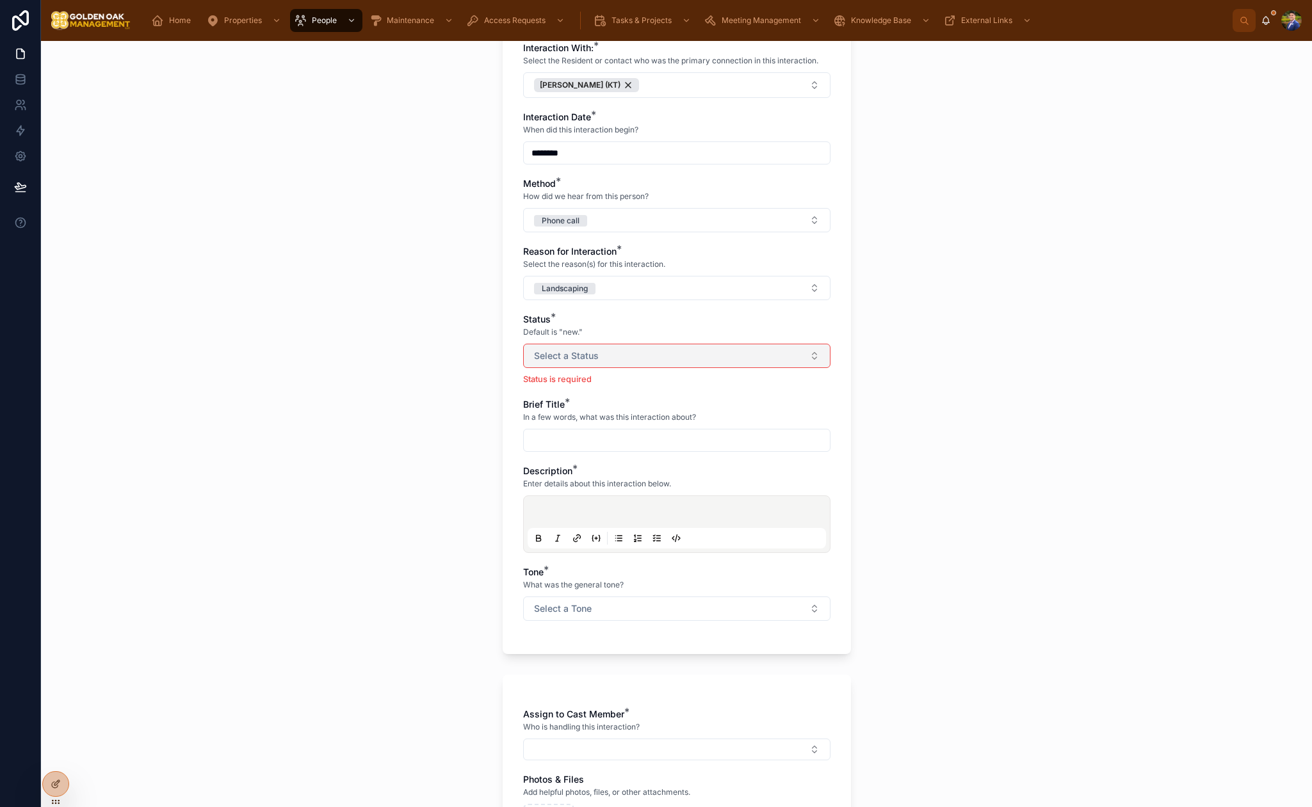
click at [610, 366] on button "Select a Status" at bounding box center [676, 356] width 307 height 24
click at [601, 401] on div "New" at bounding box center [676, 407] width 301 height 19
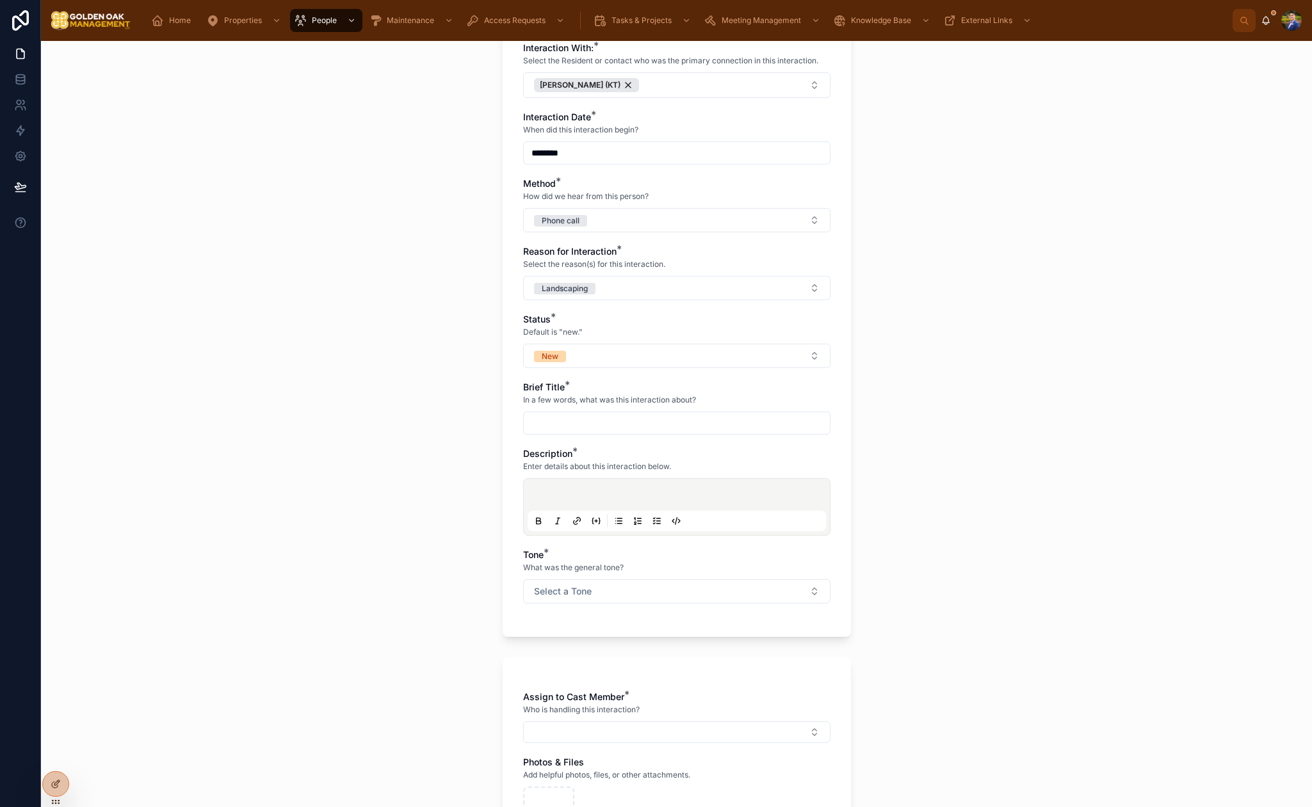
click at [591, 428] on input "text" at bounding box center [677, 423] width 306 height 18
type input "*"
type input "**********"
click at [568, 495] on p at bounding box center [679, 496] width 298 height 13
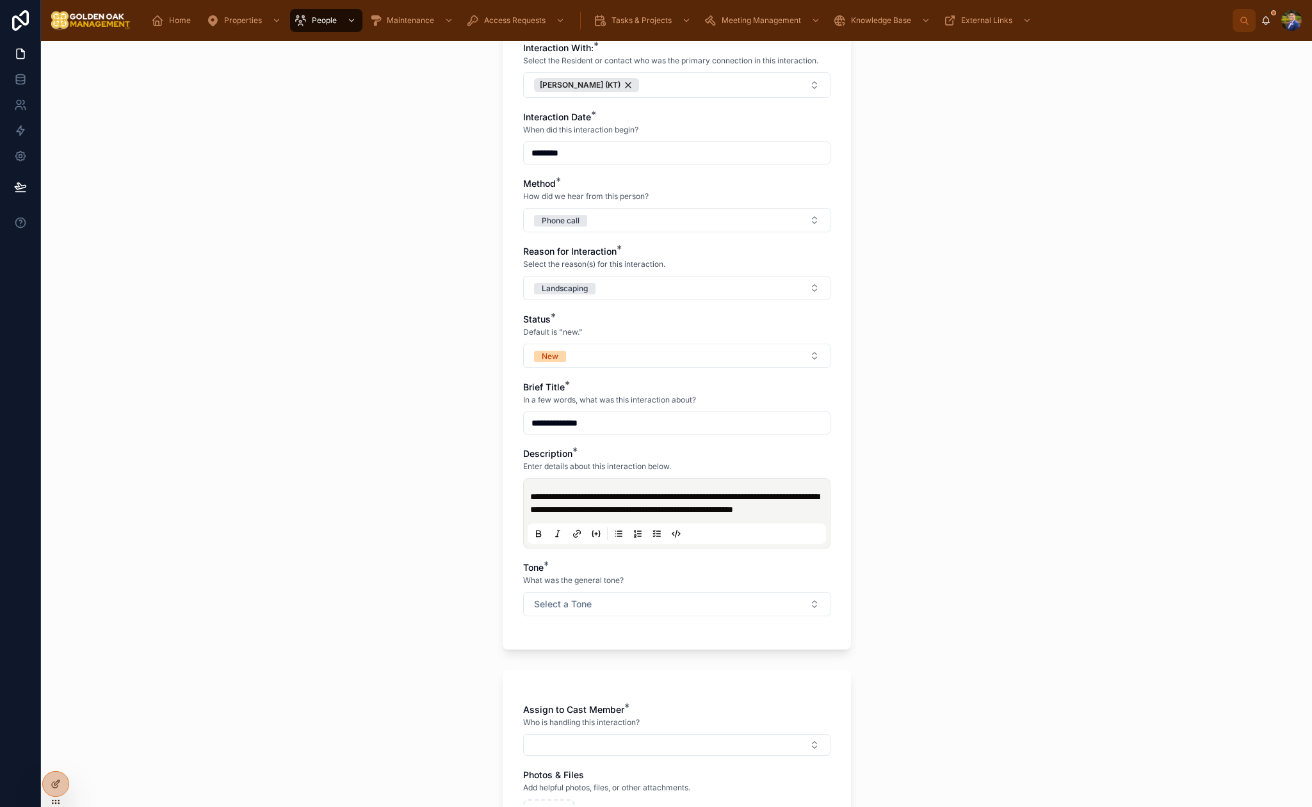
click at [639, 497] on span "**********" at bounding box center [674, 503] width 289 height 22
click at [675, 498] on span "**********" at bounding box center [674, 503] width 289 height 22
drag, startPoint x: 782, startPoint y: 497, endPoint x: 744, endPoint y: 494, distance: 37.9
click at [744, 494] on span "**********" at bounding box center [674, 503] width 289 height 22
click at [775, 501] on span "**********" at bounding box center [674, 503] width 289 height 22
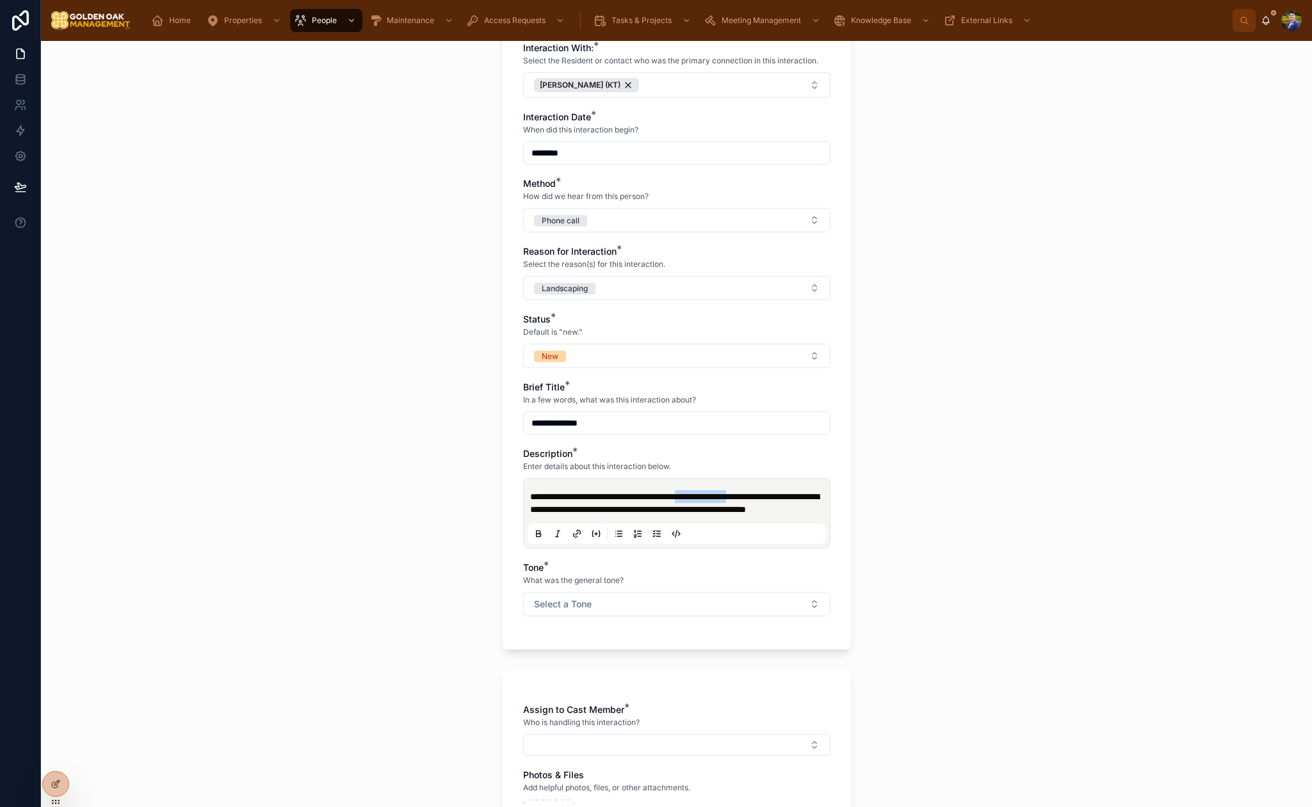
drag, startPoint x: 785, startPoint y: 497, endPoint x: 717, endPoint y: 496, distance: 68.5
click at [717, 496] on span "**********" at bounding box center [674, 503] width 289 height 22
click at [623, 516] on p "**********" at bounding box center [679, 503] width 298 height 26
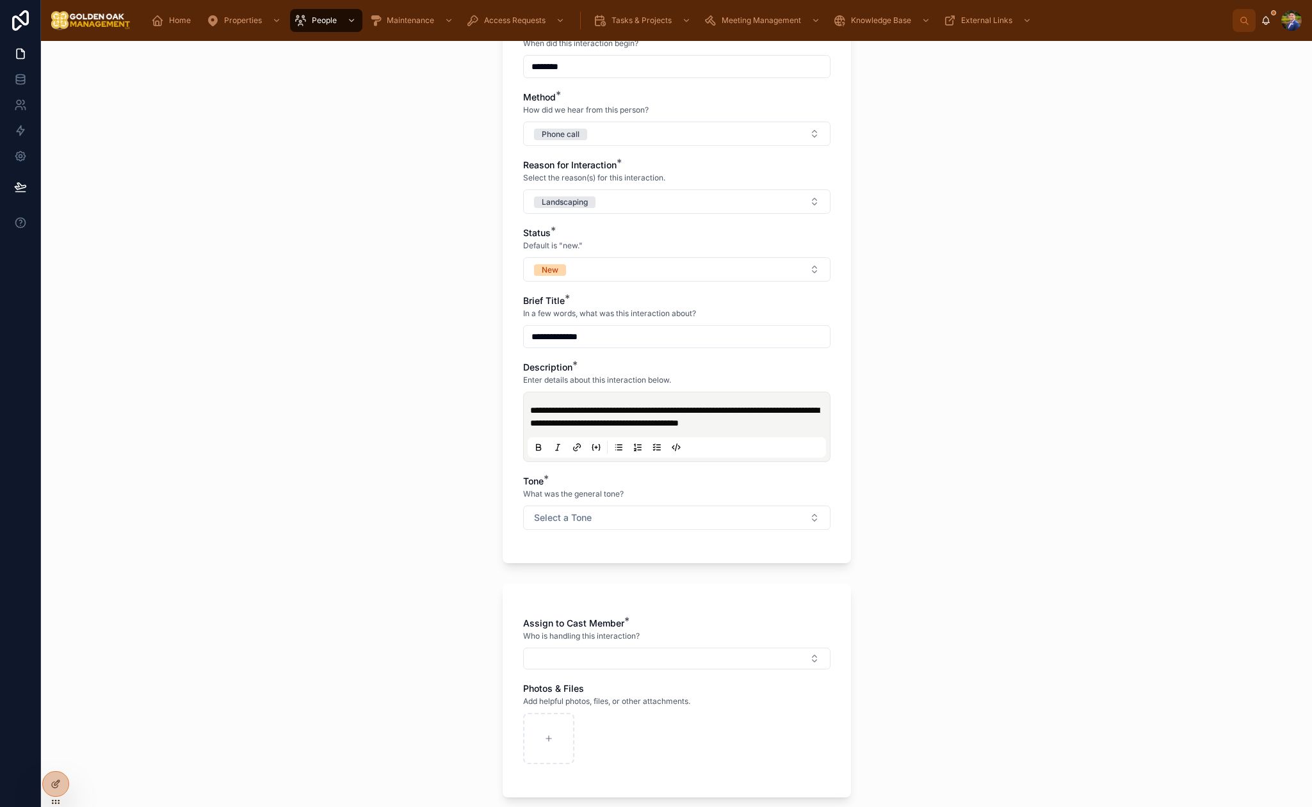
scroll to position [207, 0]
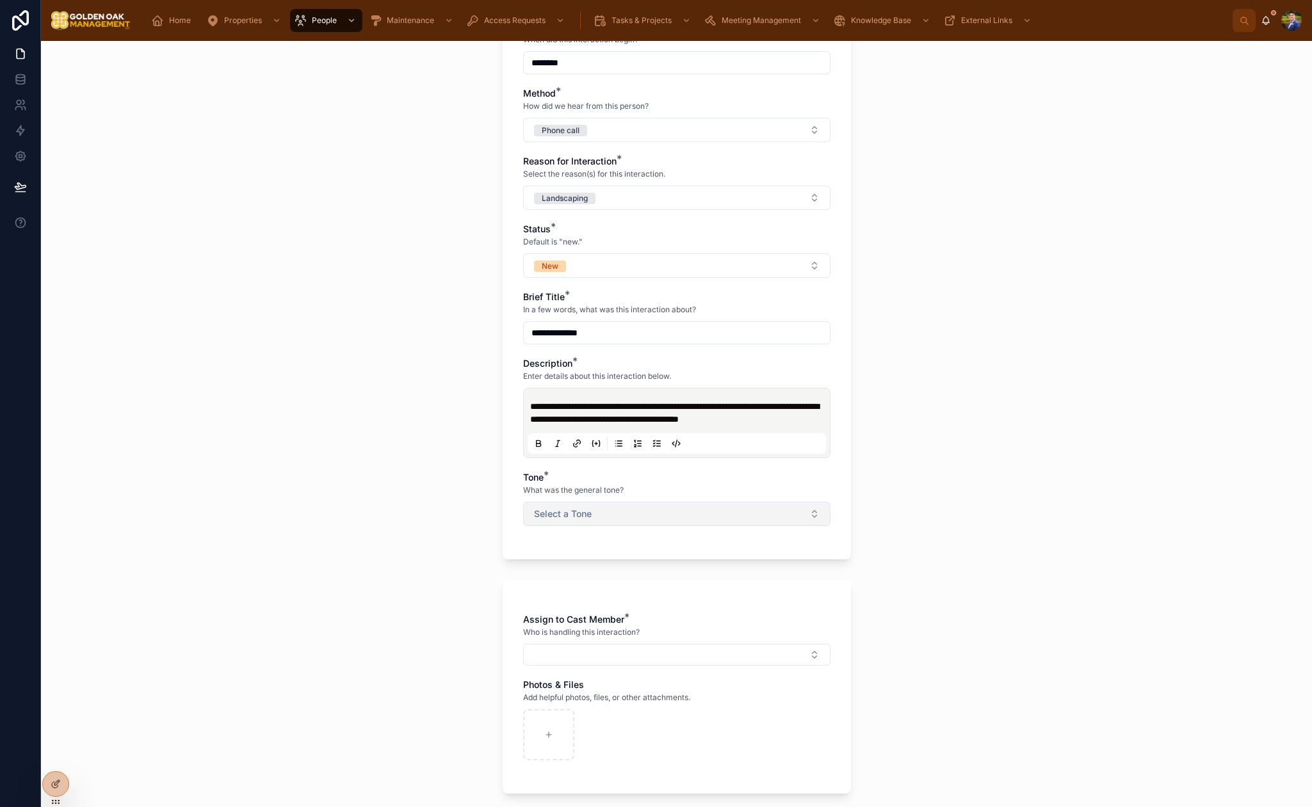
click at [591, 526] on button "Select a Tone" at bounding box center [676, 514] width 307 height 24
click at [578, 613] on div "Negative/Complaint" at bounding box center [575, 617] width 72 height 12
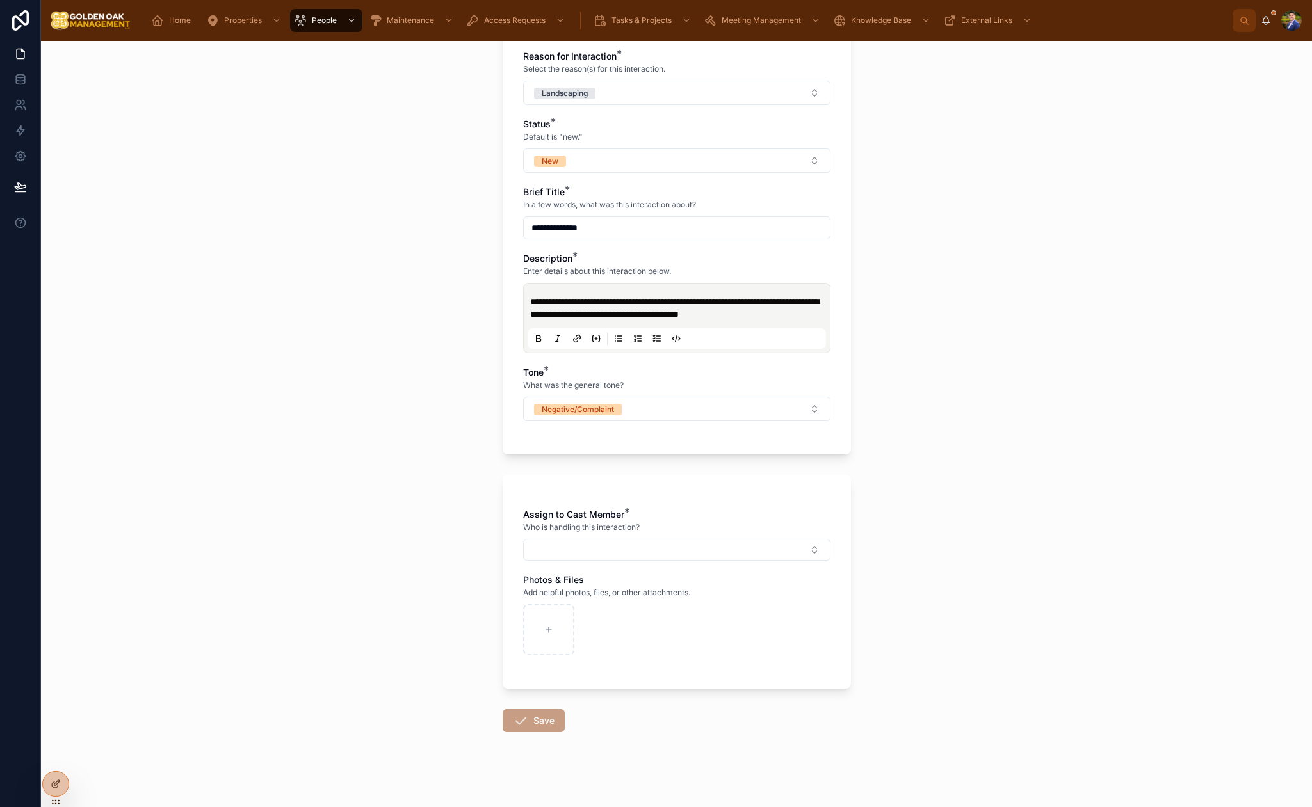
scroll to position [332, 0]
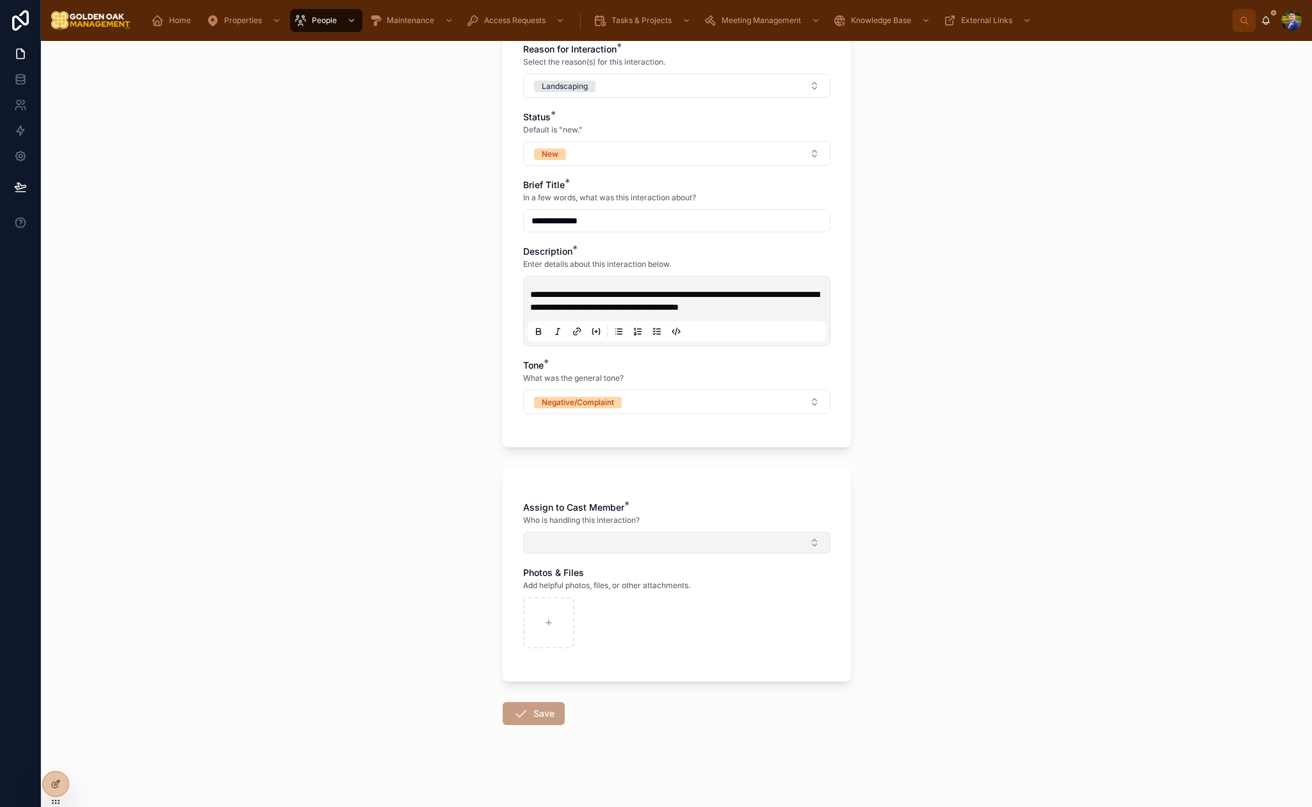
click at [593, 549] on button "Select Button" at bounding box center [676, 543] width 307 height 22
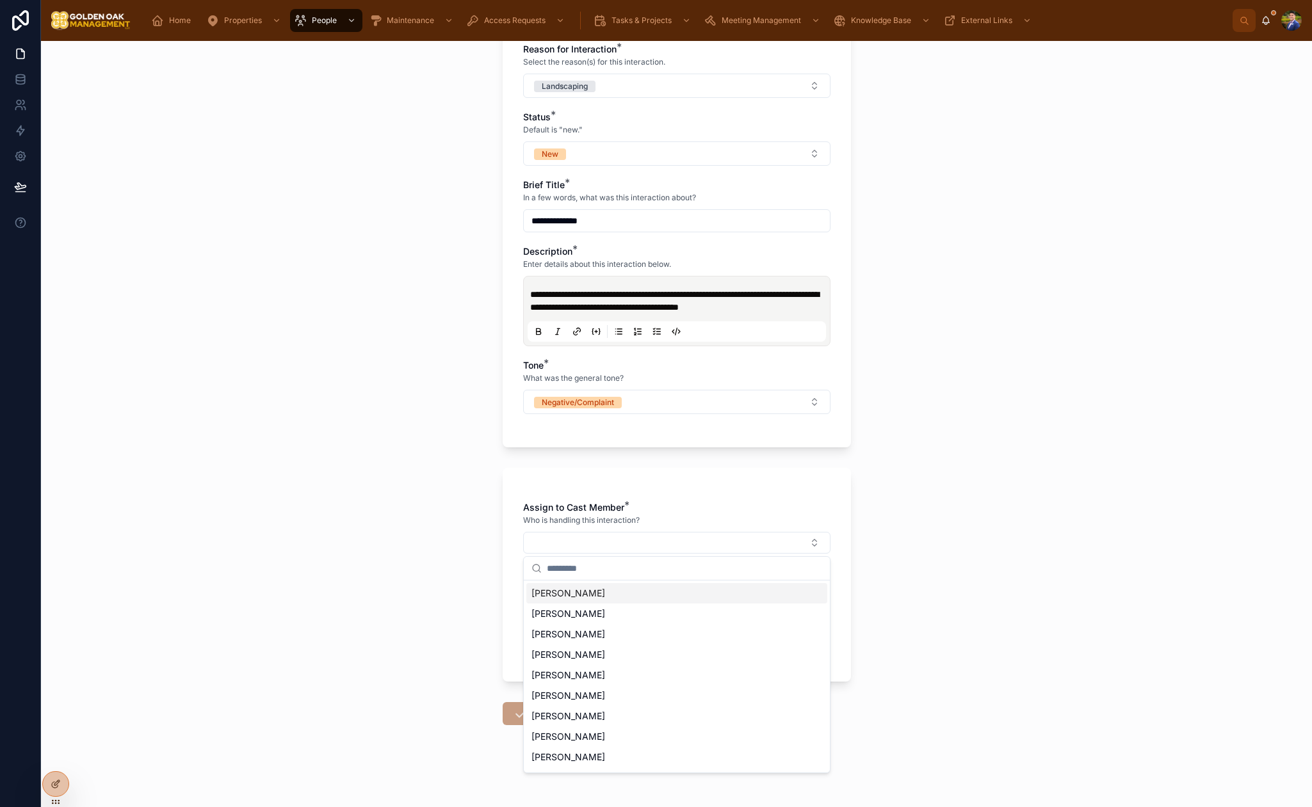
click at [576, 599] on span "[PERSON_NAME]" at bounding box center [568, 593] width 74 height 13
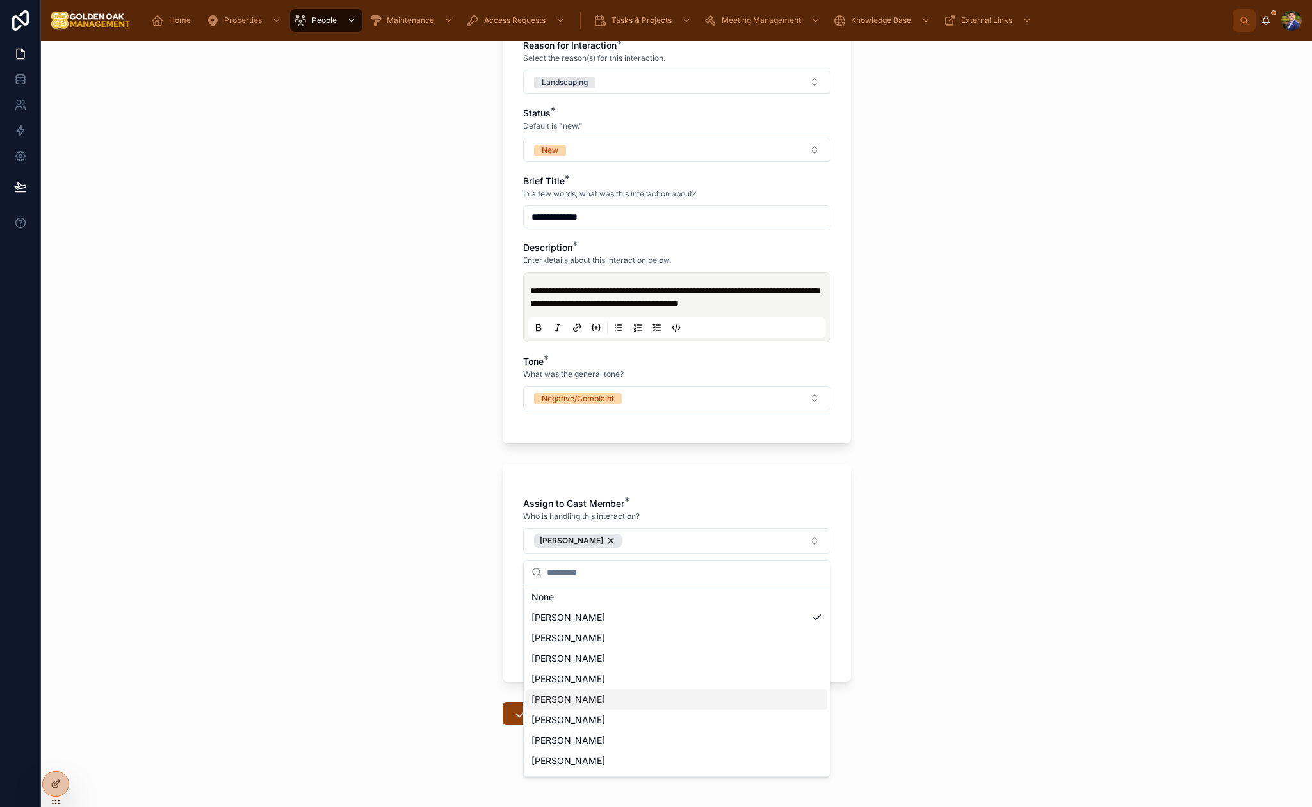
scroll to position [38, 0]
click at [589, 723] on div "[PERSON_NAME]" at bounding box center [676, 722] width 301 height 20
click at [433, 630] on div "**********" at bounding box center [676, 424] width 1271 height 766
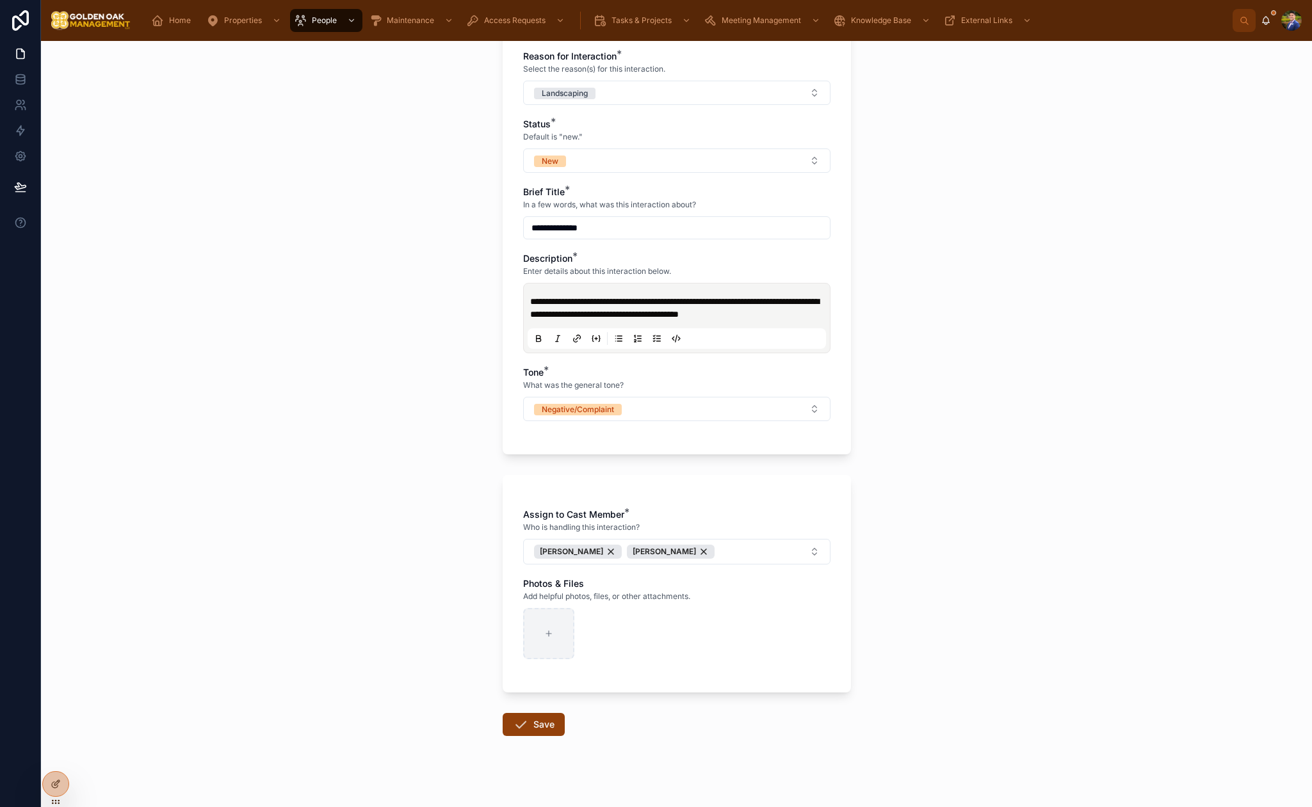
scroll to position [336, 0]
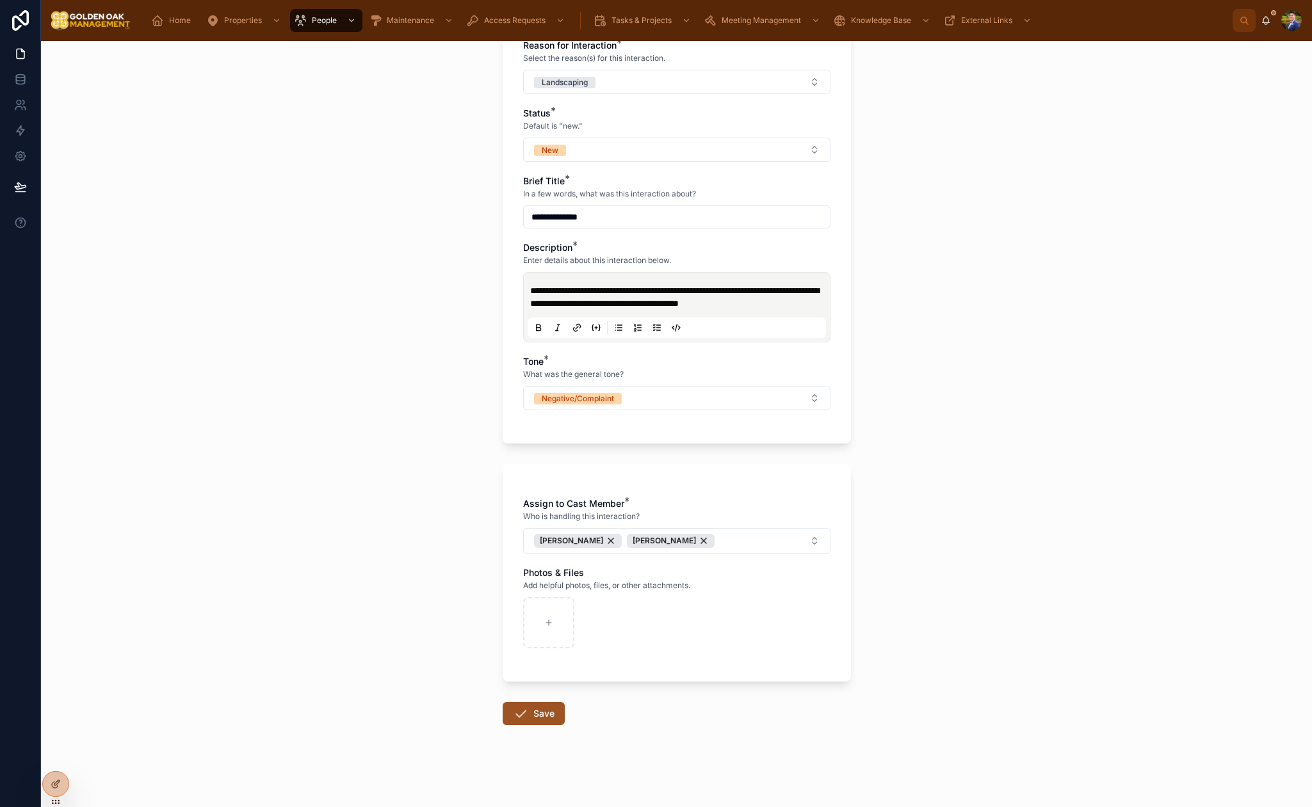
click at [536, 721] on button "Save" at bounding box center [534, 713] width 62 height 23
